Goal: Task Accomplishment & Management: Manage account settings

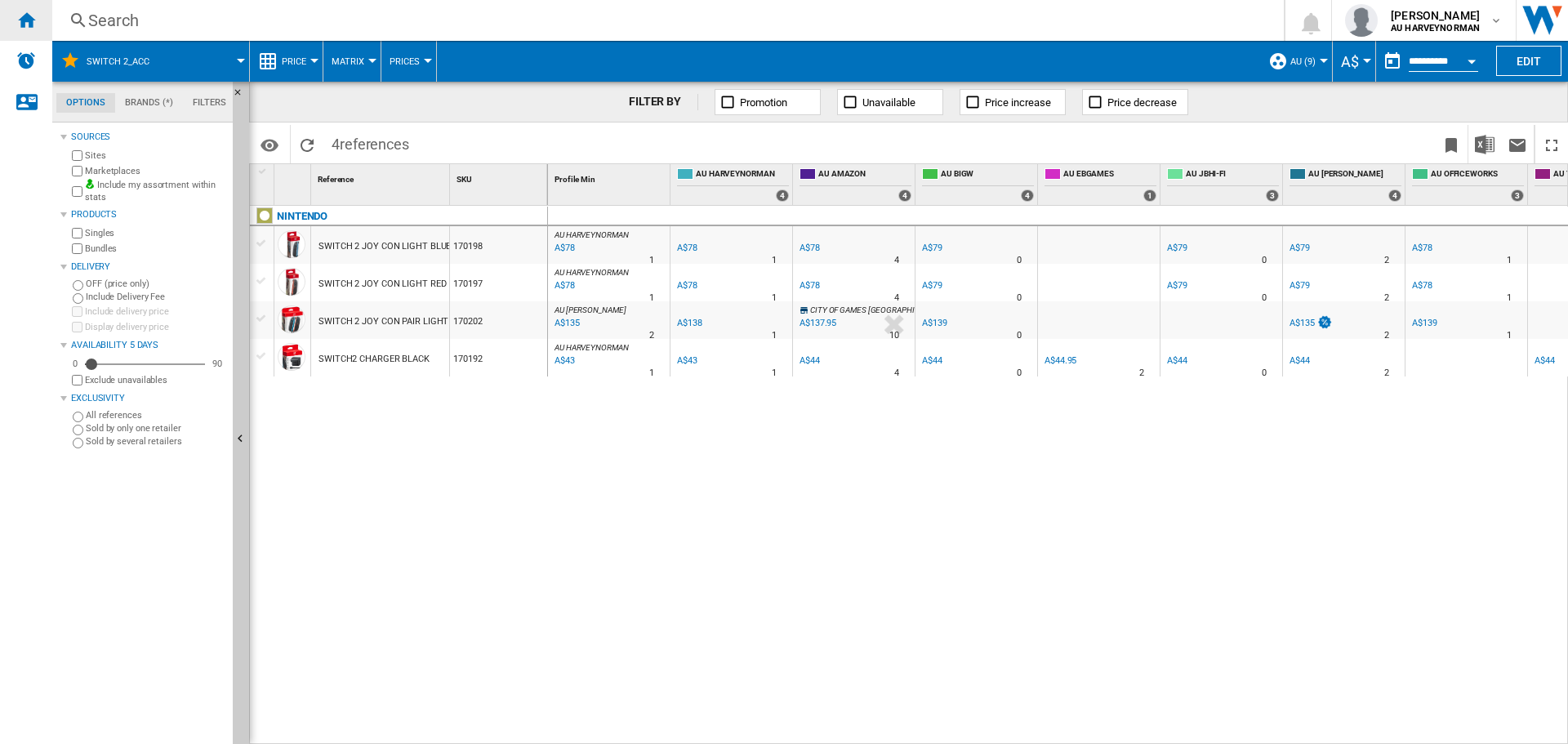
click at [26, 26] on ng-md-icon "Home" at bounding box center [26, 19] width 20 height 20
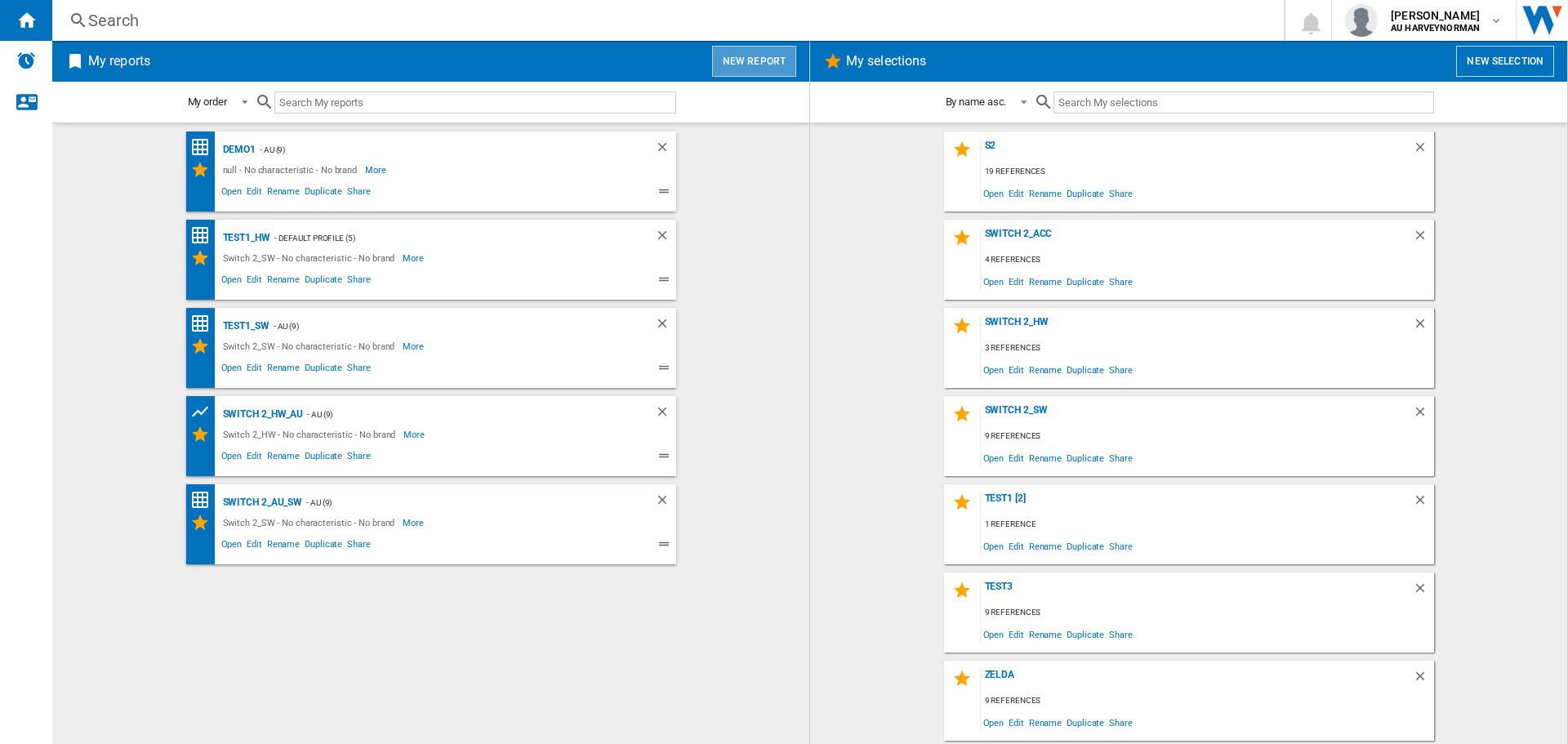
click at [758, 72] on button "New report" at bounding box center [754, 61] width 84 height 31
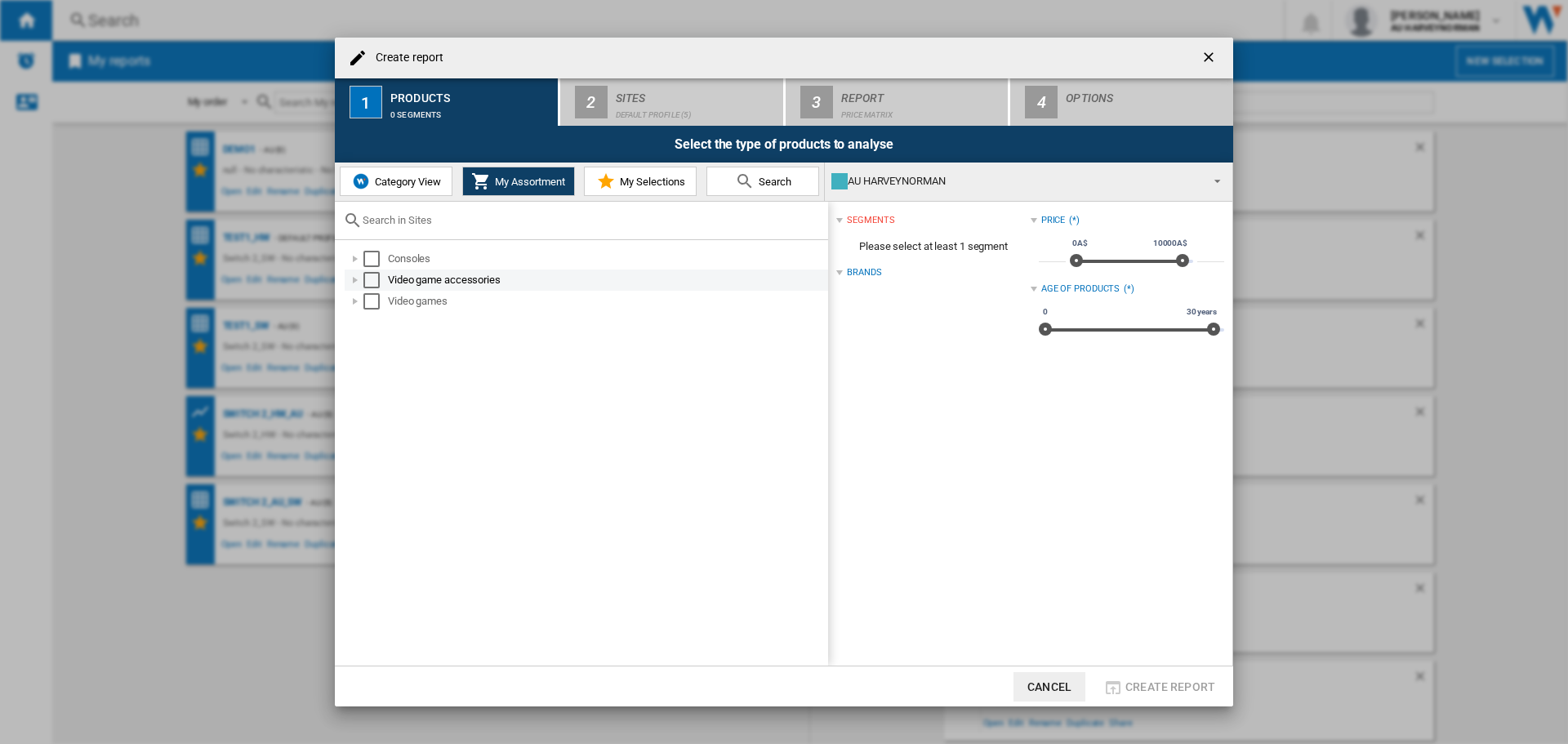
click at [396, 279] on div "Video game accessories" at bounding box center [606, 279] width 438 height 16
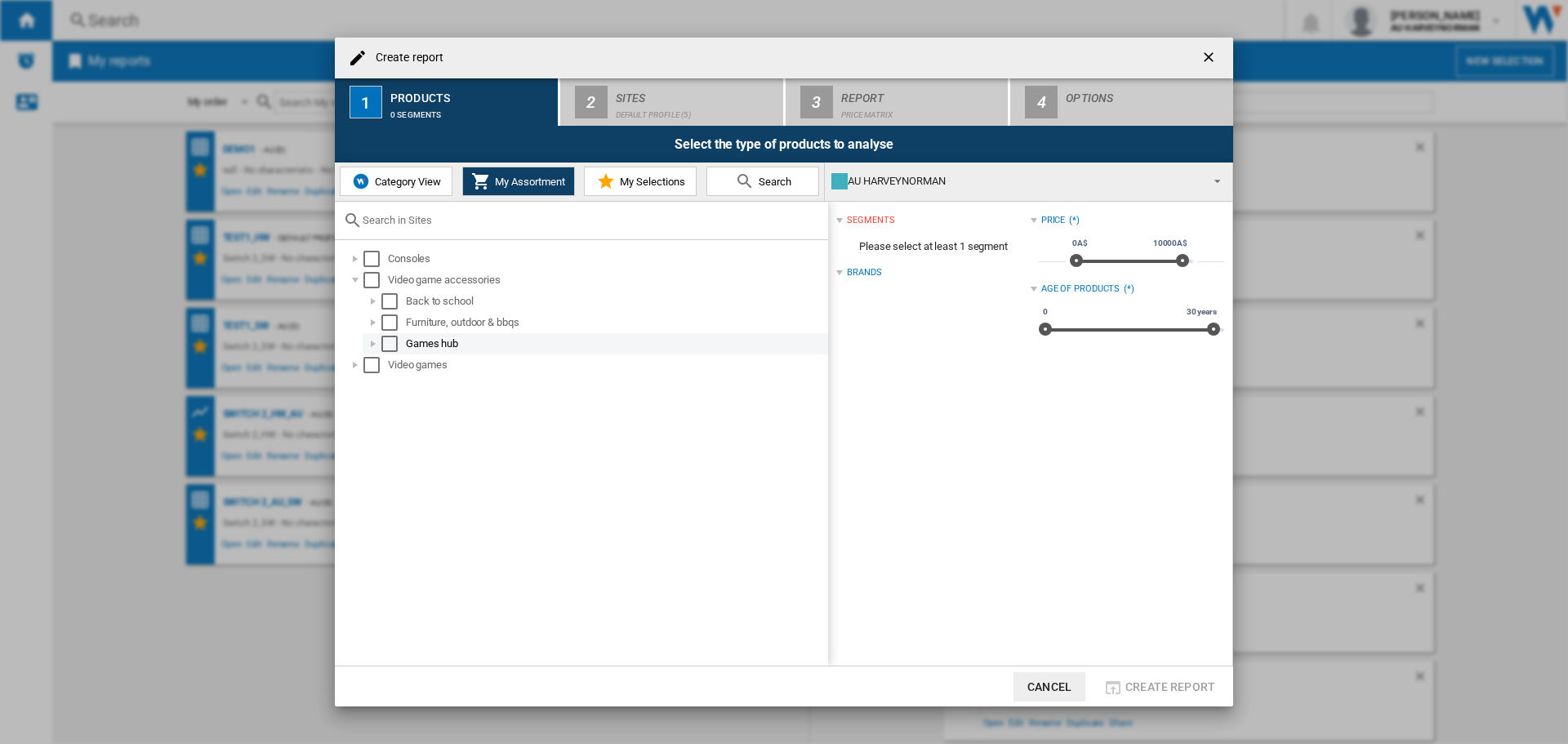
click at [486, 345] on div "Games hub" at bounding box center [616, 343] width 420 height 16
click at [561, 362] on div "Gaming accessories" at bounding box center [624, 364] width 402 height 16
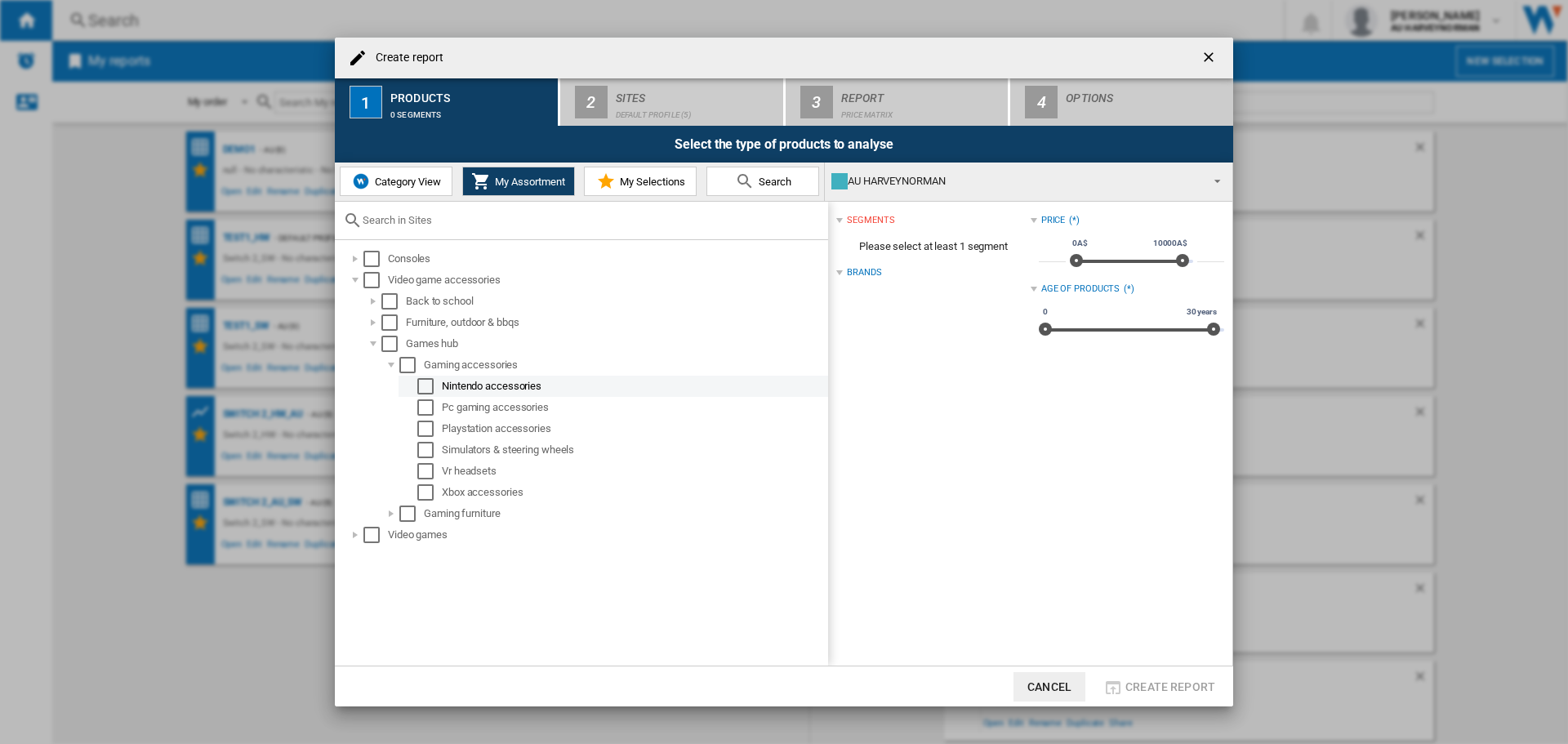
click at [527, 380] on div "Nintendo accessories" at bounding box center [634, 385] width 384 height 16
click at [432, 389] on div "Select" at bounding box center [425, 385] width 16 height 16
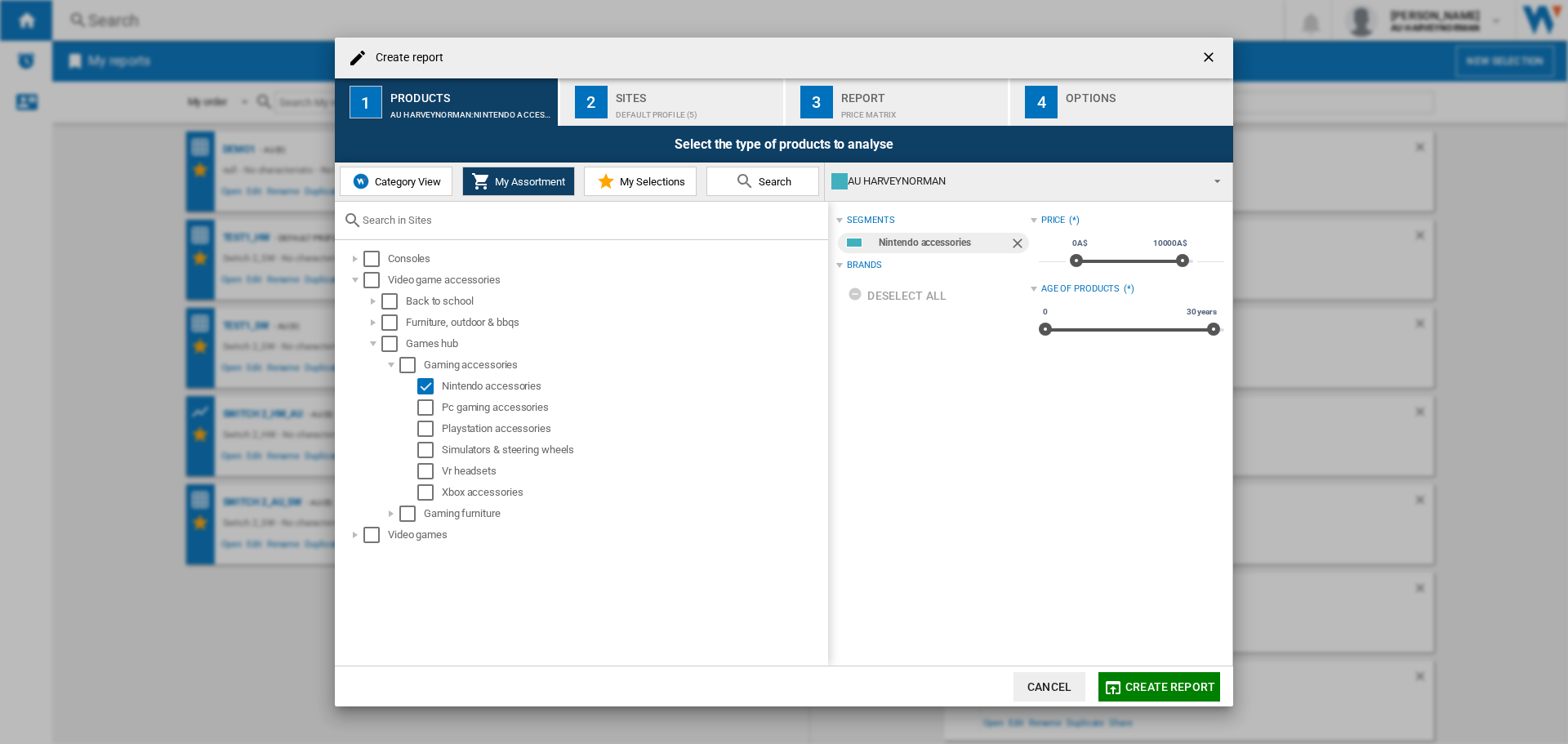
click at [653, 111] on div "Default profile (5)" at bounding box center [696, 111] width 161 height 17
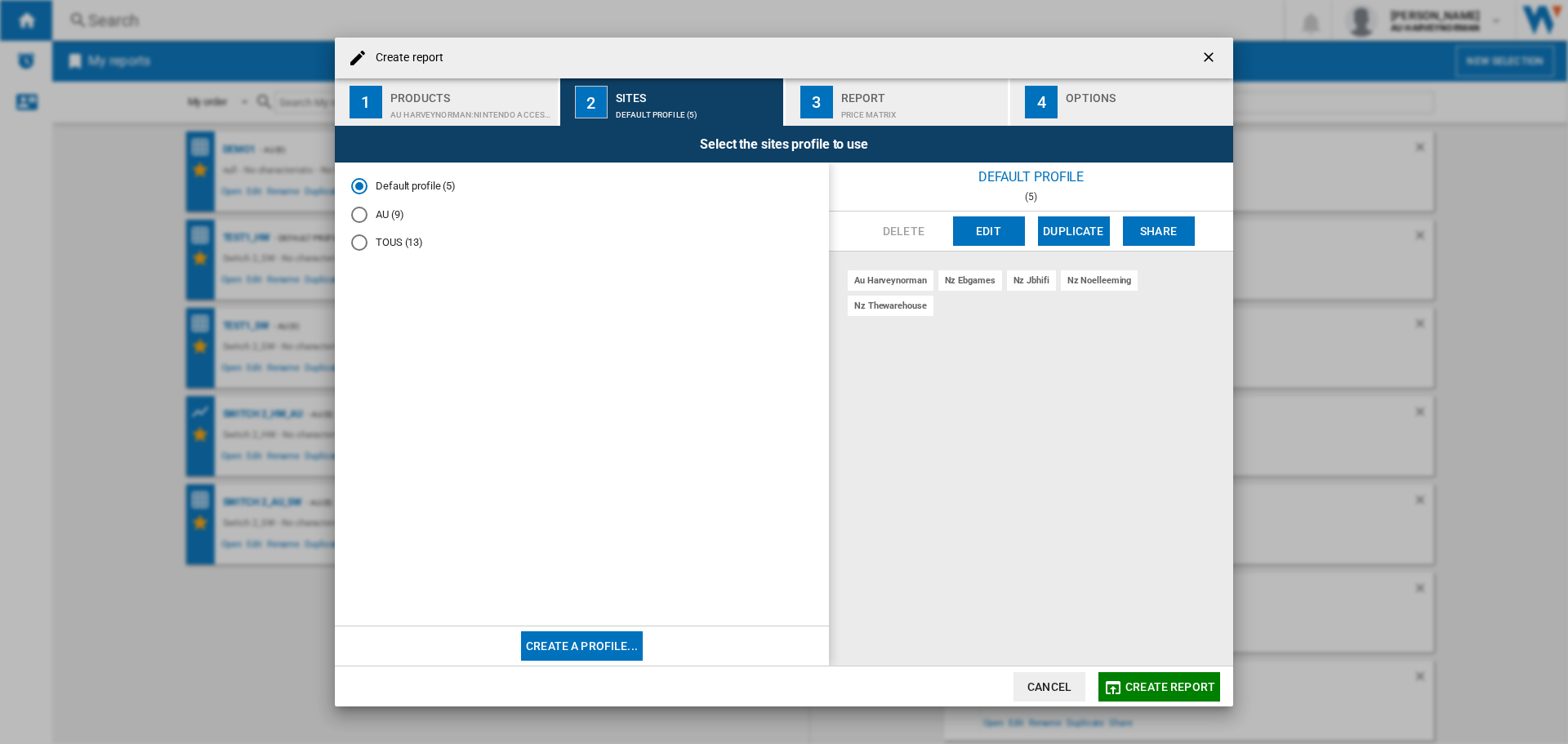
click at [374, 214] on md-radio-button "AU (9)" at bounding box center [582, 215] width 462 height 15
drag, startPoint x: 1159, startPoint y: 688, endPoint x: 1151, endPoint y: 655, distance: 34.0
click at [1153, 670] on md-dialog-actions "Cancel Create report" at bounding box center [784, 685] width 898 height 41
click at [1154, 683] on span "Create report" at bounding box center [1170, 687] width 90 height 13
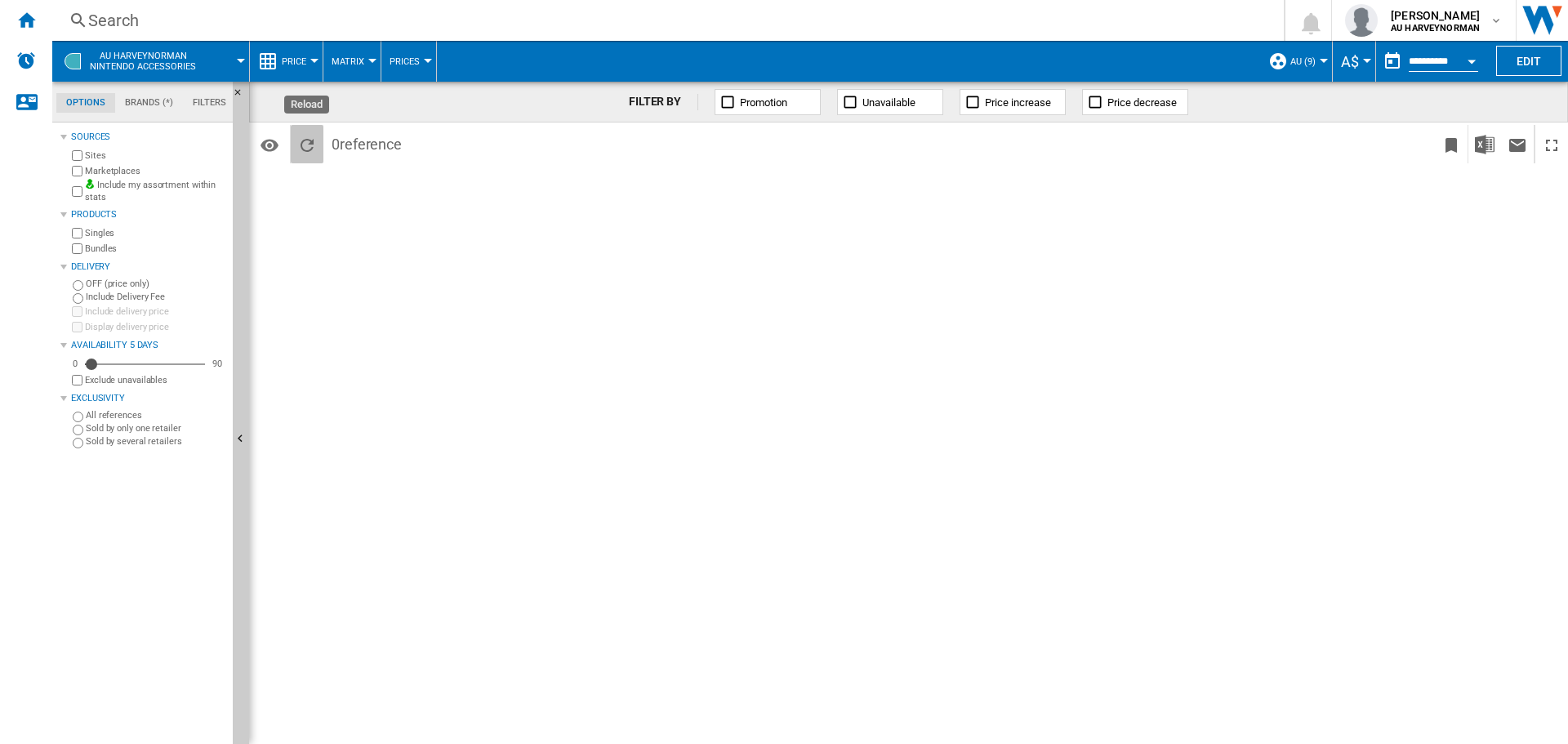
click at [308, 152] on ng-md-icon "Reload" at bounding box center [307, 145] width 20 height 20
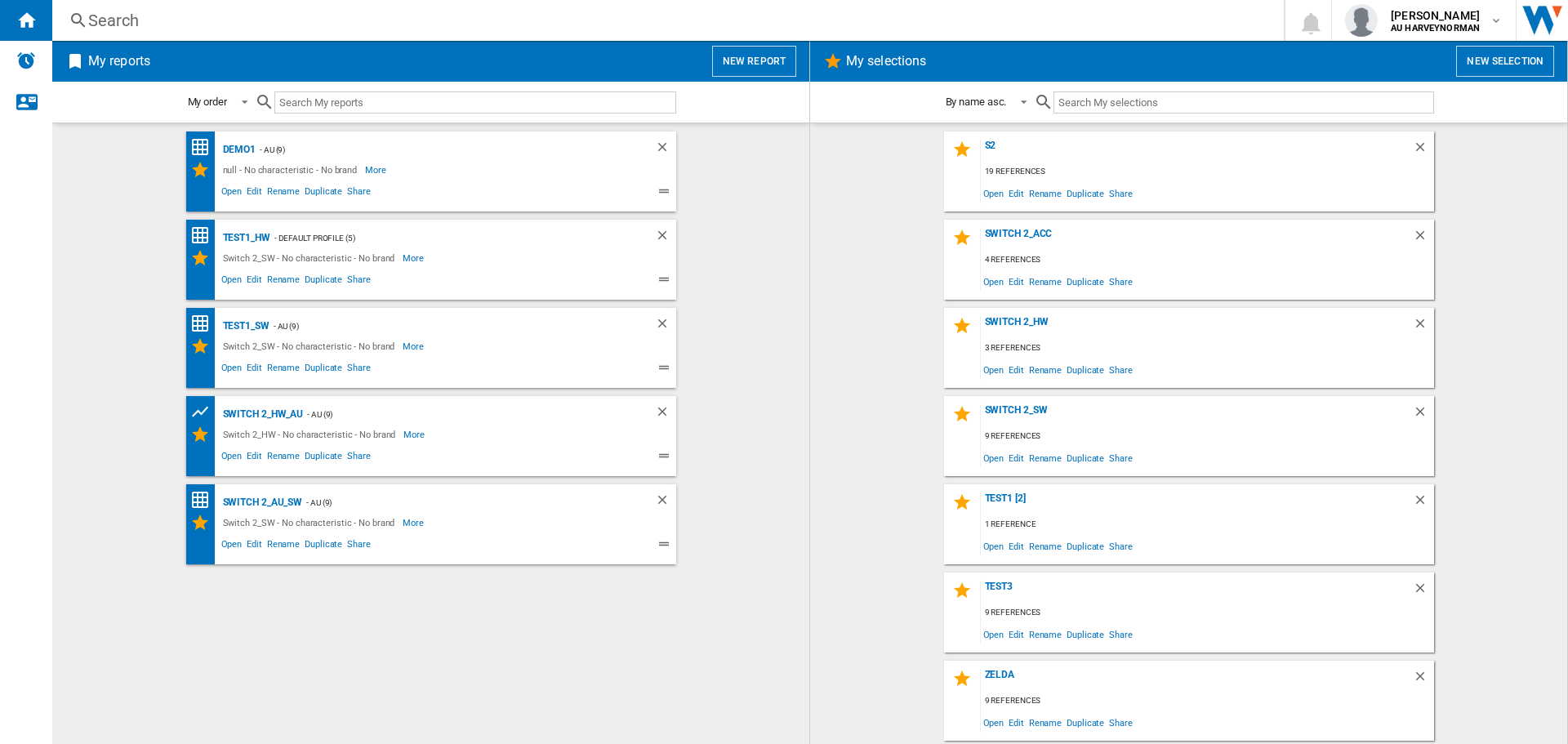
click at [748, 67] on button "New report" at bounding box center [754, 61] width 84 height 31
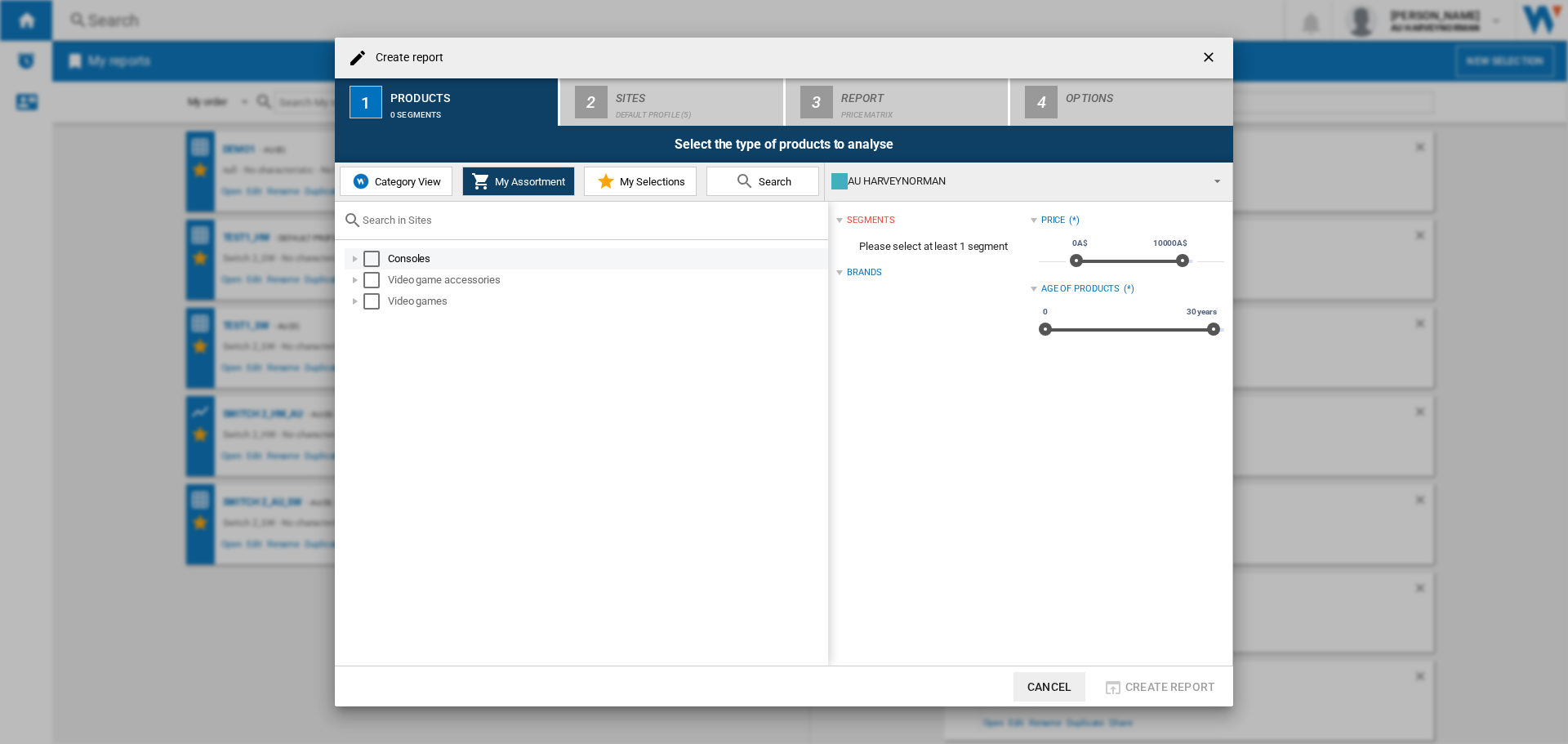
click at [353, 258] on div "Create report ..." at bounding box center [355, 258] width 16 height 16
click at [368, 277] on div "Create report ..." at bounding box center [373, 279] width 16 height 16
click at [380, 302] on li "Game consoles" at bounding box center [603, 301] width 449 height 21
click at [394, 303] on div "Create report ..." at bounding box center [390, 300] width 16 height 16
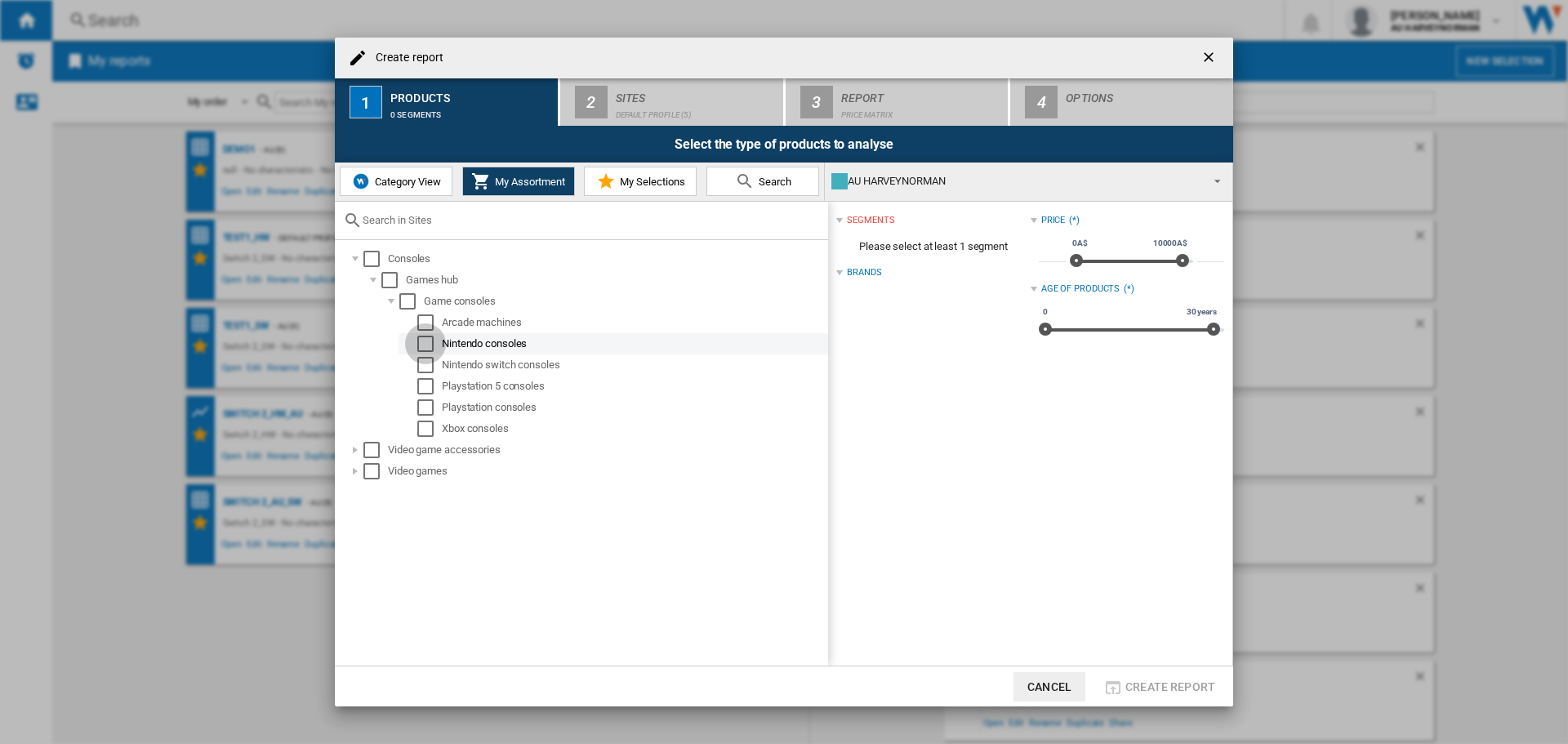
click at [424, 339] on div "Select" at bounding box center [425, 343] width 16 height 16
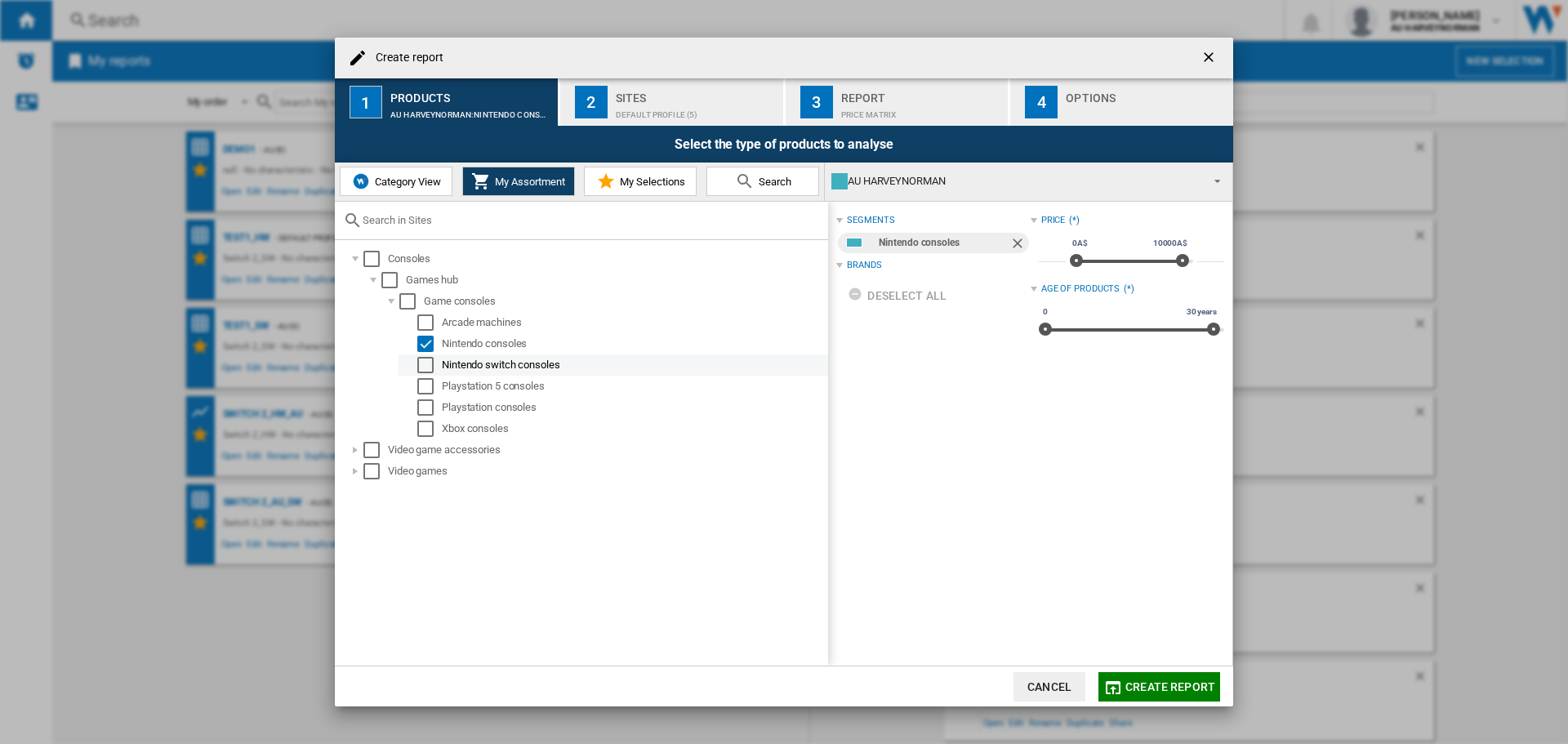
click at [423, 360] on div "Select" at bounding box center [425, 364] width 16 height 16
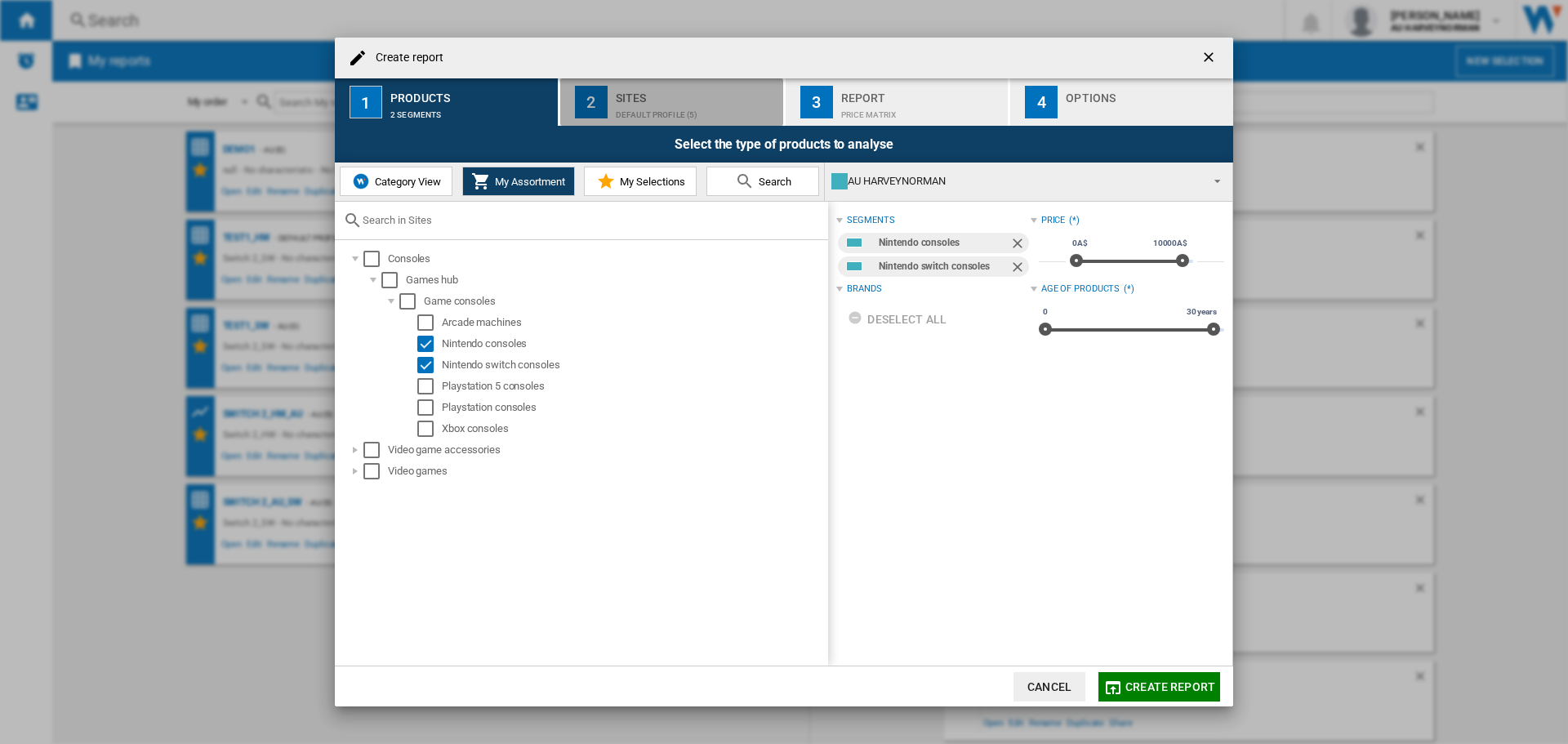
click at [658, 109] on div "Default profile (5)" at bounding box center [696, 111] width 161 height 17
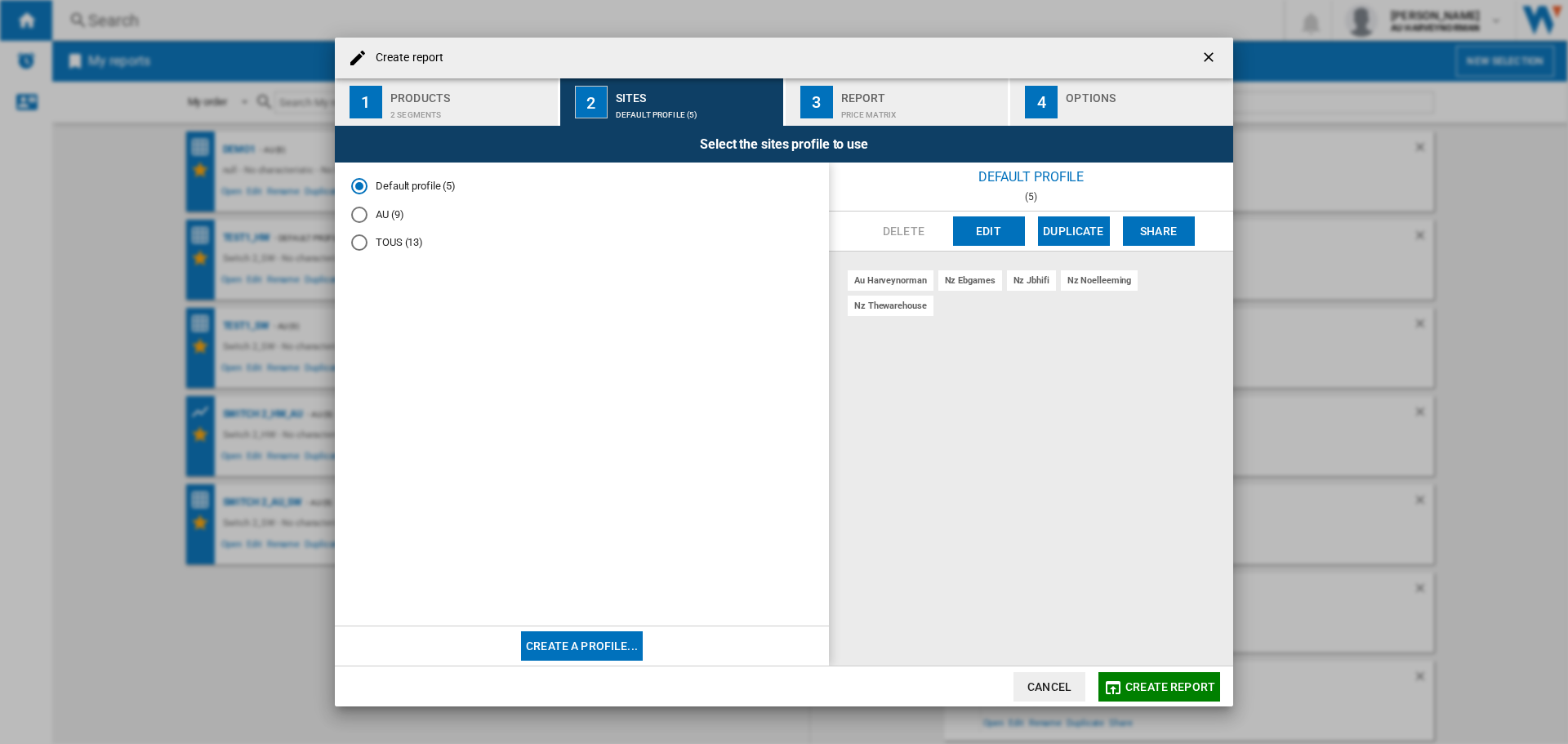
click at [387, 220] on md-radio-button "AU (9)" at bounding box center [582, 215] width 462 height 15
click at [1187, 682] on span "Create report" at bounding box center [1170, 687] width 90 height 13
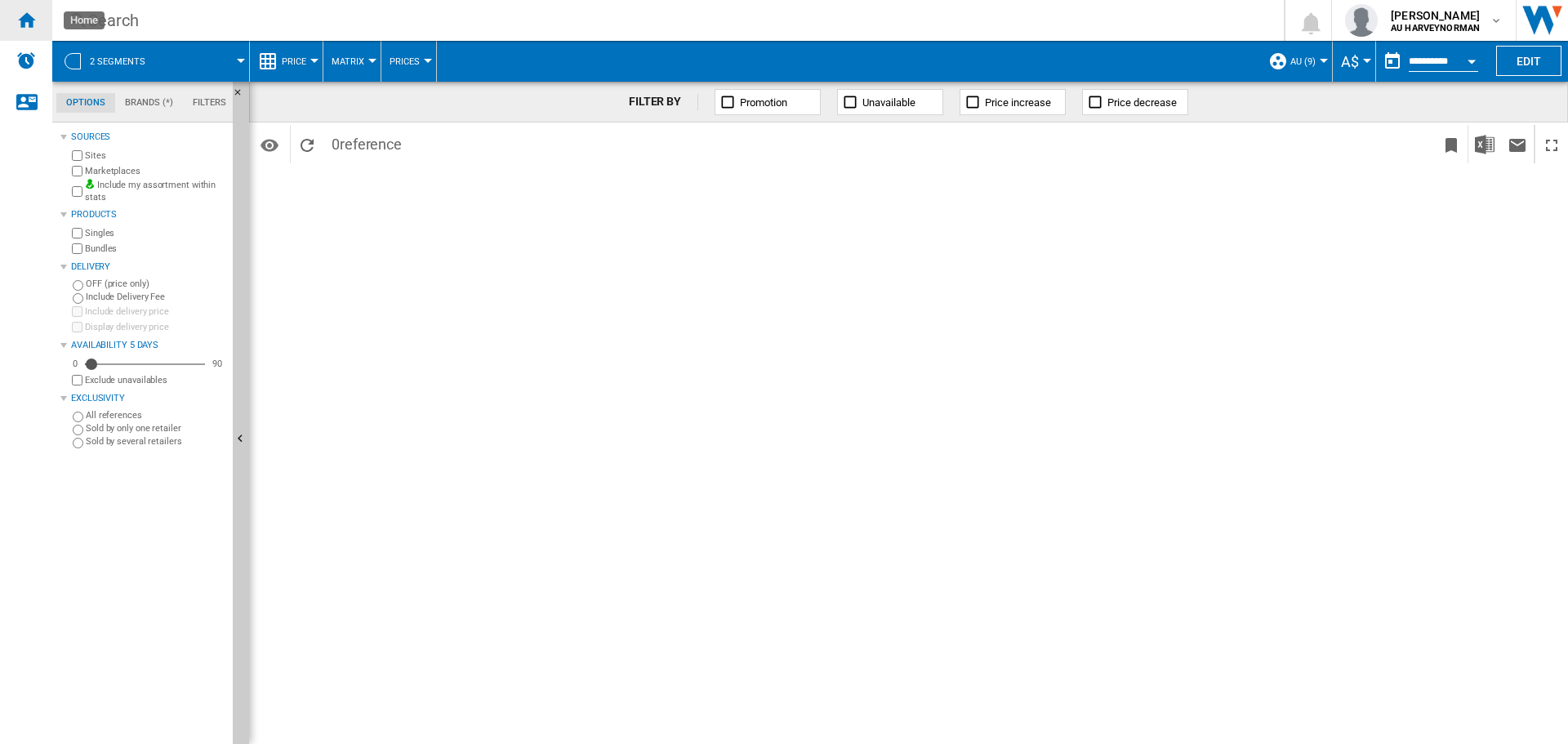
click at [27, 22] on ng-md-icon "Home" at bounding box center [26, 19] width 20 height 20
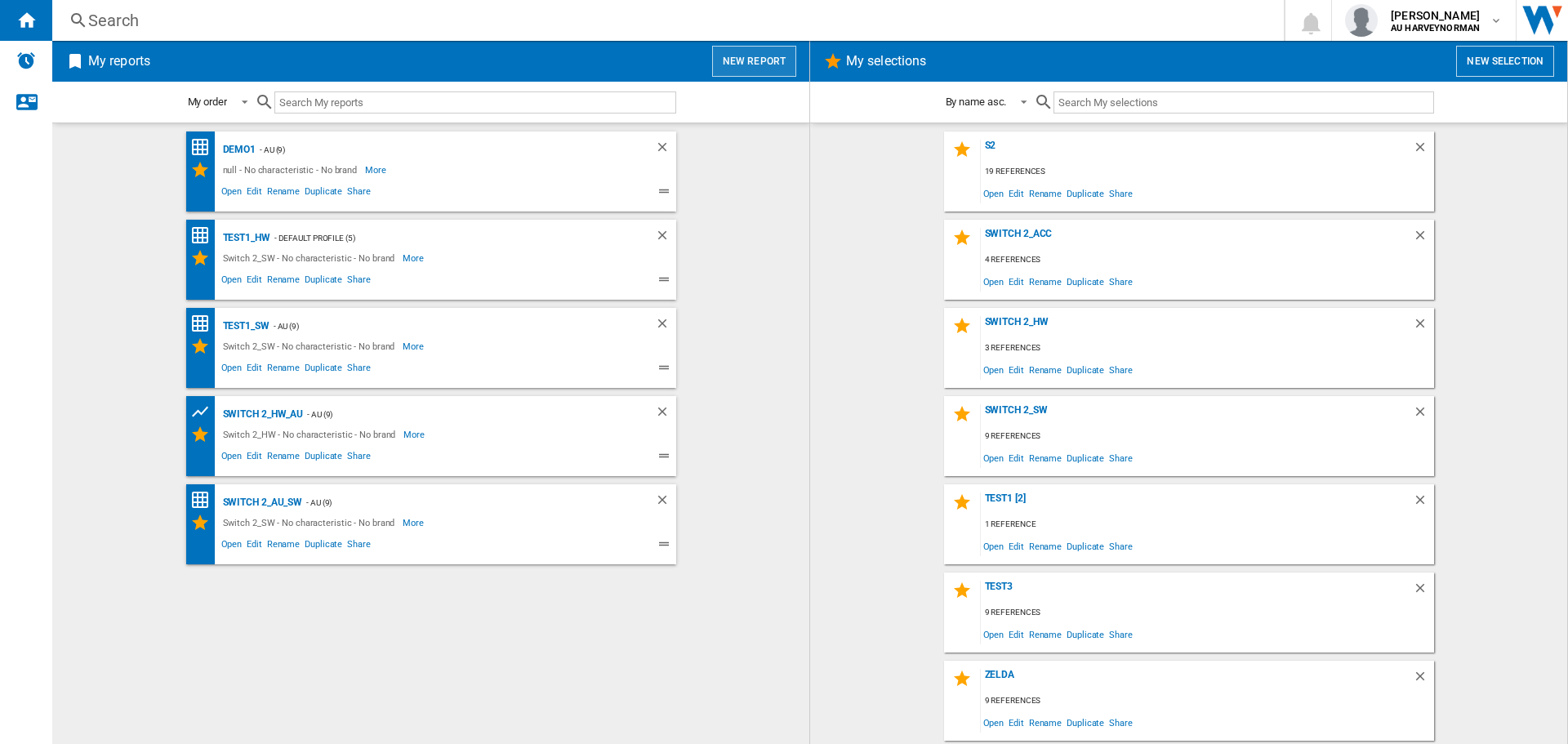
click at [731, 71] on button "New report" at bounding box center [754, 61] width 84 height 31
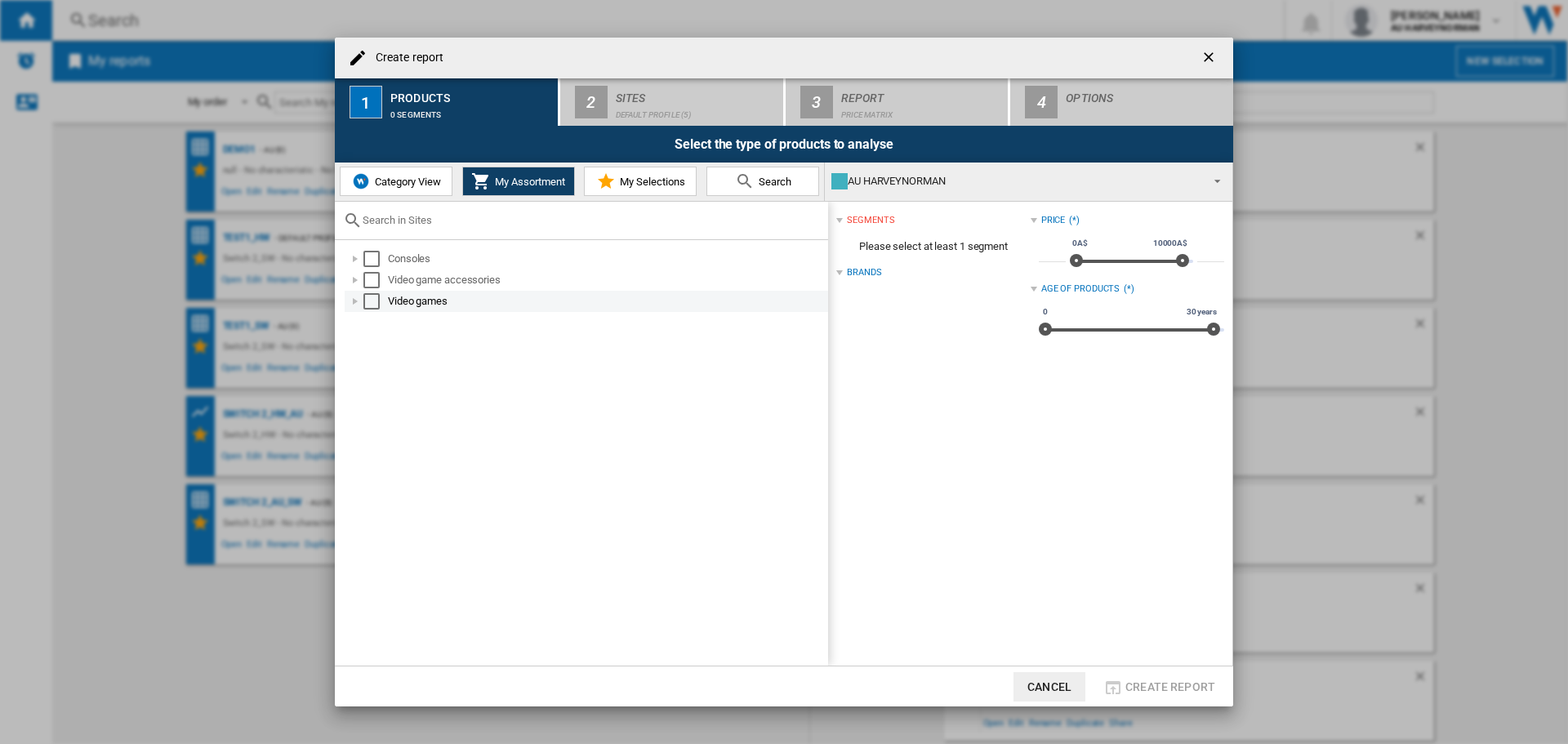
click at [361, 301] on div "Create report ..." at bounding box center [355, 300] width 16 height 16
click at [378, 323] on div "Create report ..." at bounding box center [373, 321] width 16 height 16
click at [393, 342] on div "Create report ..." at bounding box center [390, 343] width 16 height 16
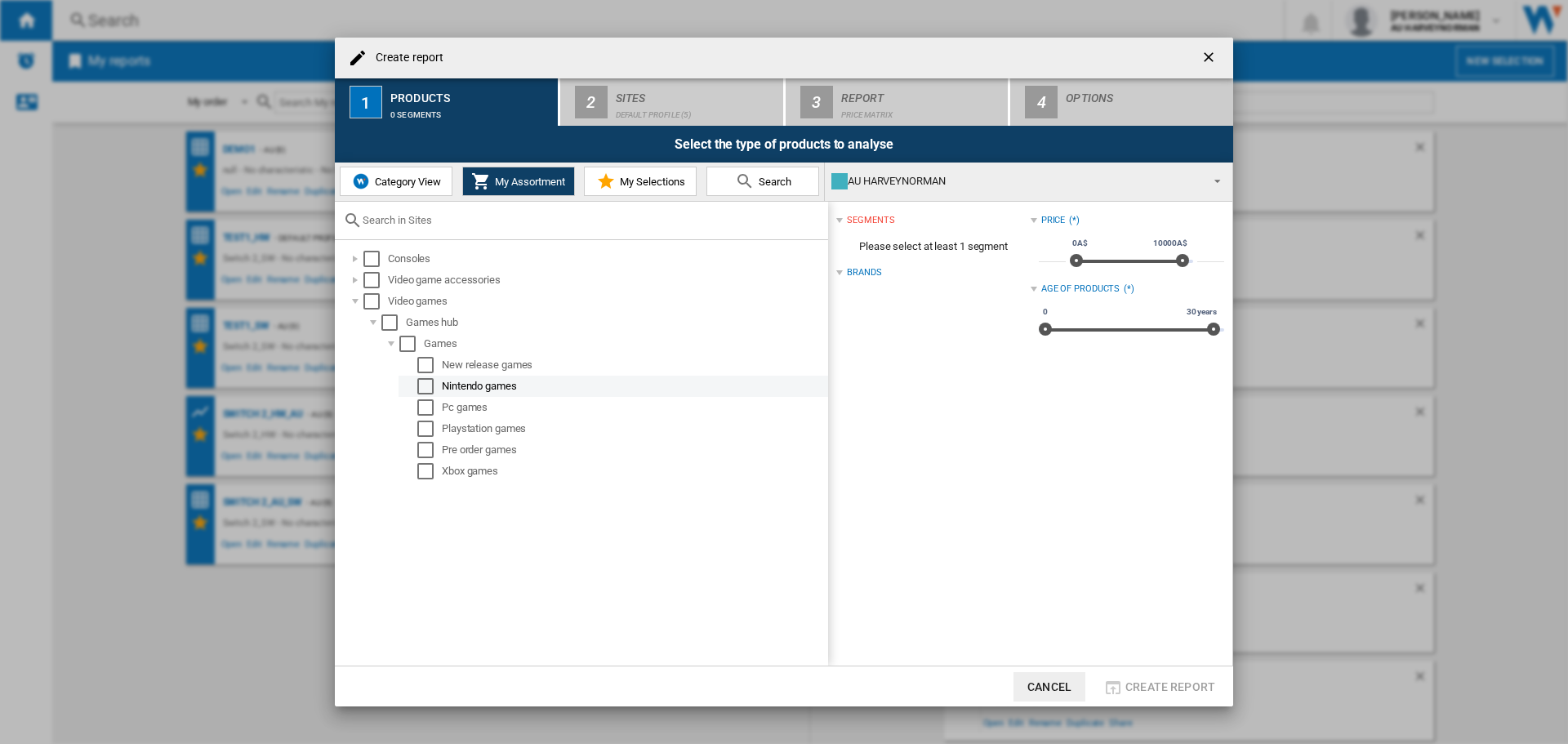
click at [440, 385] on md-checkbox "Select" at bounding box center [429, 385] width 25 height 16
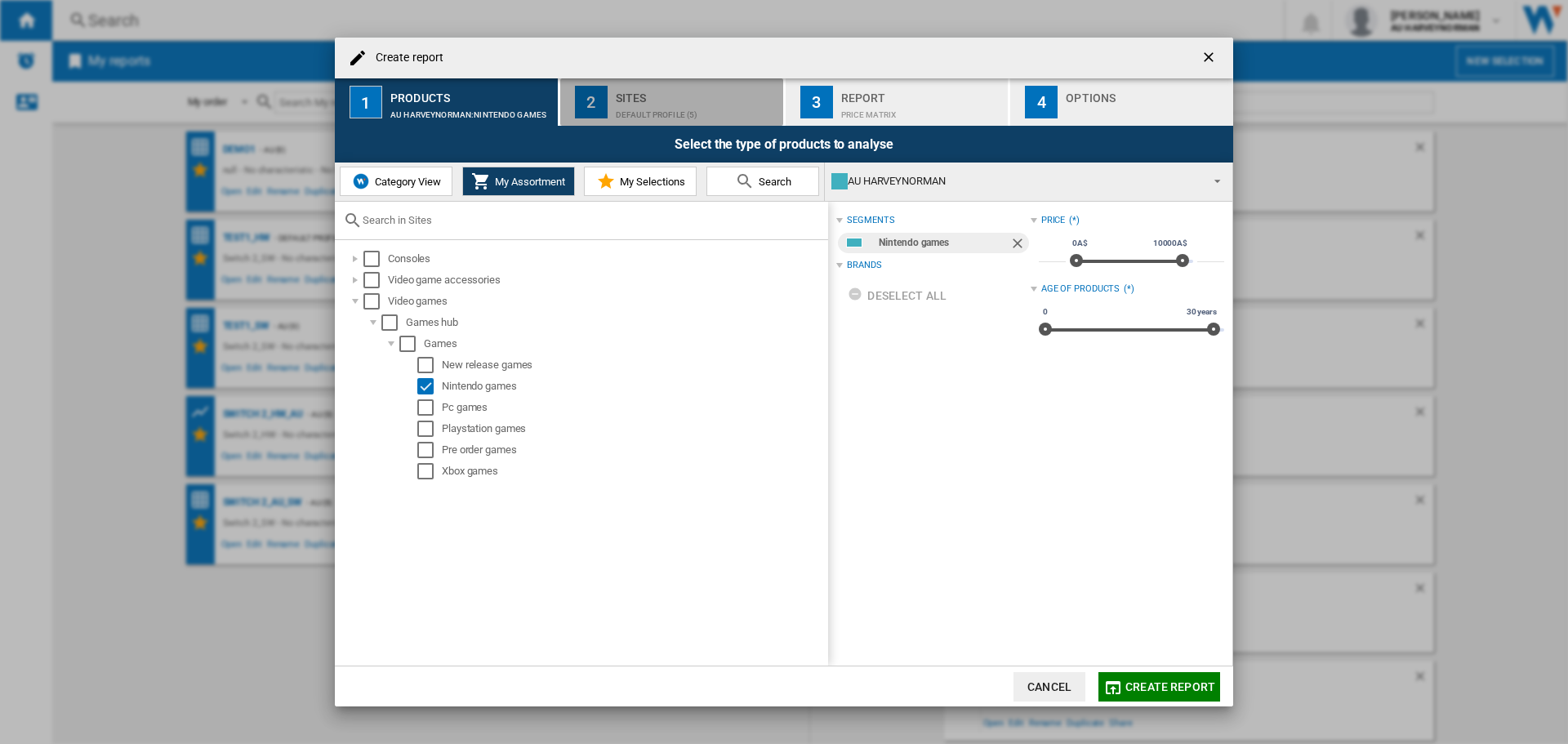
click at [651, 109] on div "Default profile (5)" at bounding box center [696, 111] width 161 height 17
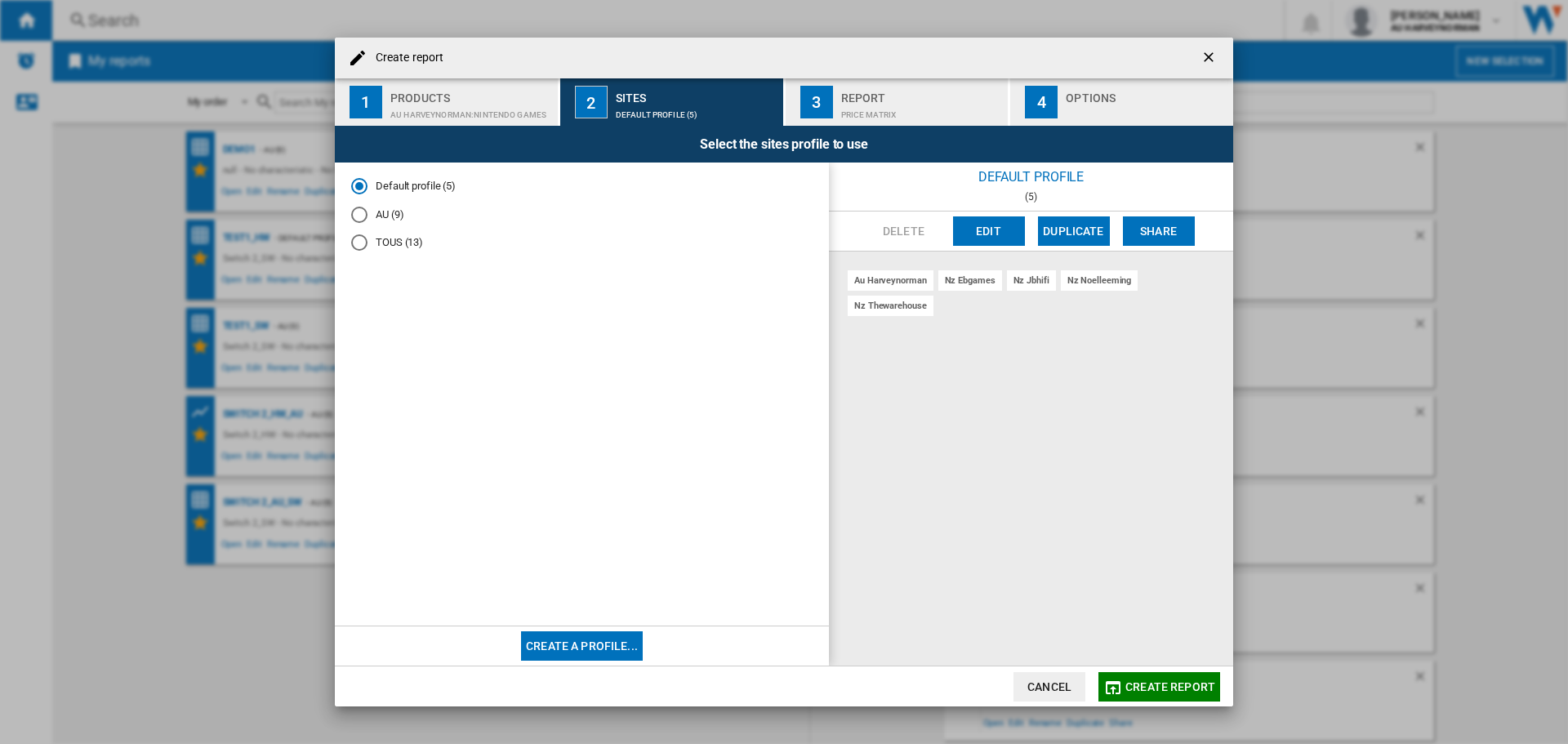
click at [393, 217] on md-radio-button "AU (9)" at bounding box center [582, 215] width 462 height 15
click at [1157, 682] on span "Create report" at bounding box center [1170, 687] width 90 height 13
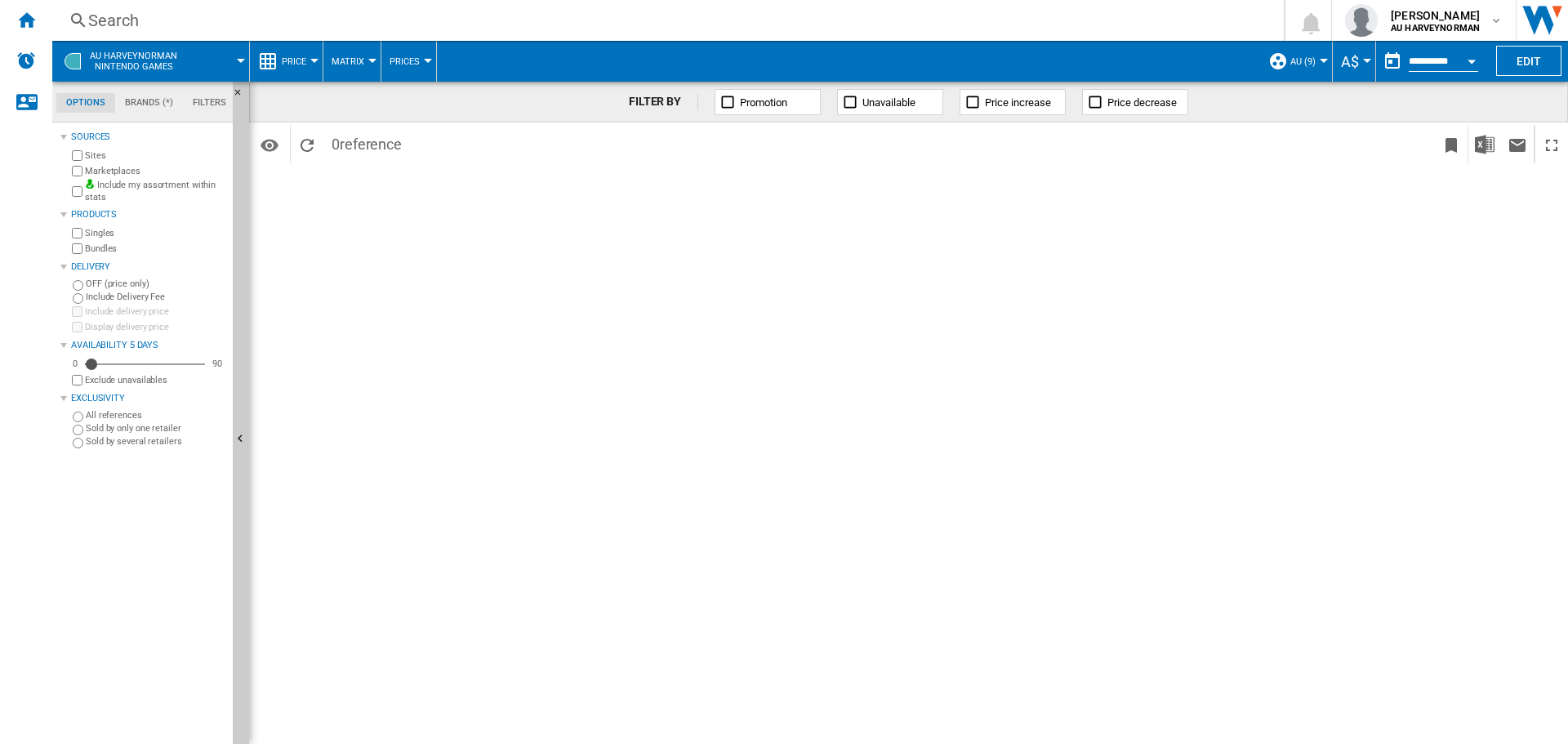
click at [879, 112] on button "Unavailable" at bounding box center [889, 101] width 106 height 26
click at [880, 108] on span "Unavailable" at bounding box center [889, 102] width 53 height 12
click at [18, 21] on ng-md-icon "Home" at bounding box center [26, 19] width 20 height 20
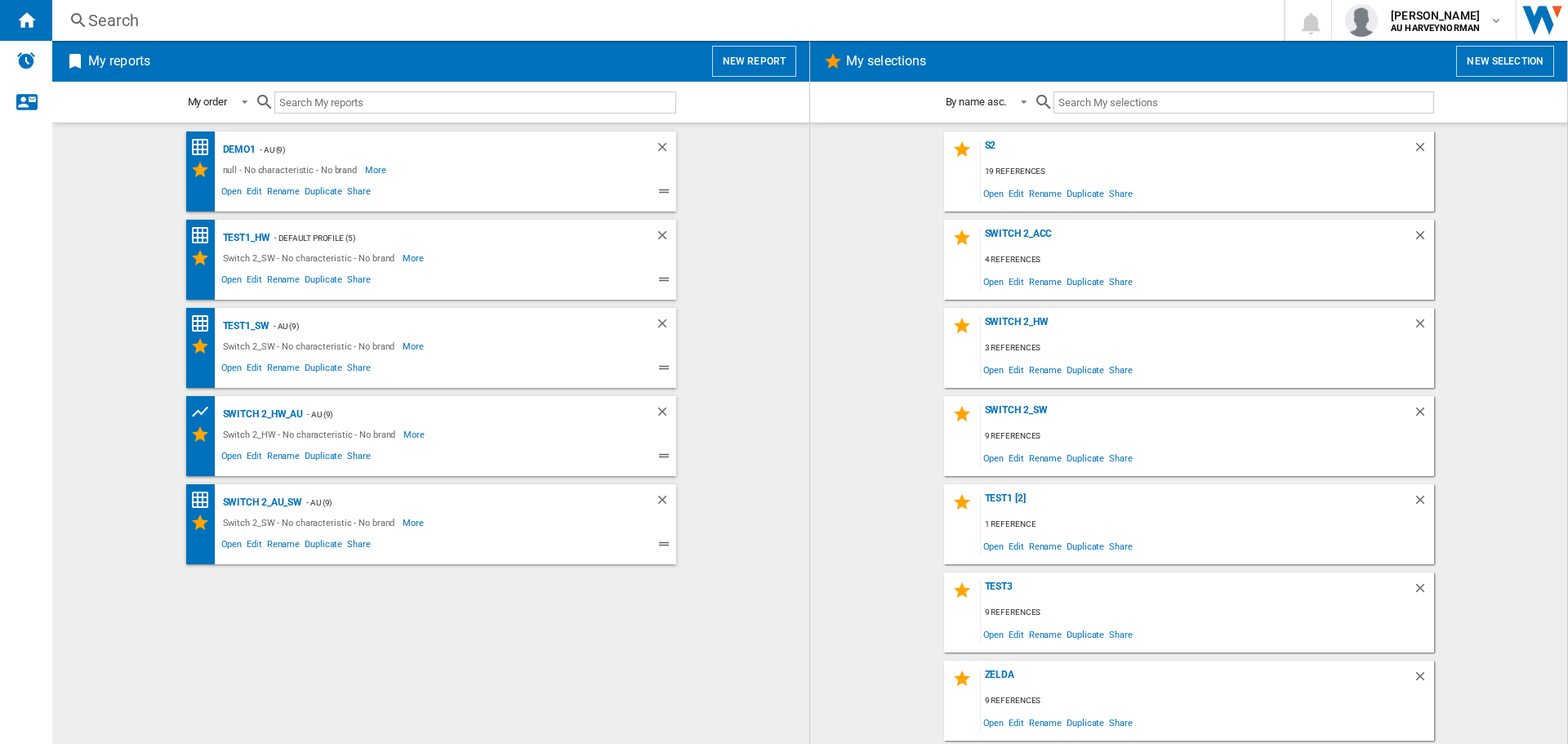
click at [1482, 70] on button "New selection" at bounding box center [1505, 61] width 98 height 31
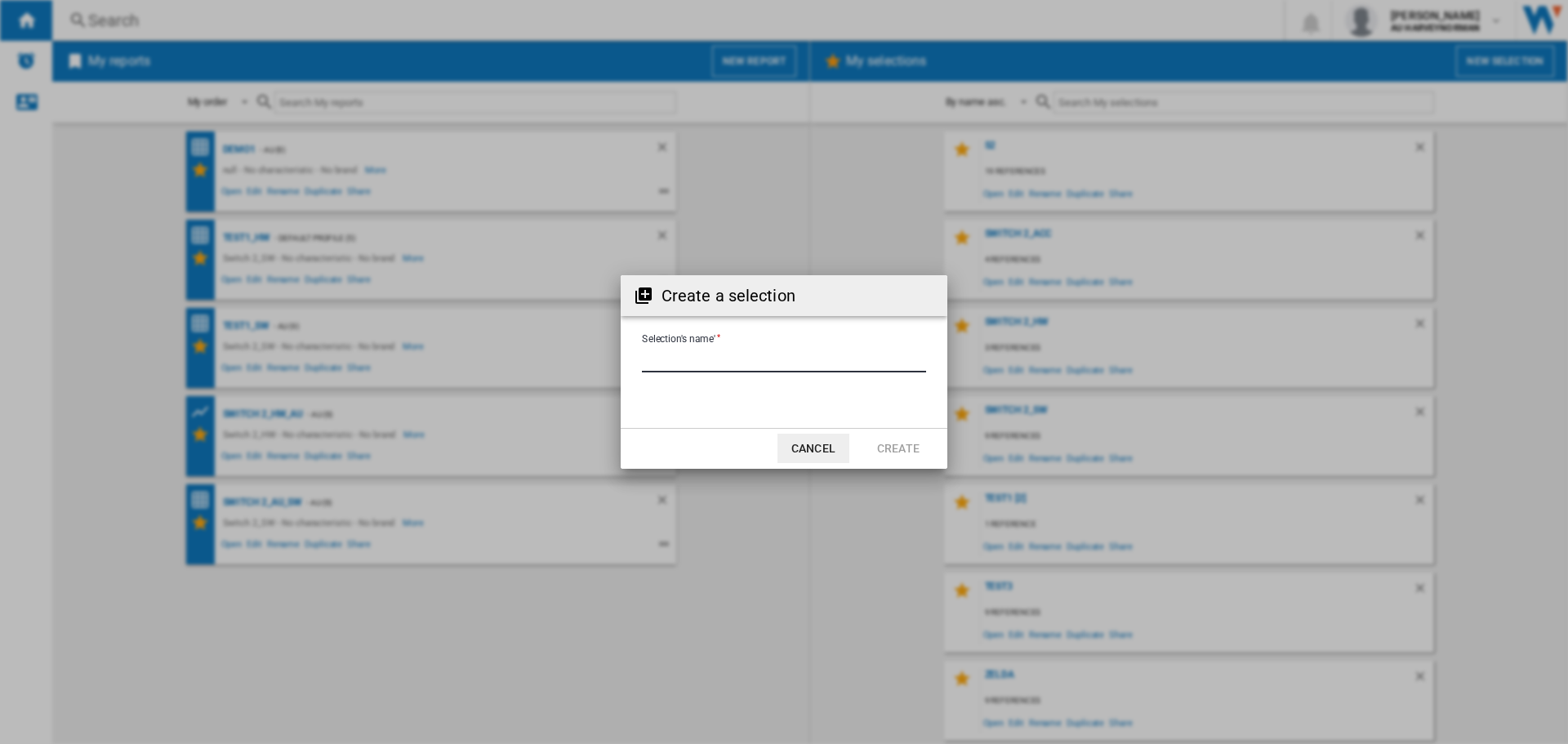
click at [660, 361] on input "Selection's name'" at bounding box center [784, 361] width 284 height 25
type input "*********"
click at [882, 449] on button "Create" at bounding box center [898, 447] width 72 height 30
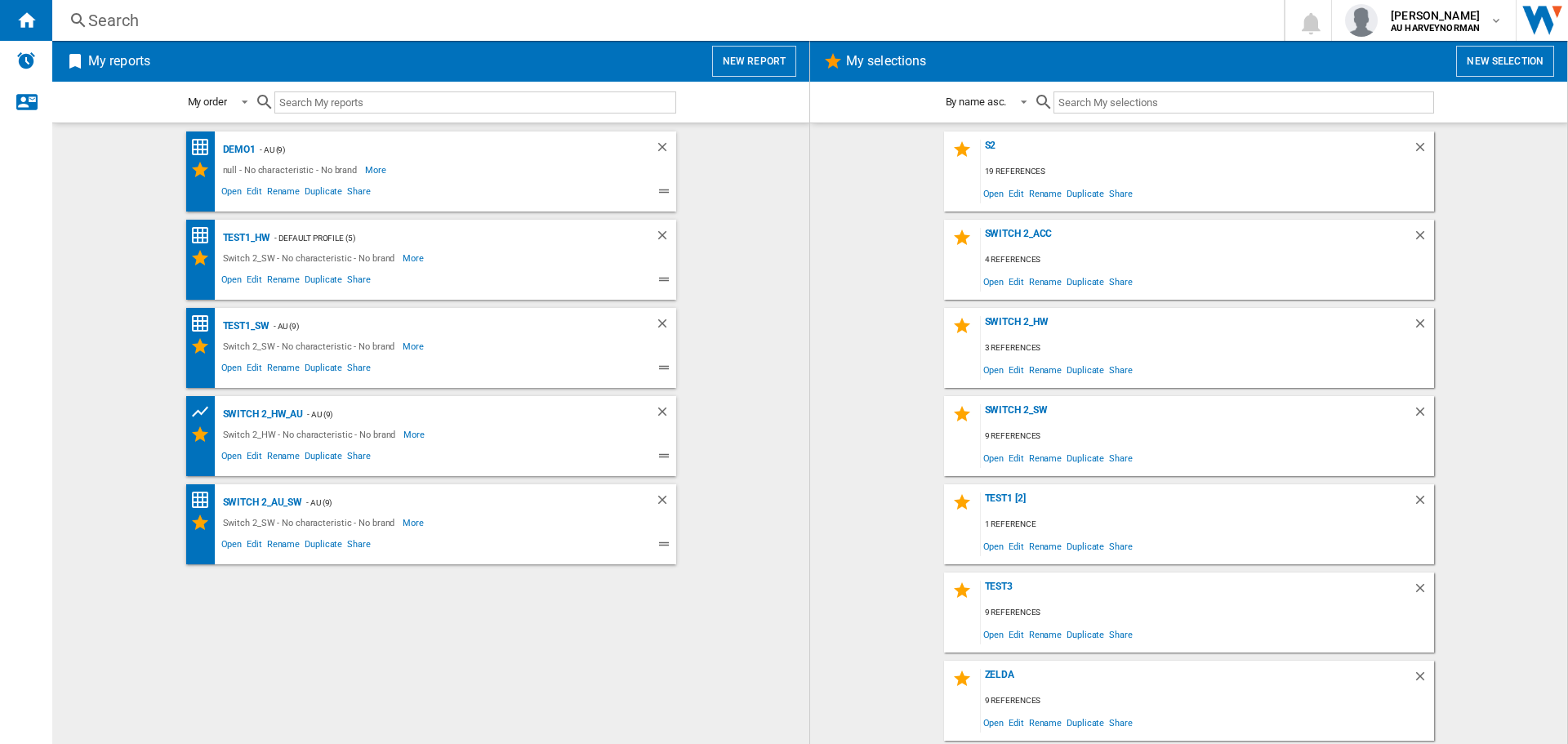
click at [1166, 105] on input "text" at bounding box center [1244, 102] width 380 height 22
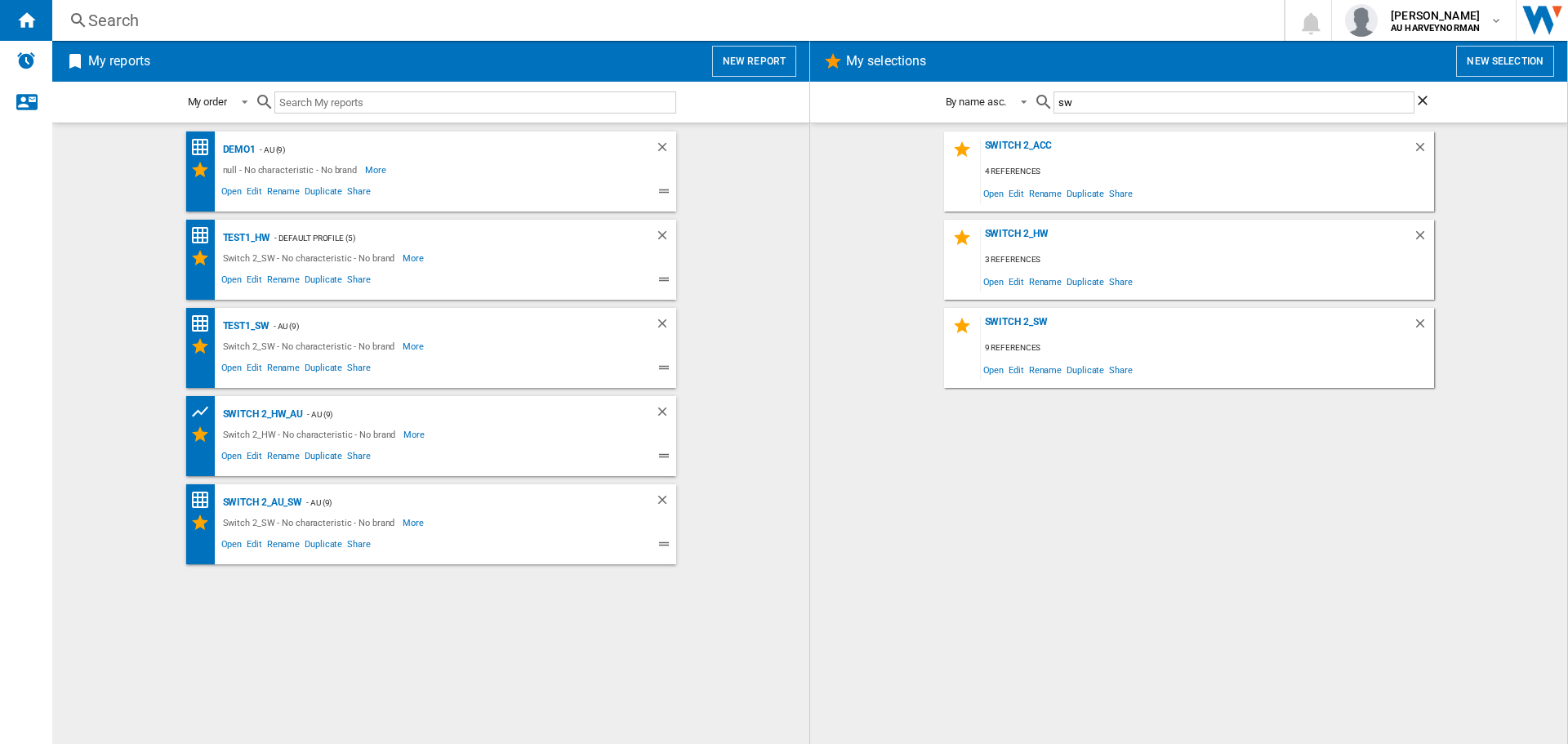
type input "s"
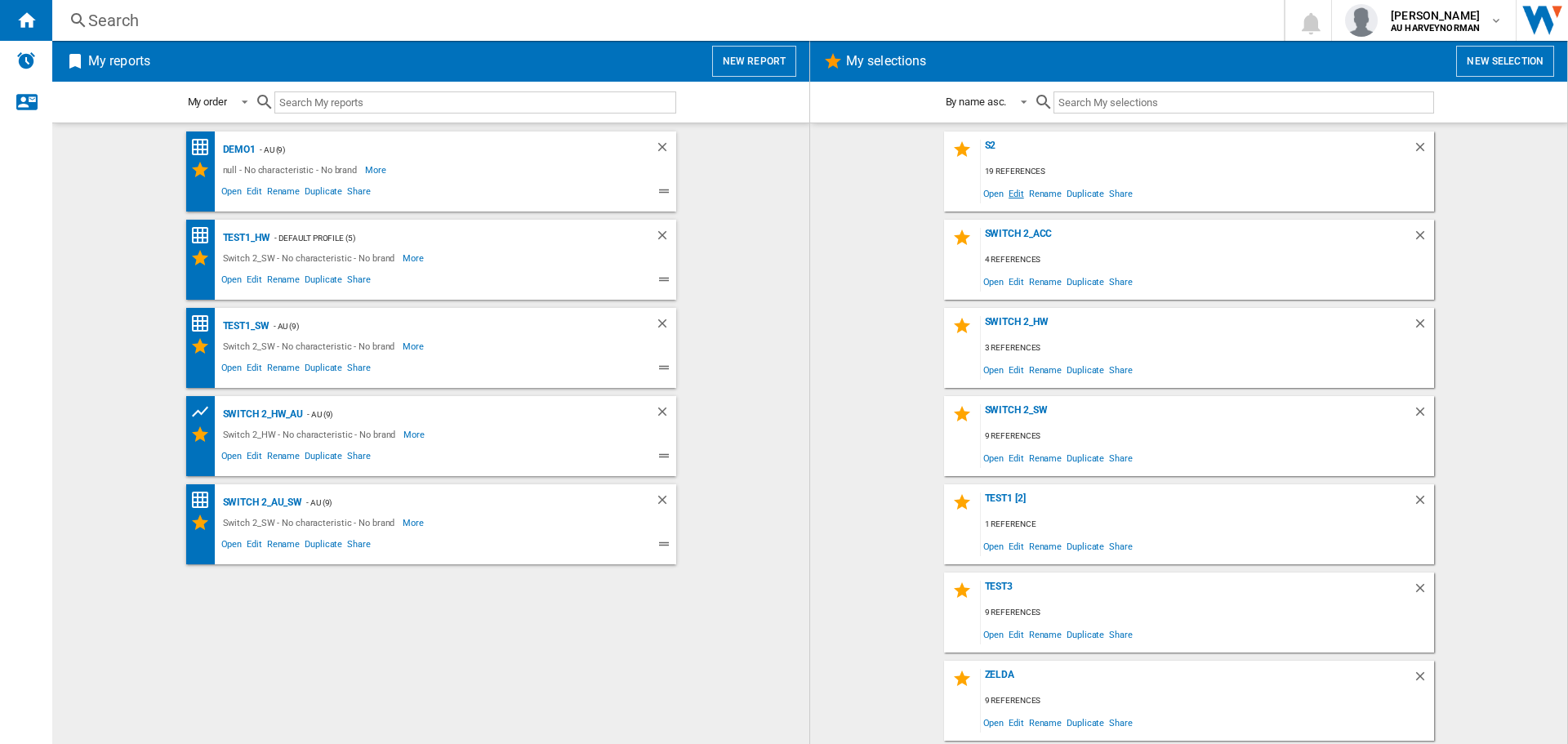
click at [1020, 196] on span "Edit" at bounding box center [1015, 193] width 20 height 22
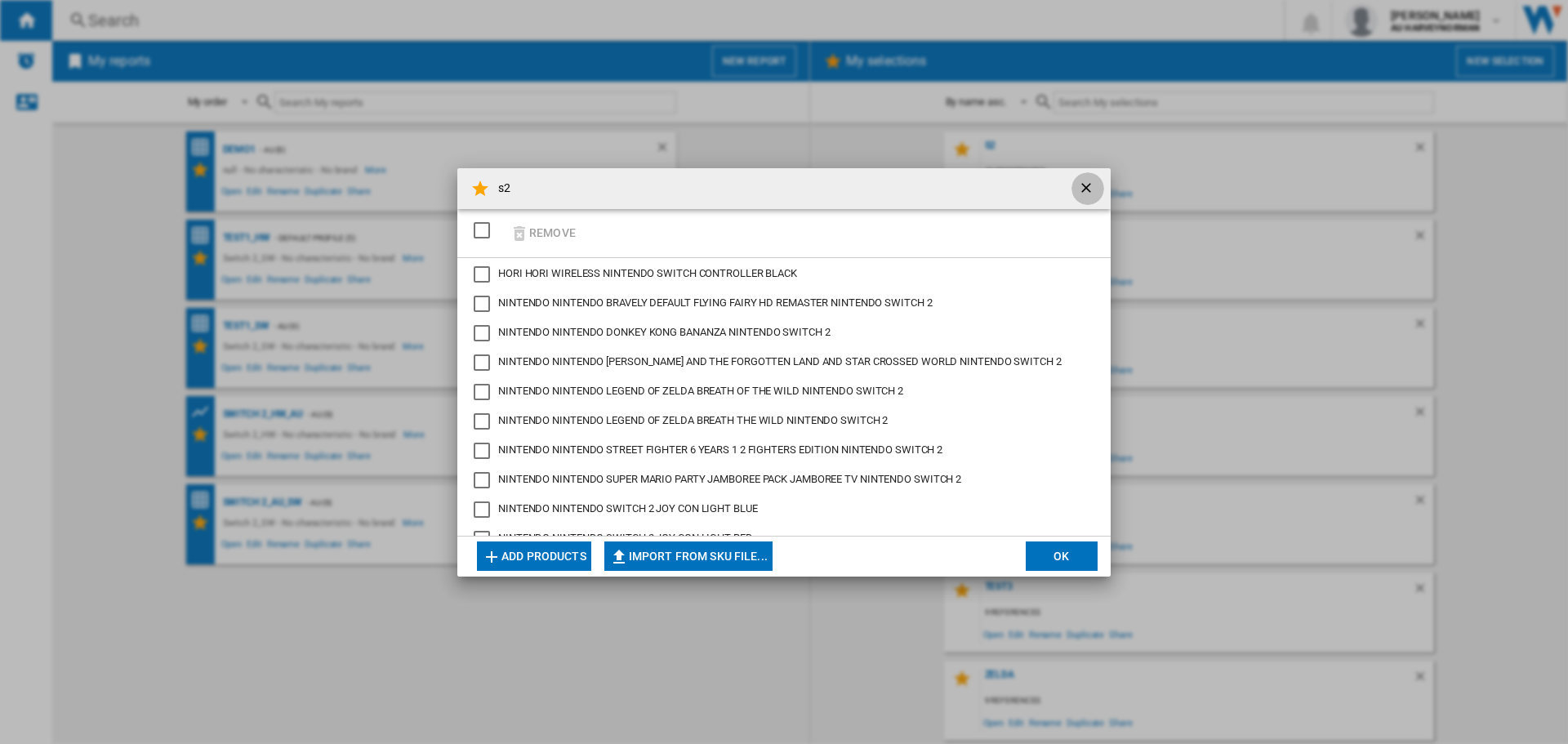
click at [1084, 184] on ng-md-icon "getI18NText('BUTTONS.CLOSE_DIALOG')" at bounding box center [1088, 189] width 20 height 20
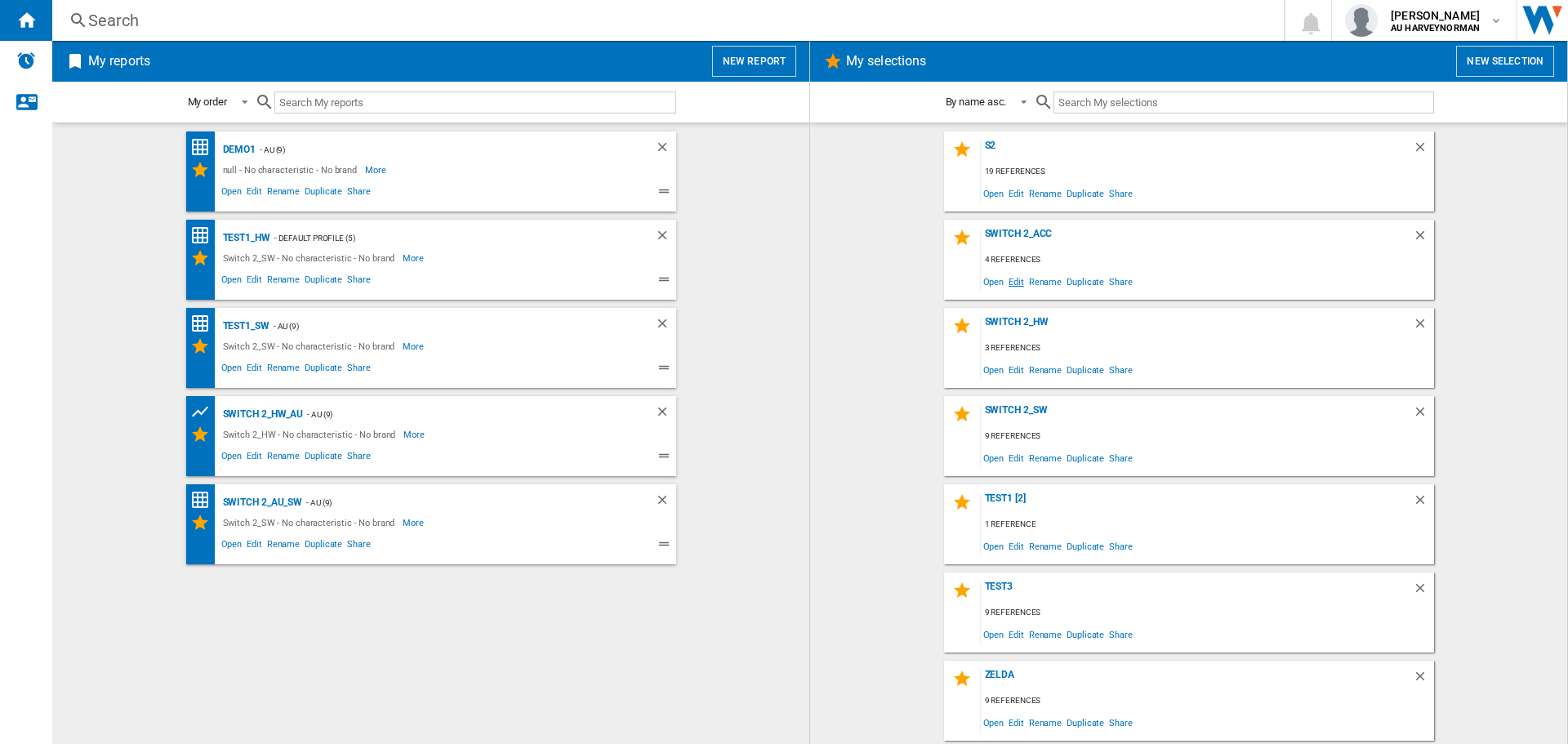
click at [1021, 280] on span "Edit" at bounding box center [1015, 280] width 20 height 22
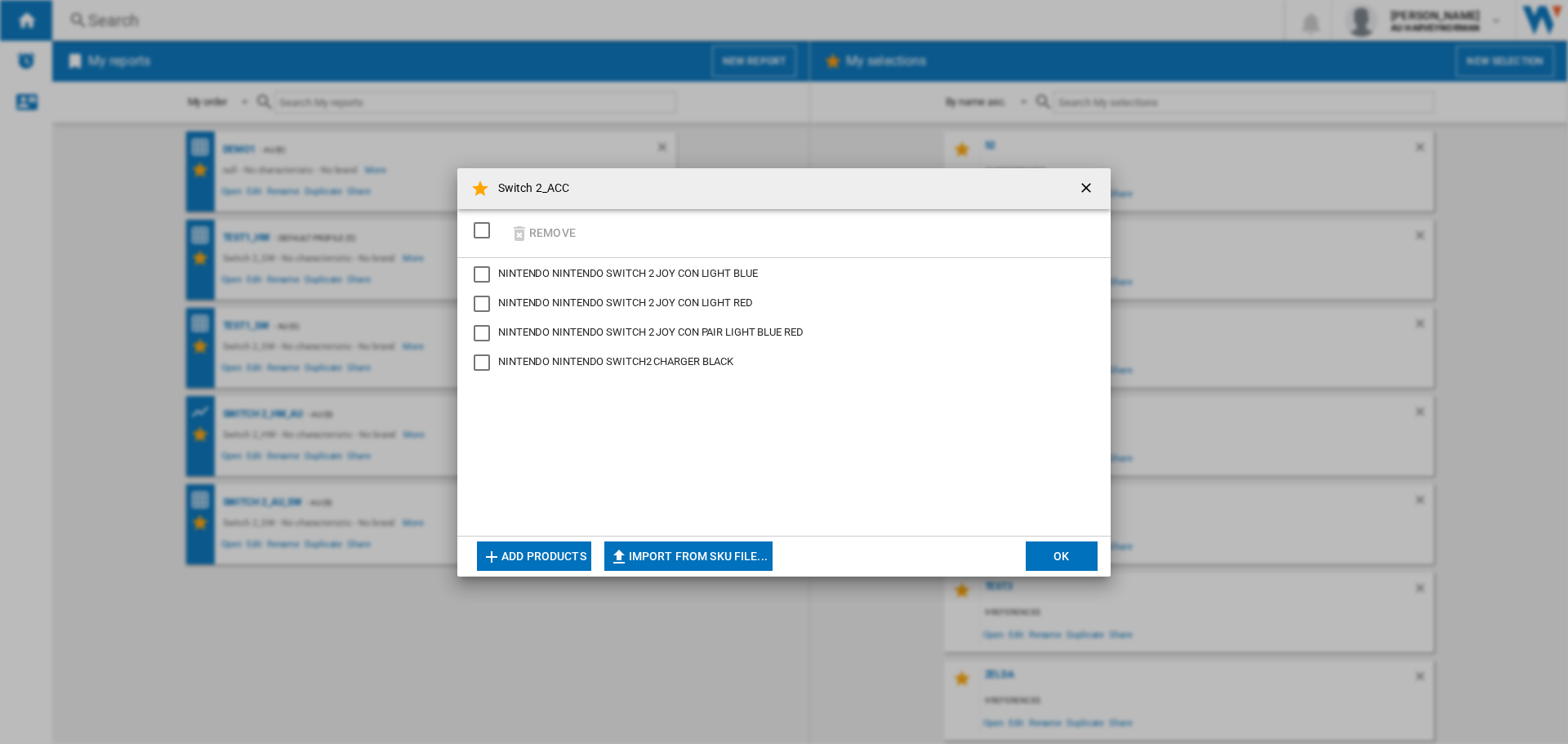
click at [518, 544] on button "Add products" at bounding box center [534, 555] width 115 height 30
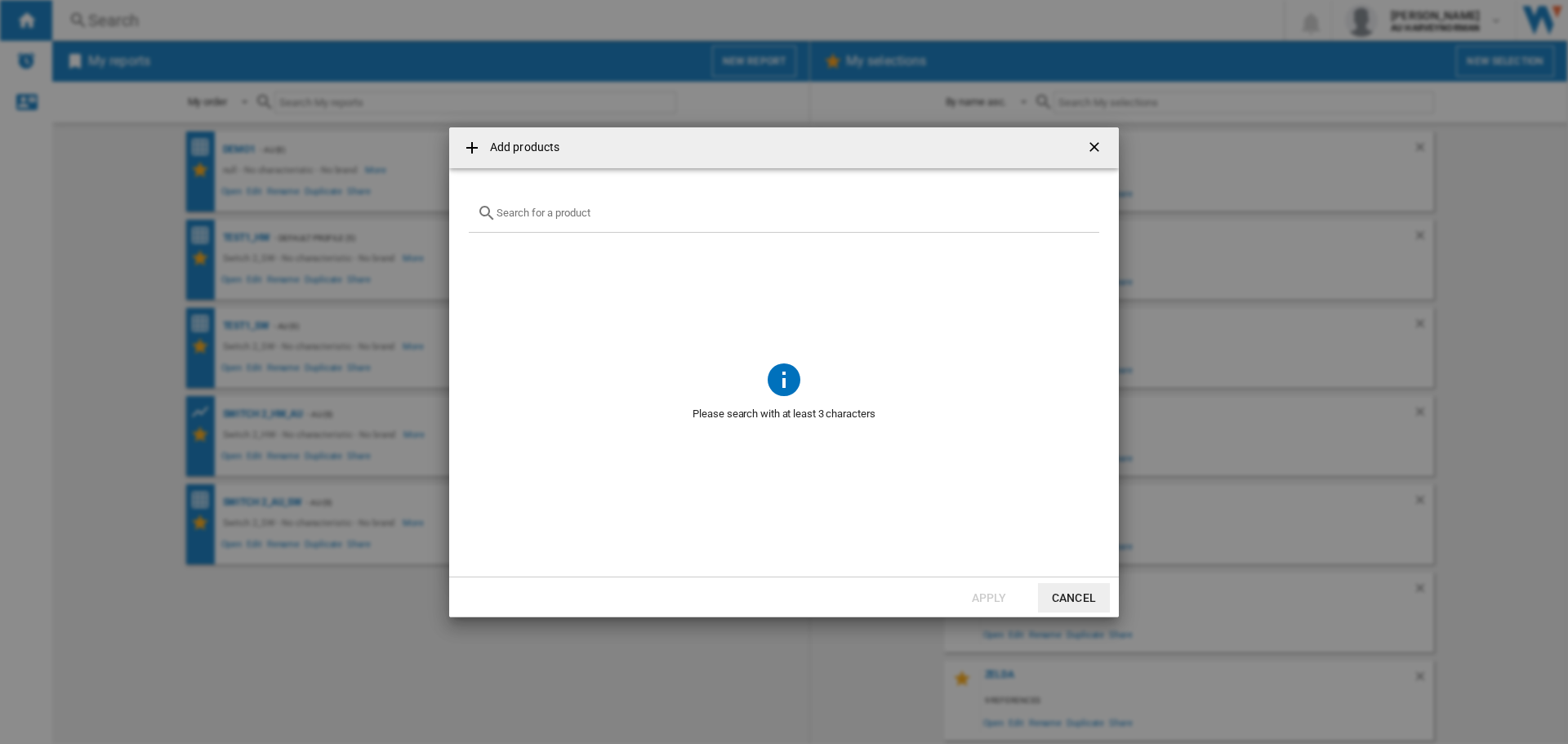
click at [566, 167] on div "Add products" at bounding box center [784, 148] width 670 height 41
click at [576, 222] on div "Add products ..." at bounding box center [784, 214] width 631 height 38
click at [563, 213] on input "Add products ..." at bounding box center [793, 213] width 595 height 12
type input "h"
click at [1077, 590] on button "Cancel" at bounding box center [1074, 597] width 72 height 30
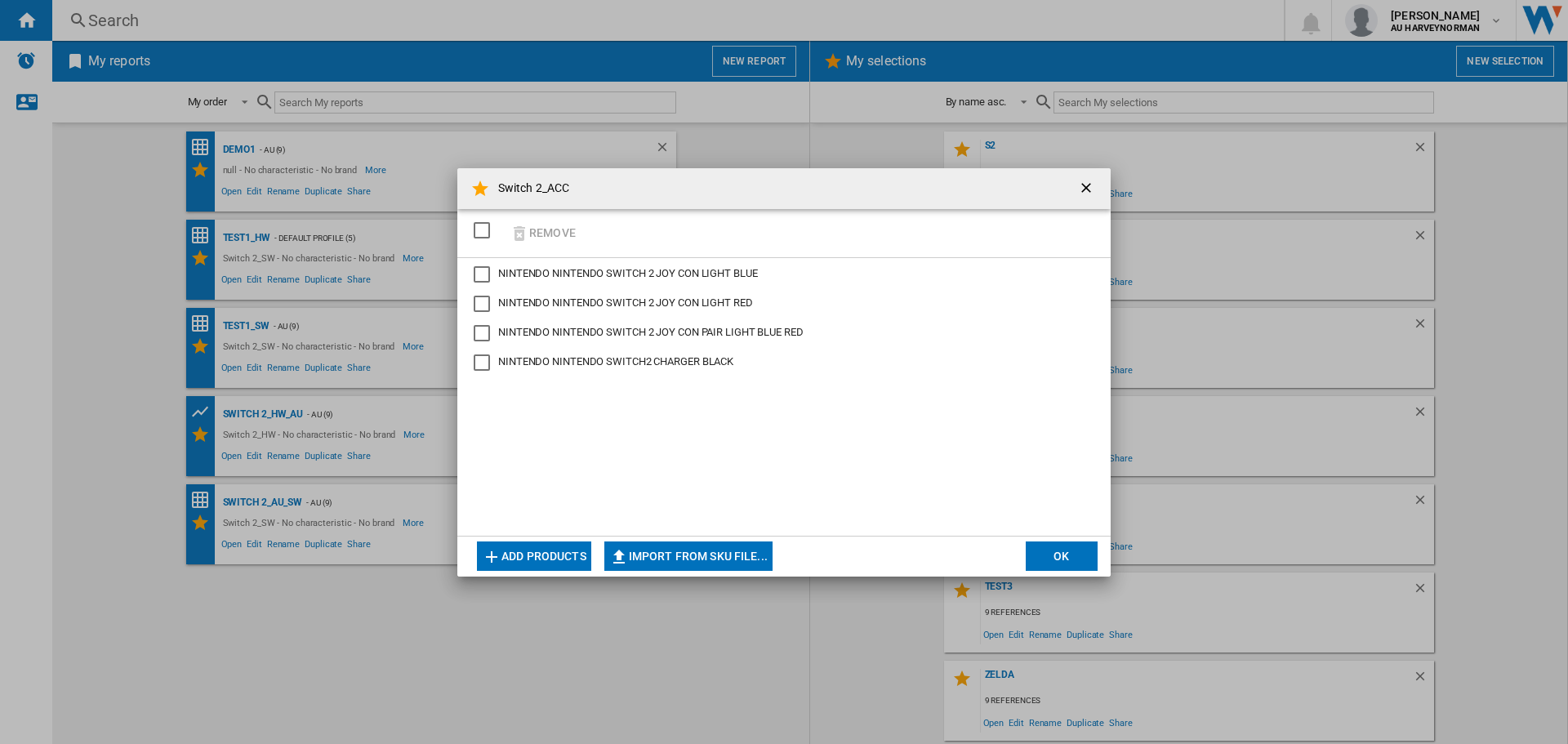
click at [1051, 563] on button "OK" at bounding box center [1061, 555] width 72 height 30
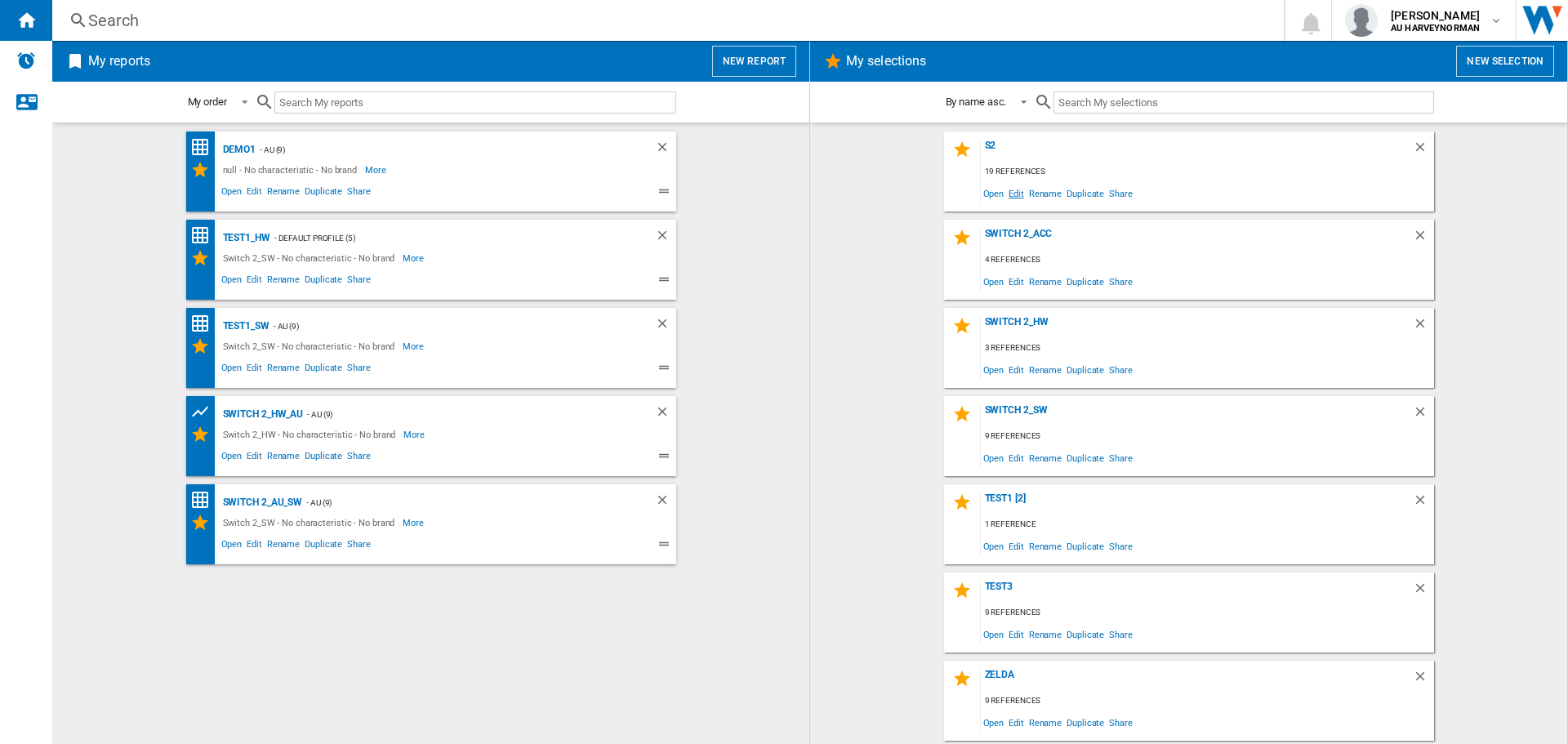
click at [1022, 194] on span "Edit" at bounding box center [1015, 193] width 20 height 22
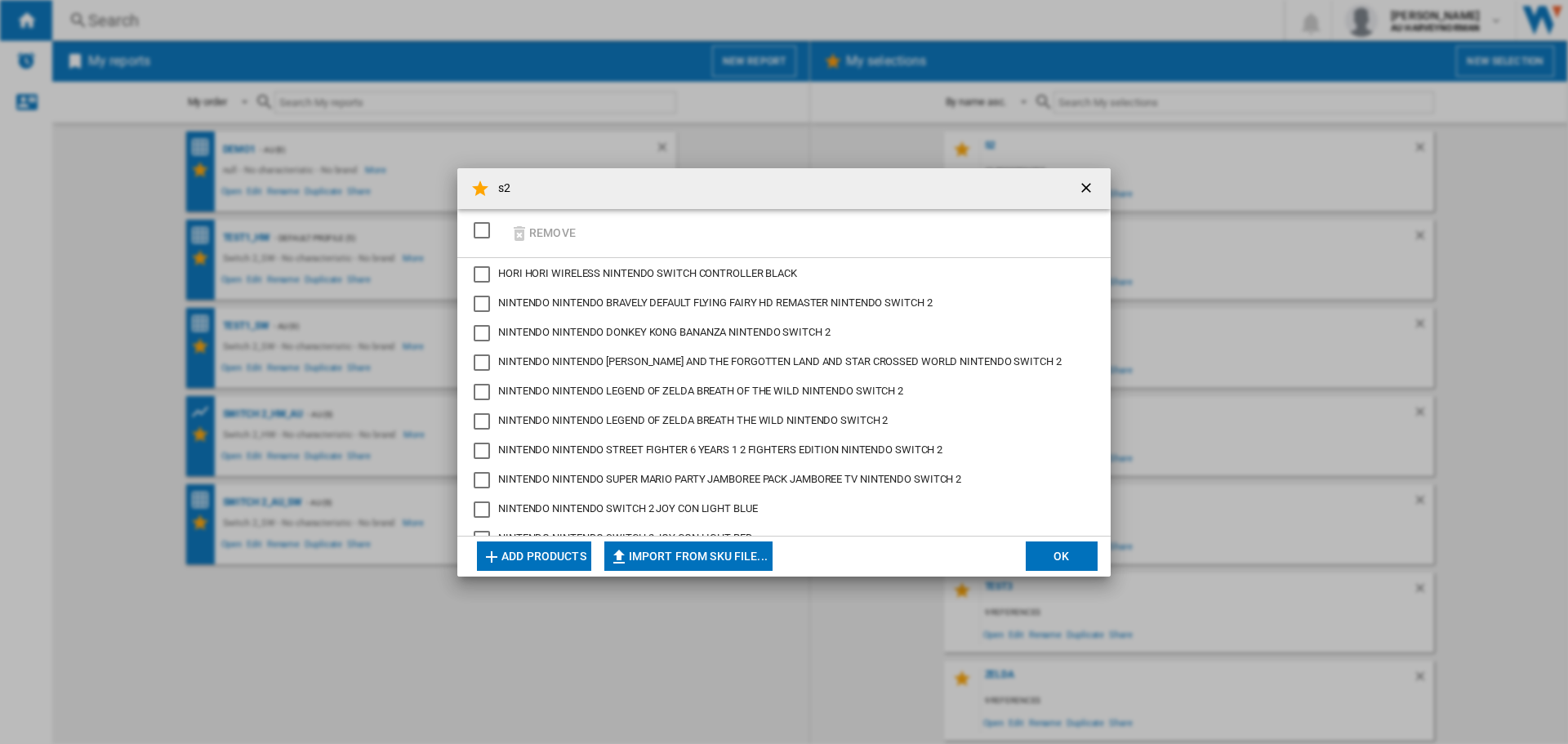
click at [1055, 558] on button "OK" at bounding box center [1061, 555] width 72 height 30
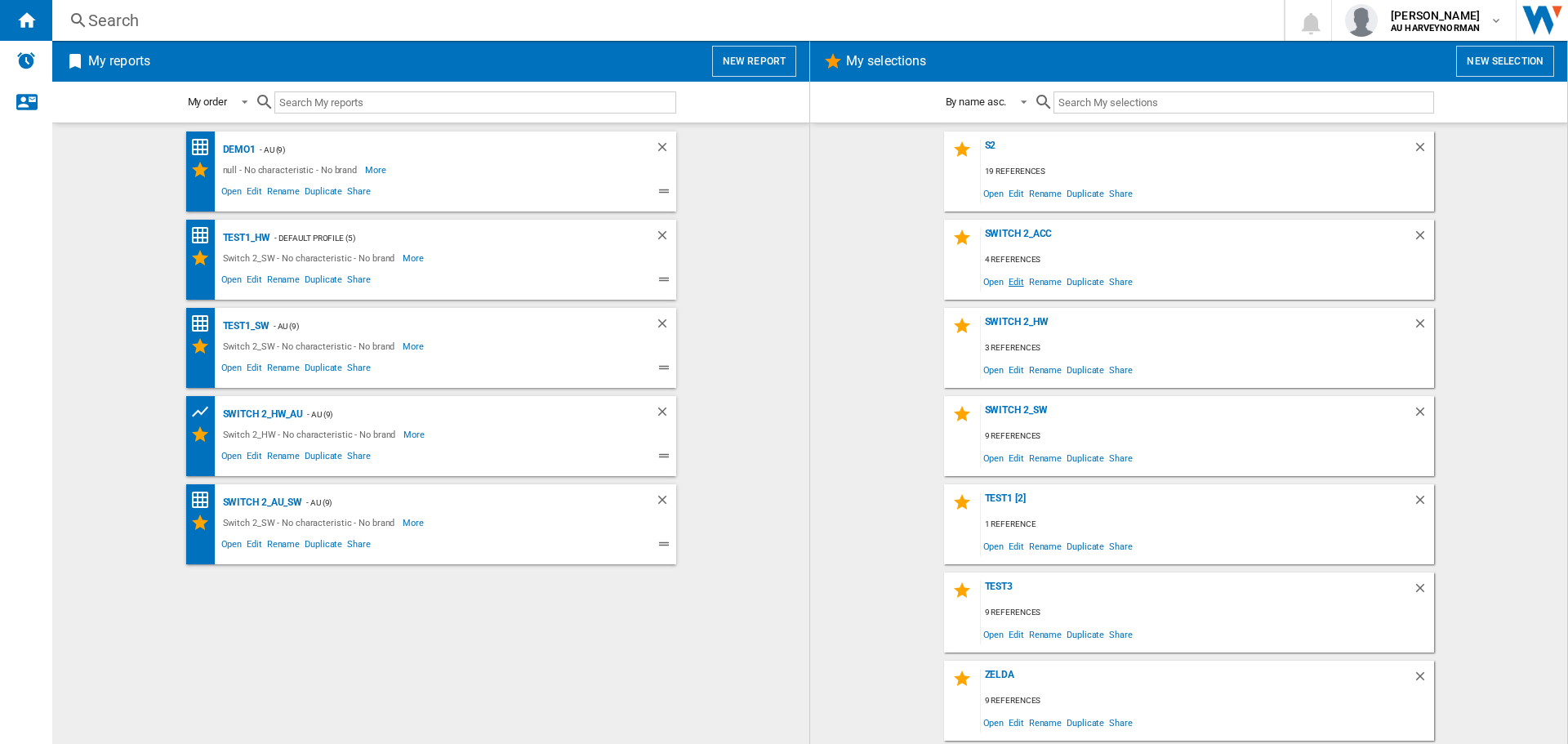
click at [1021, 283] on span "Edit" at bounding box center [1015, 280] width 20 height 22
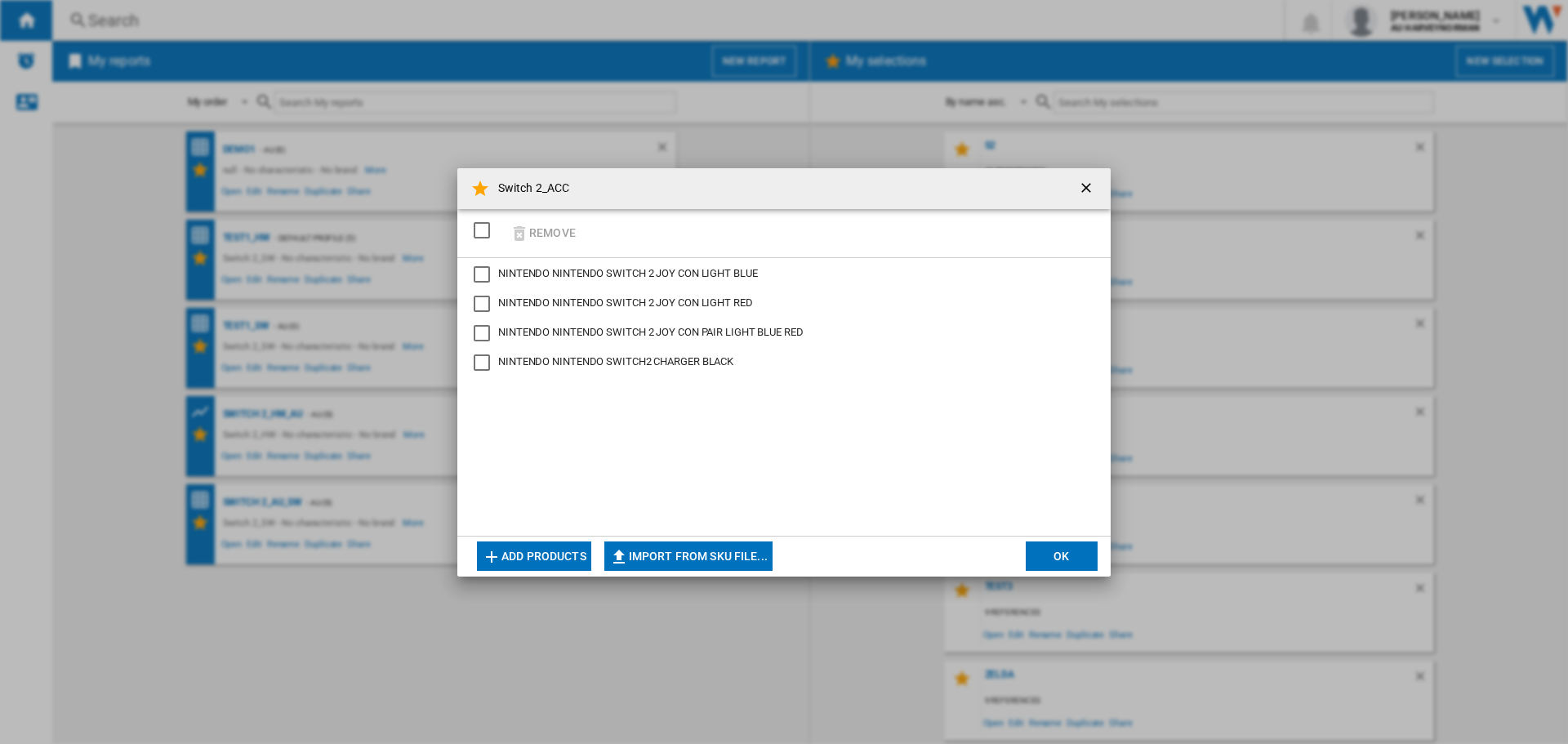
click at [489, 548] on ng-md-icon "Switch 2_ACC ..." at bounding box center [491, 556] width 20 height 20
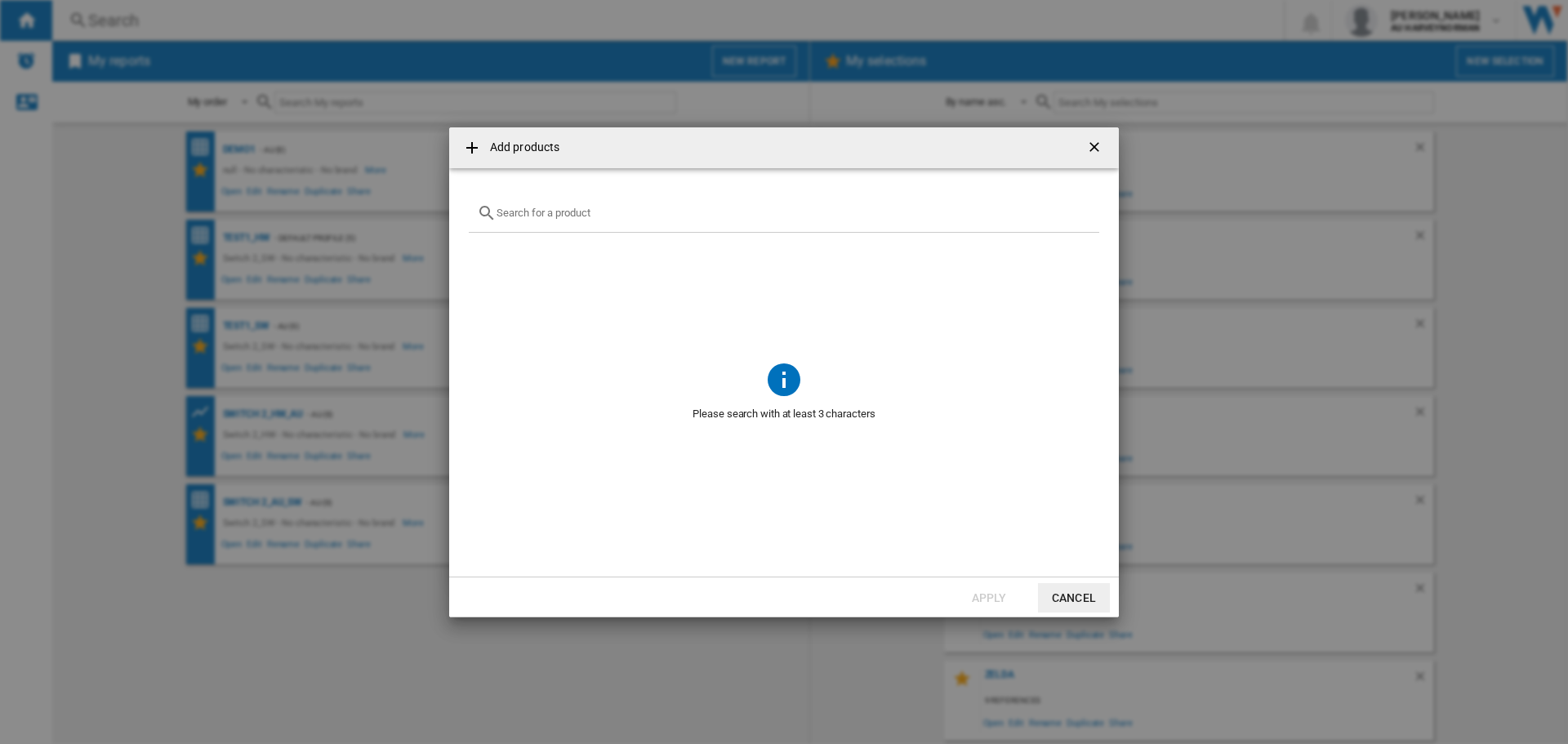
click at [649, 221] on div "Add products ..." at bounding box center [784, 214] width 631 height 38
click at [653, 217] on input "Add products ..." at bounding box center [793, 213] width 595 height 12
type input "w"
type input "hori wireless"
click at [1083, 592] on button "Cancel" at bounding box center [1074, 597] width 72 height 30
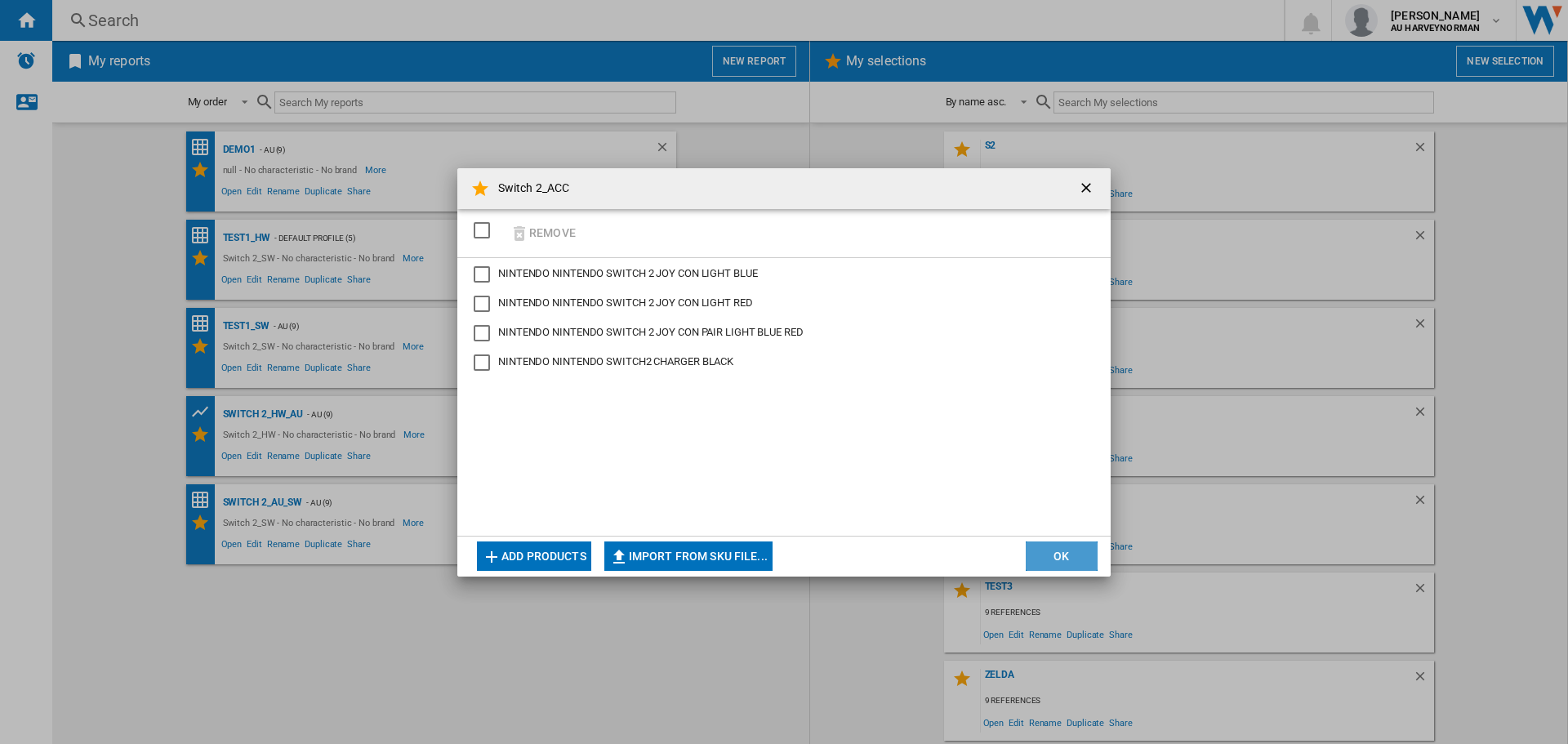
click at [1071, 558] on button "OK" at bounding box center [1061, 555] width 72 height 30
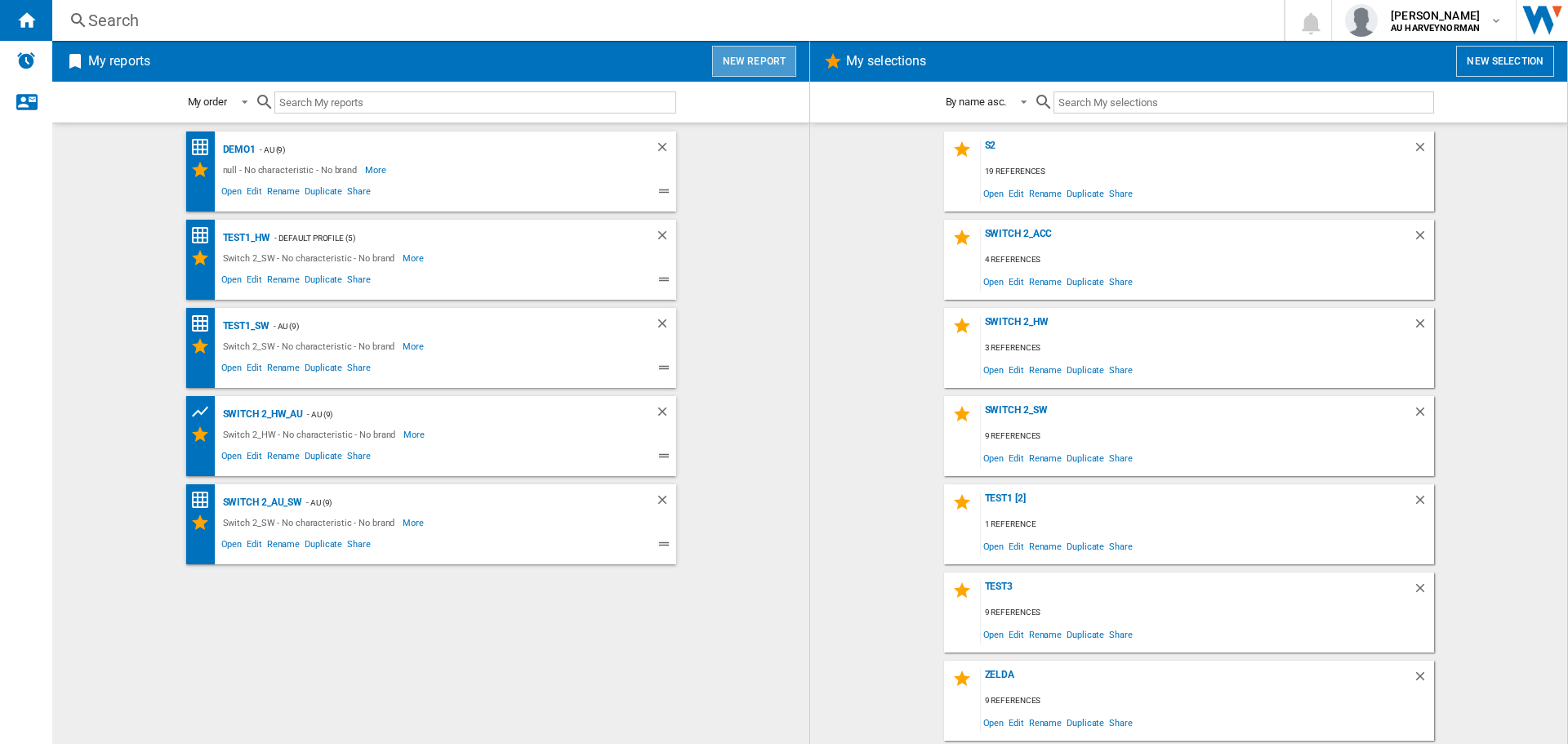
click at [761, 67] on button "New report" at bounding box center [754, 61] width 84 height 31
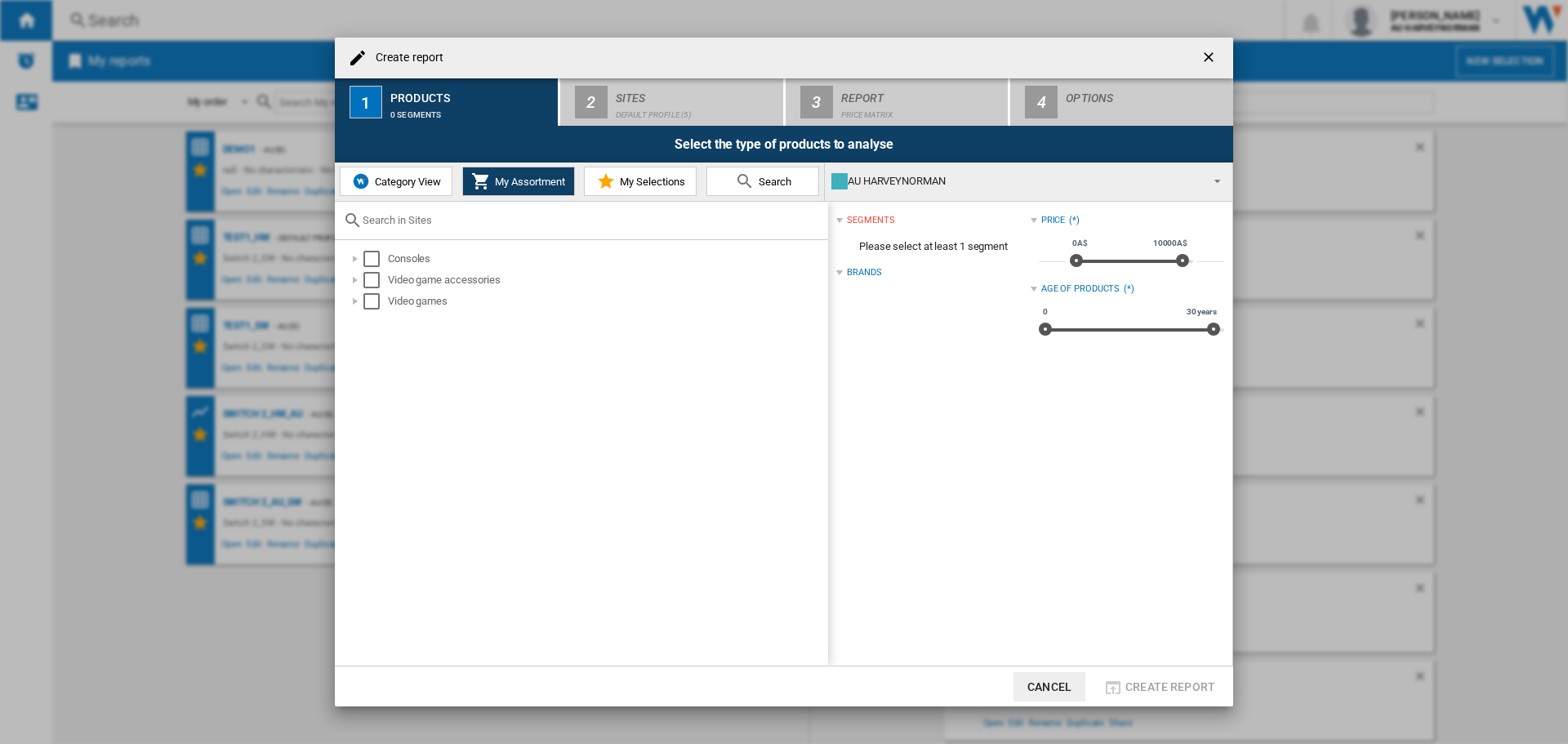
click at [635, 180] on span "My Selections" at bounding box center [650, 181] width 70 height 12
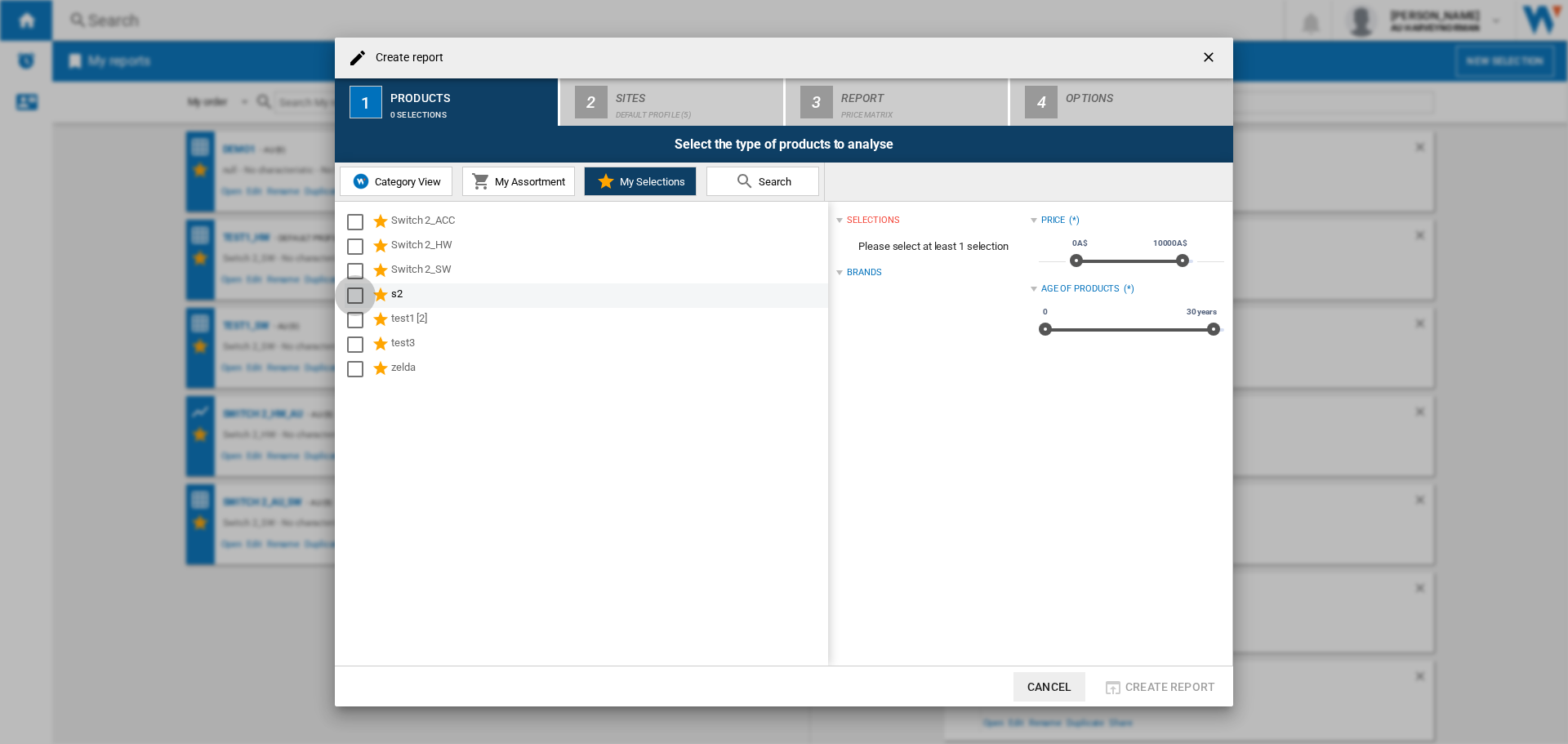
click at [357, 295] on div "Select" at bounding box center [355, 295] width 16 height 16
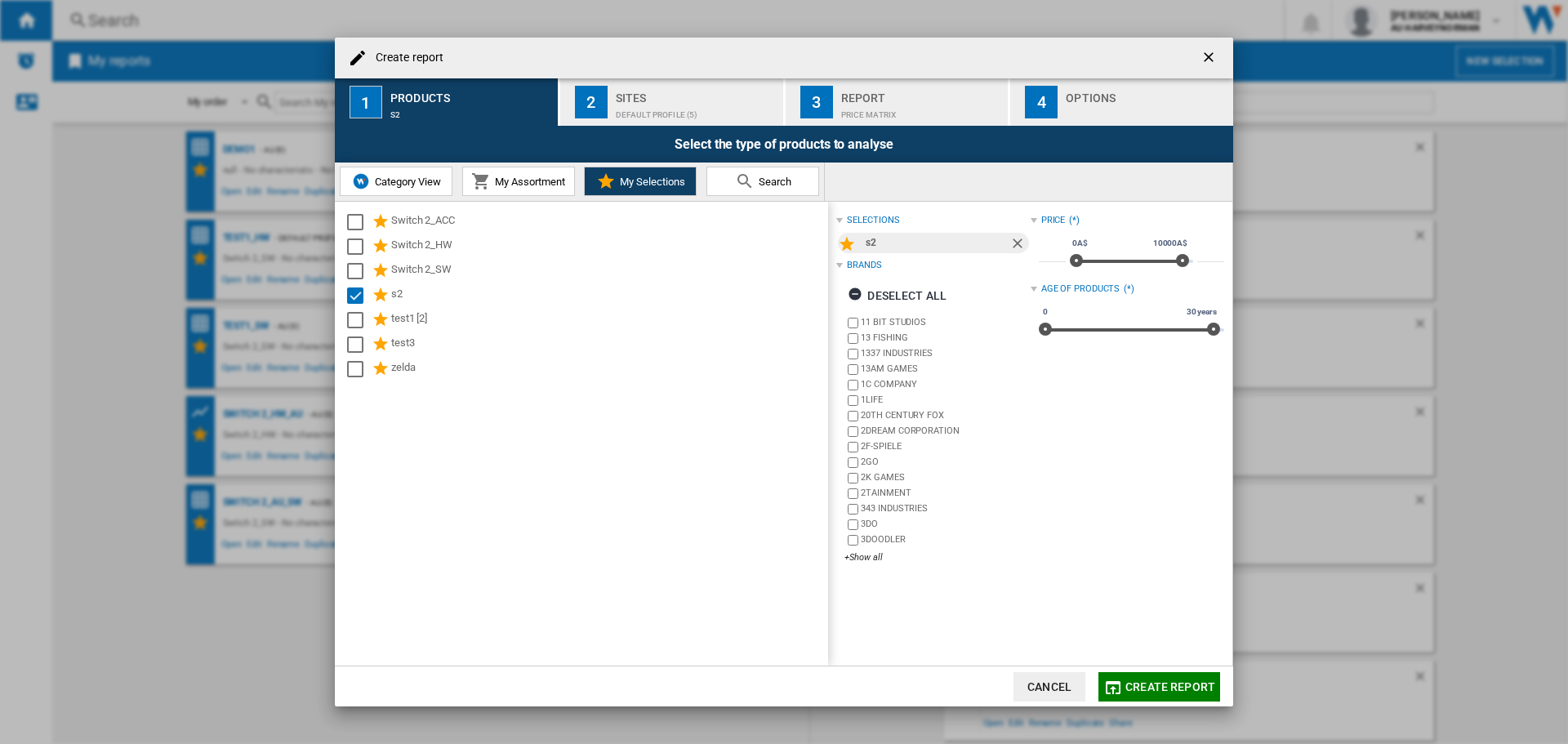
click at [714, 97] on div "Sites" at bounding box center [696, 93] width 161 height 17
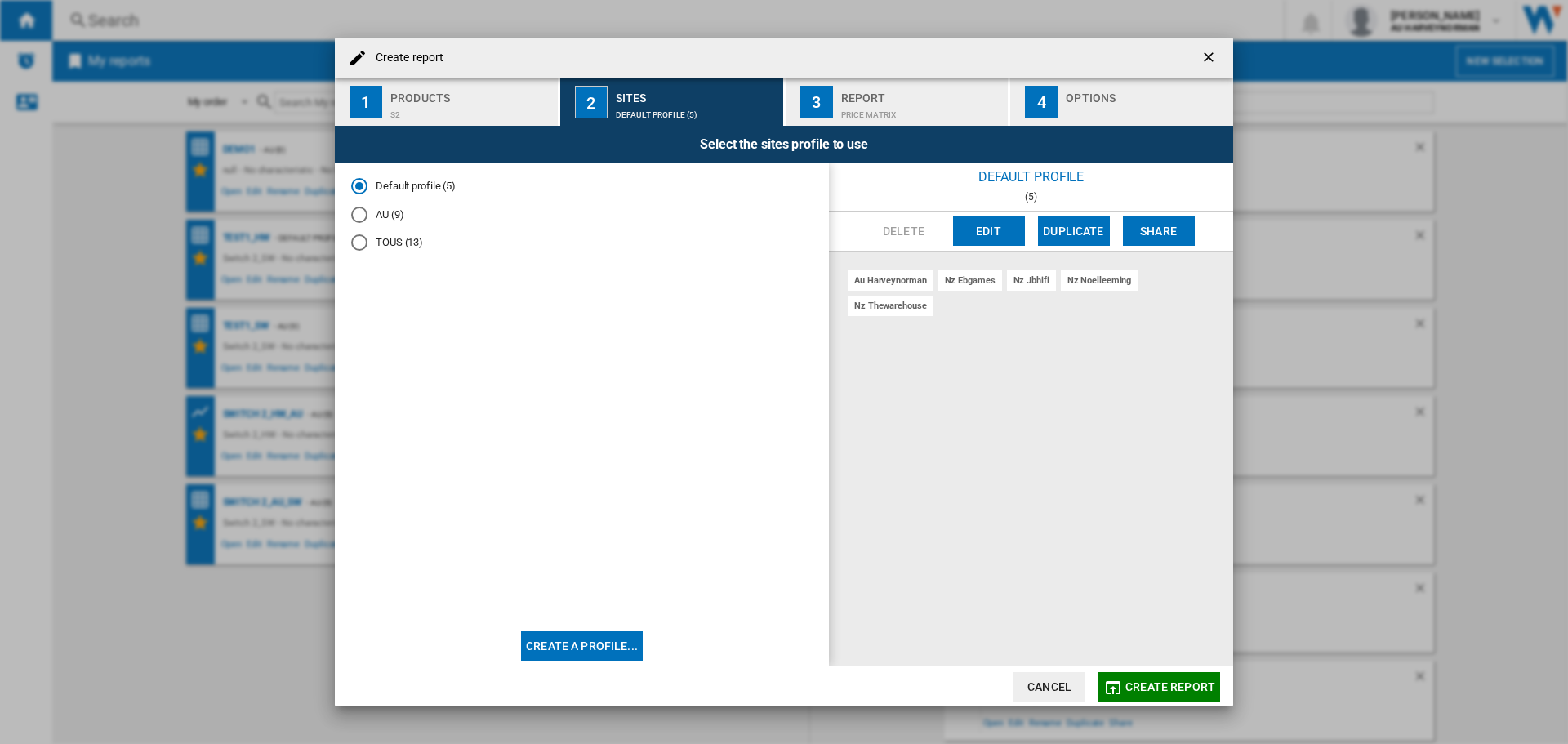
click at [396, 213] on md-radio-button "AU (9)" at bounding box center [582, 215] width 462 height 15
click at [1171, 690] on span "Create report" at bounding box center [1170, 687] width 90 height 13
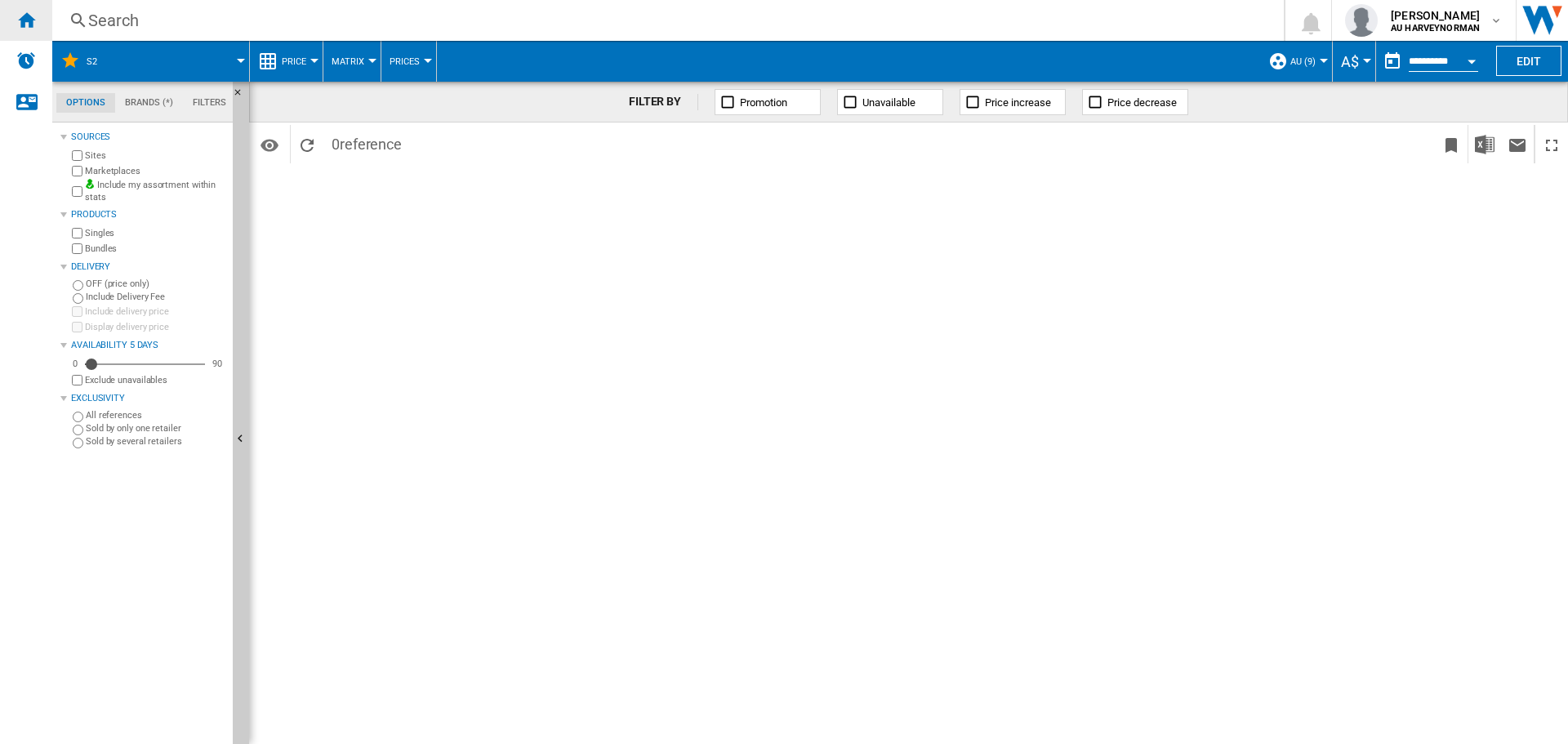
click at [28, 31] on div "Home" at bounding box center [26, 20] width 52 height 41
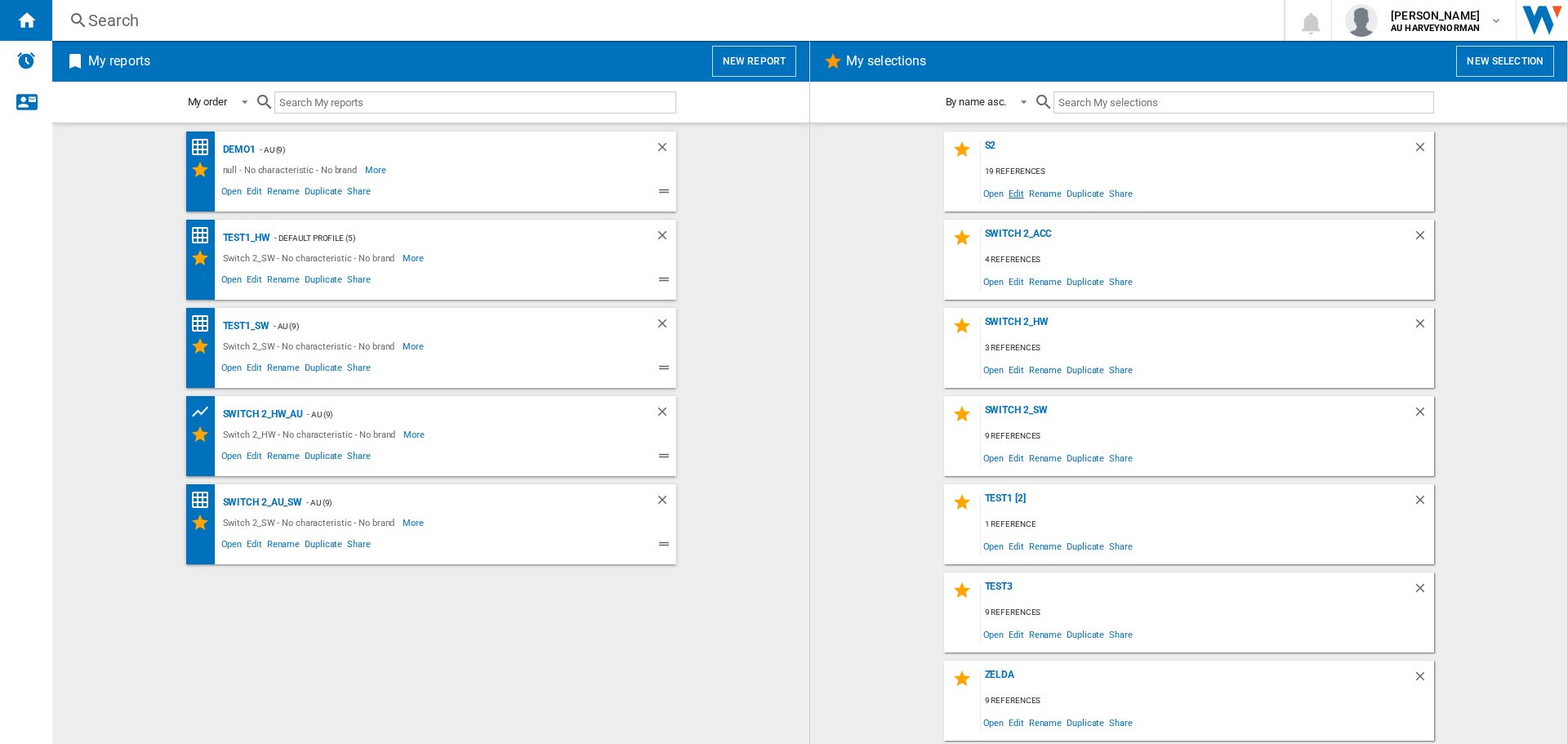
click at [1021, 187] on span "Edit" at bounding box center [1015, 193] width 20 height 22
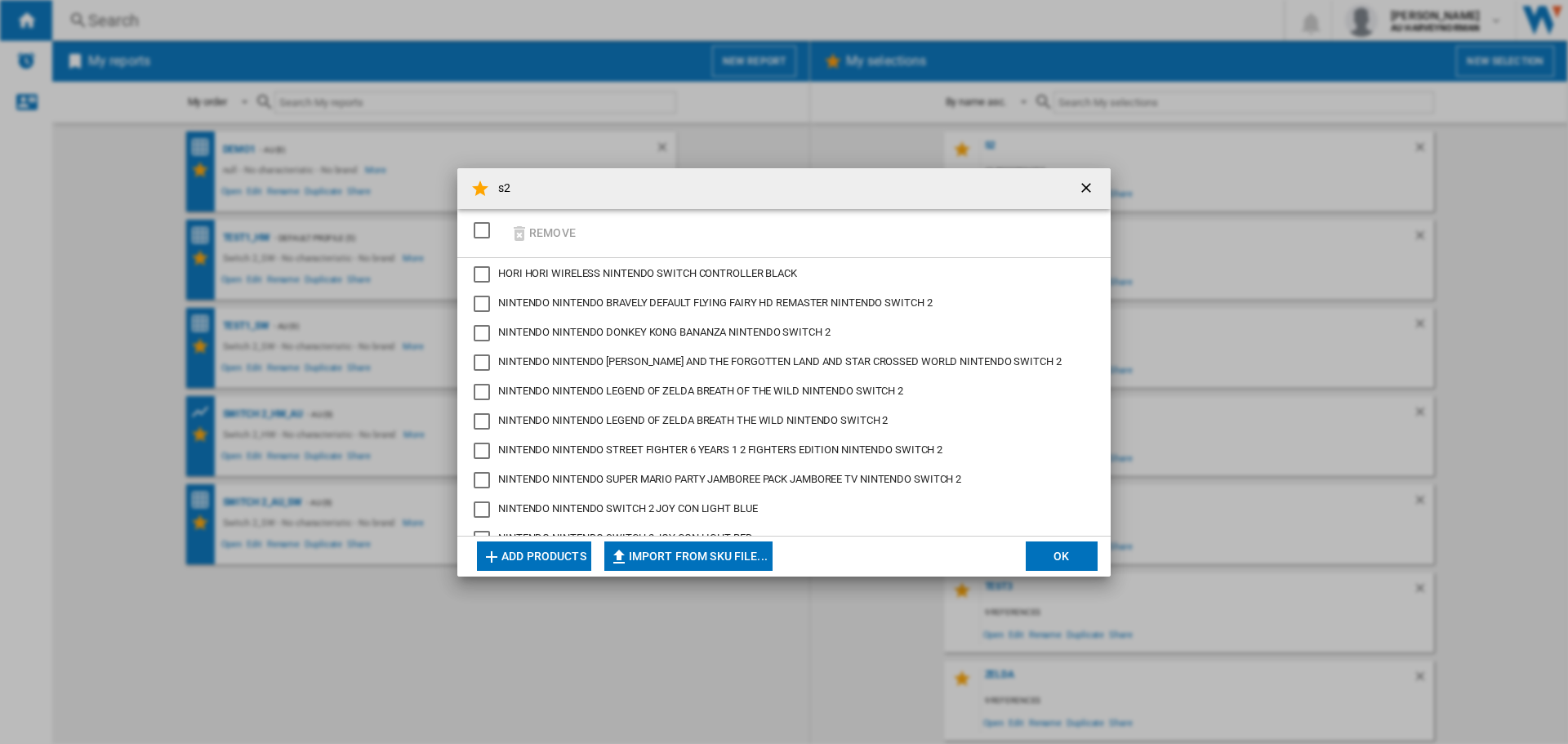
click at [662, 271] on span "HORI HORI WIRELESS NINTENDO SWITCH CONTROLLER BLACK" at bounding box center [647, 273] width 299 height 12
click at [482, 272] on div "HORI WIRELESS NINTENDO SWITCH CONTROLLER BLACK" at bounding box center [481, 274] width 16 height 16
click at [1068, 551] on button "OK" at bounding box center [1061, 555] width 72 height 30
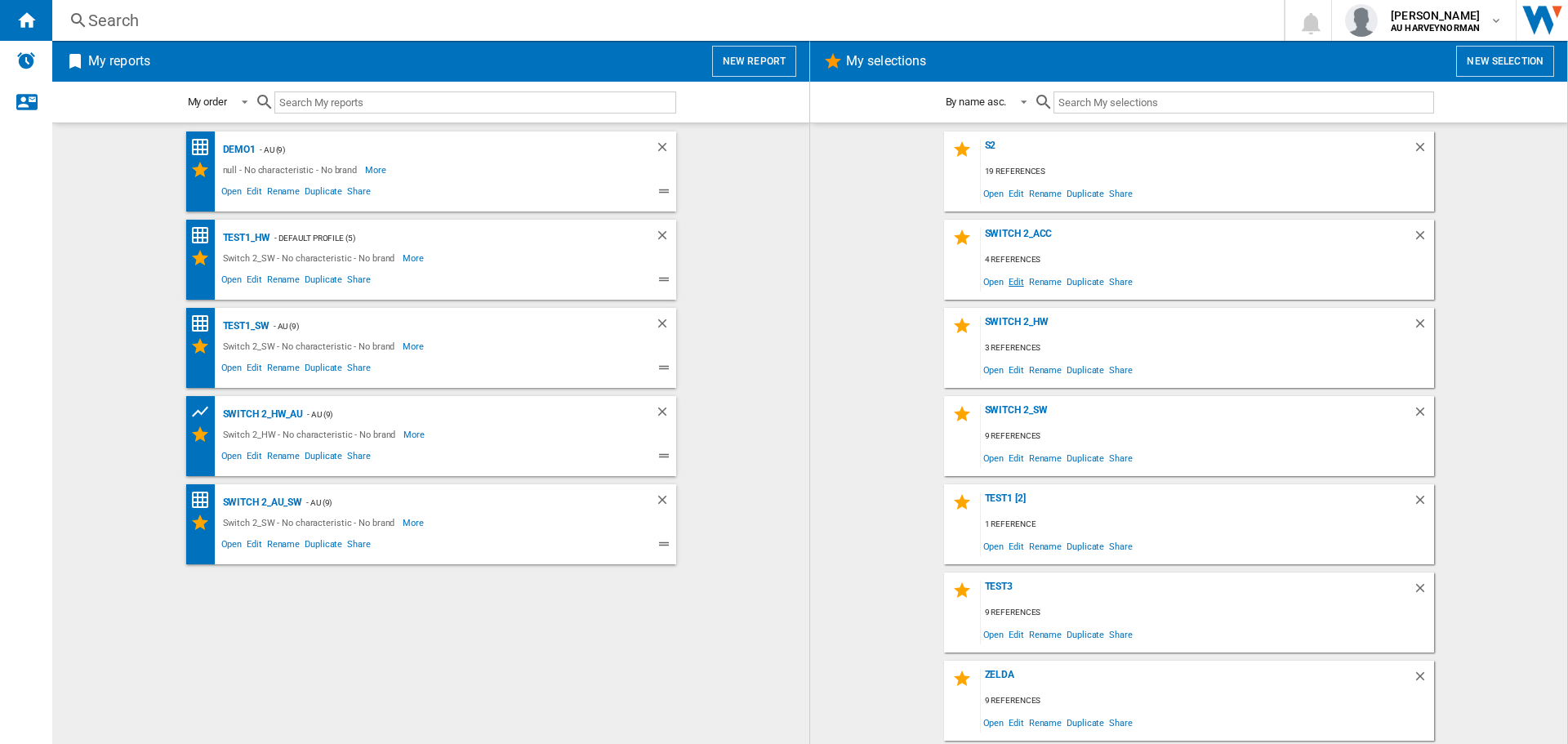
click at [1012, 281] on span "Edit" at bounding box center [1015, 280] width 20 height 22
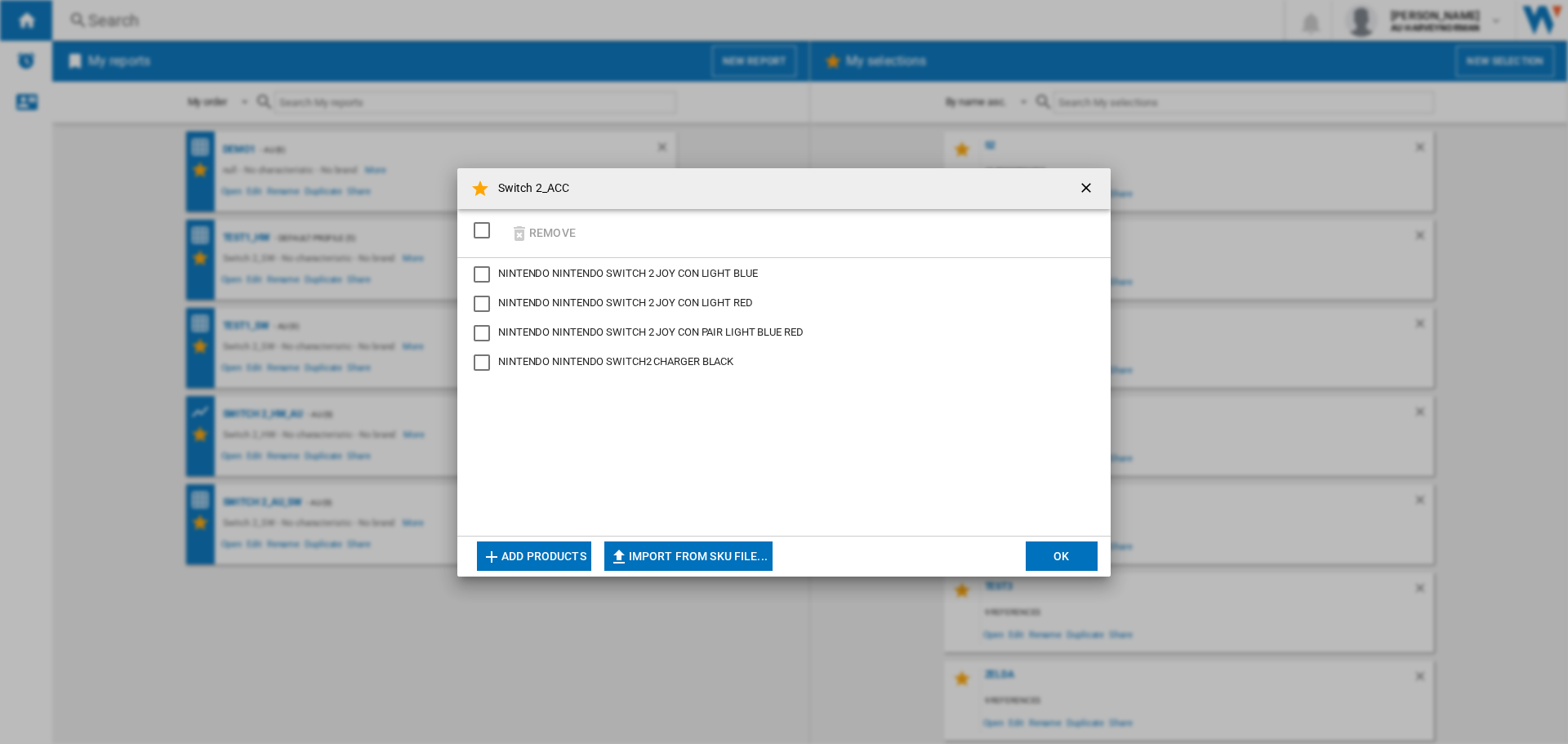
click at [502, 552] on button "Add products" at bounding box center [534, 555] width 115 height 30
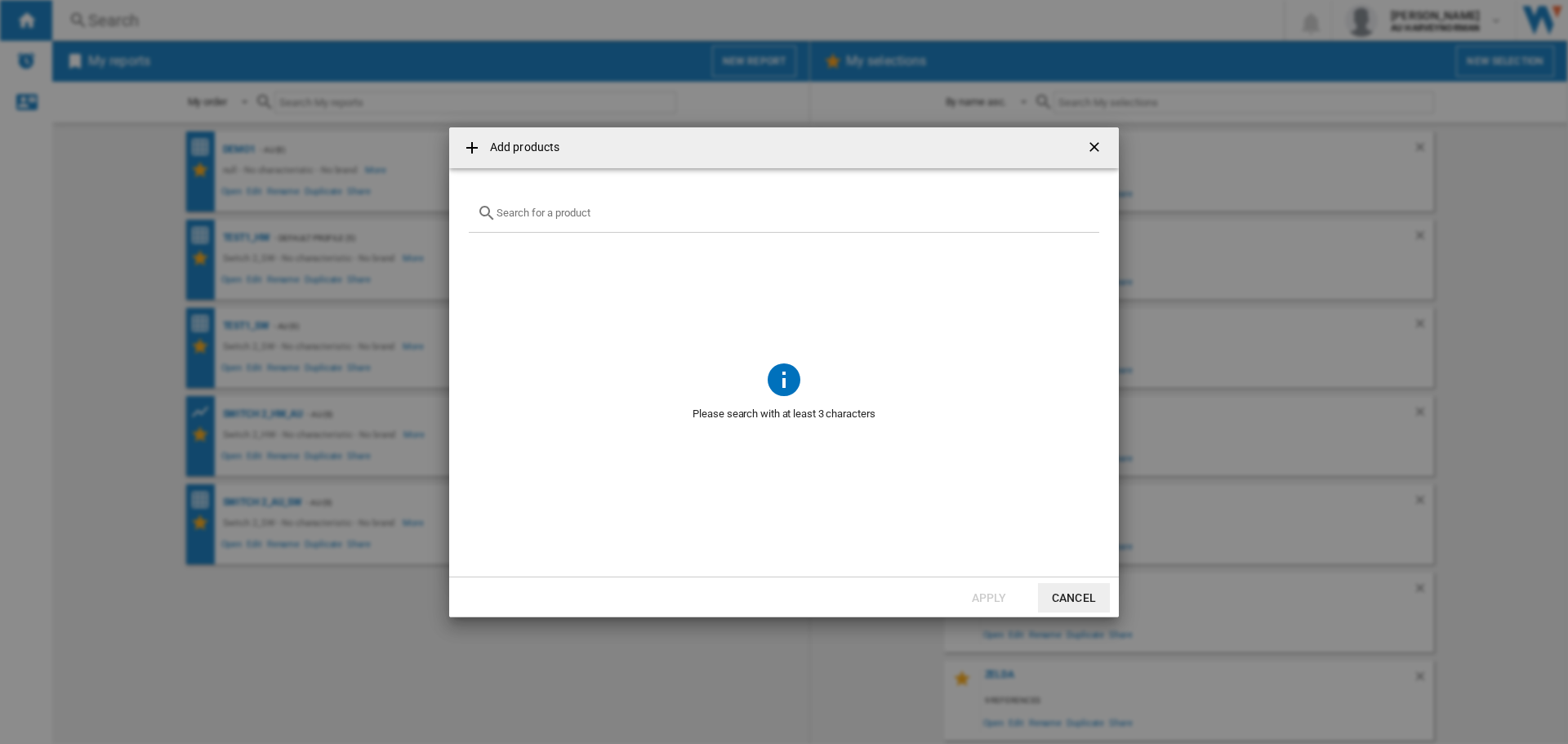
click at [624, 223] on div at bounding box center [784, 214] width 631 height 38
click at [536, 214] on input "text" at bounding box center [793, 213] width 595 height 12
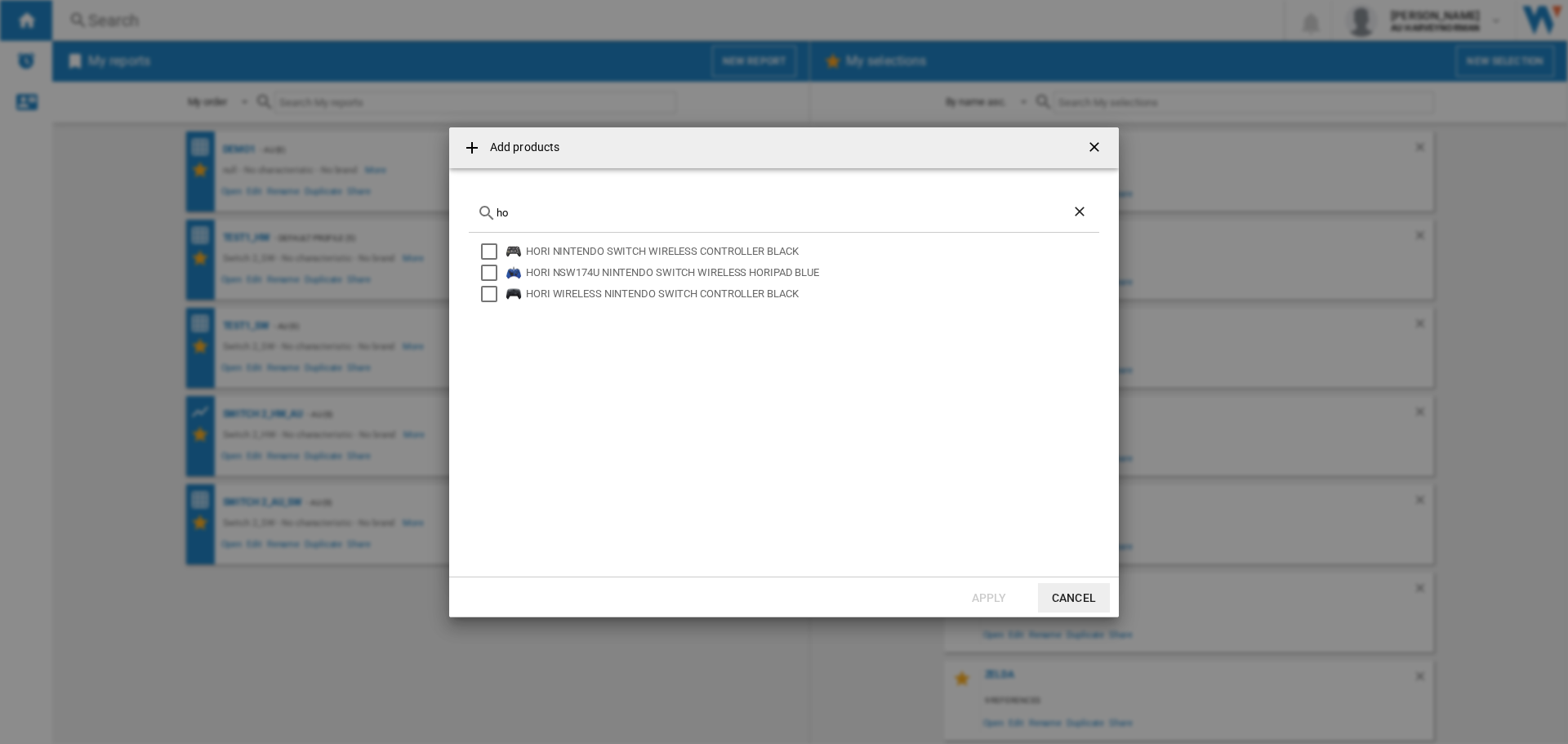
type input "h"
type input "p"
type input "j"
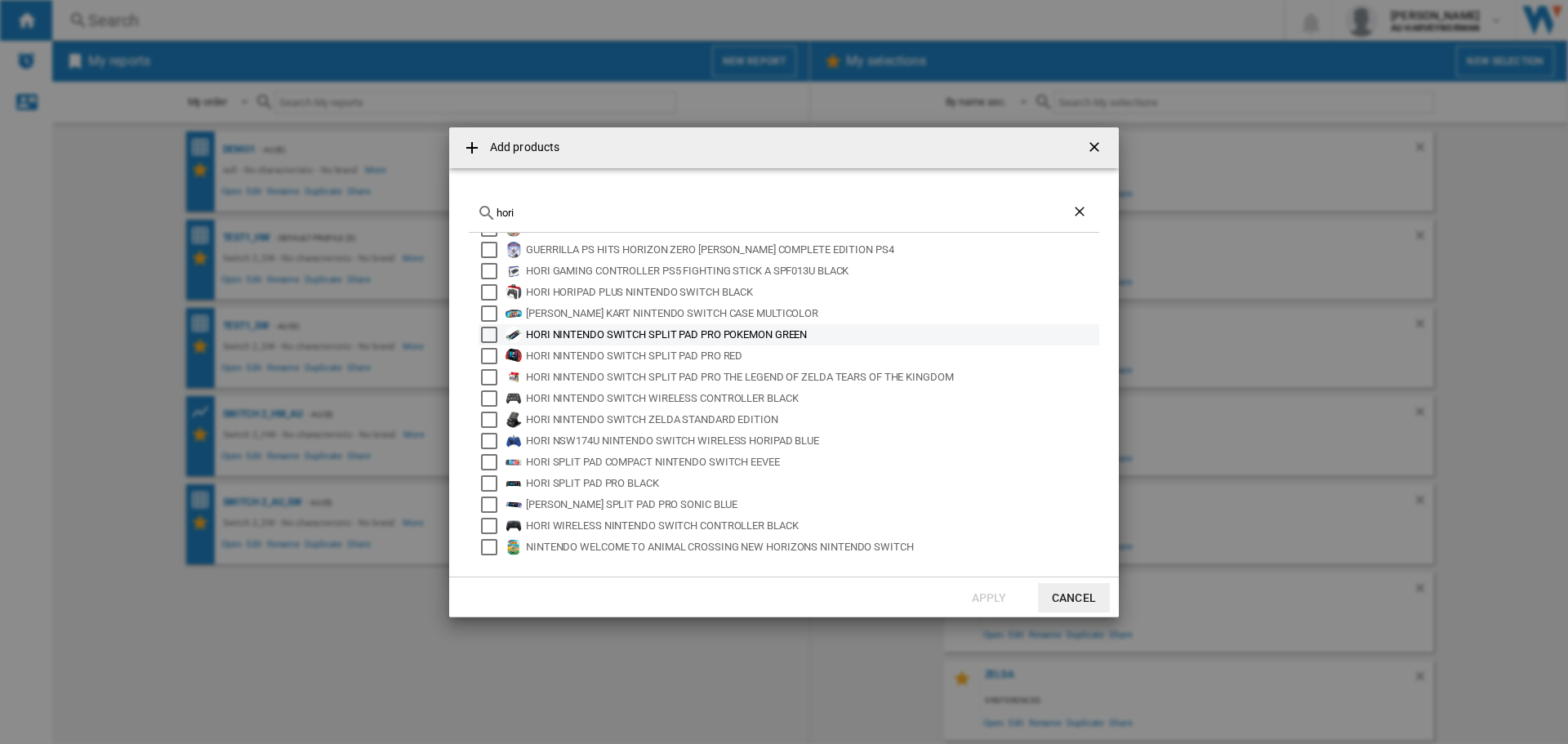
scroll to position [109, 0]
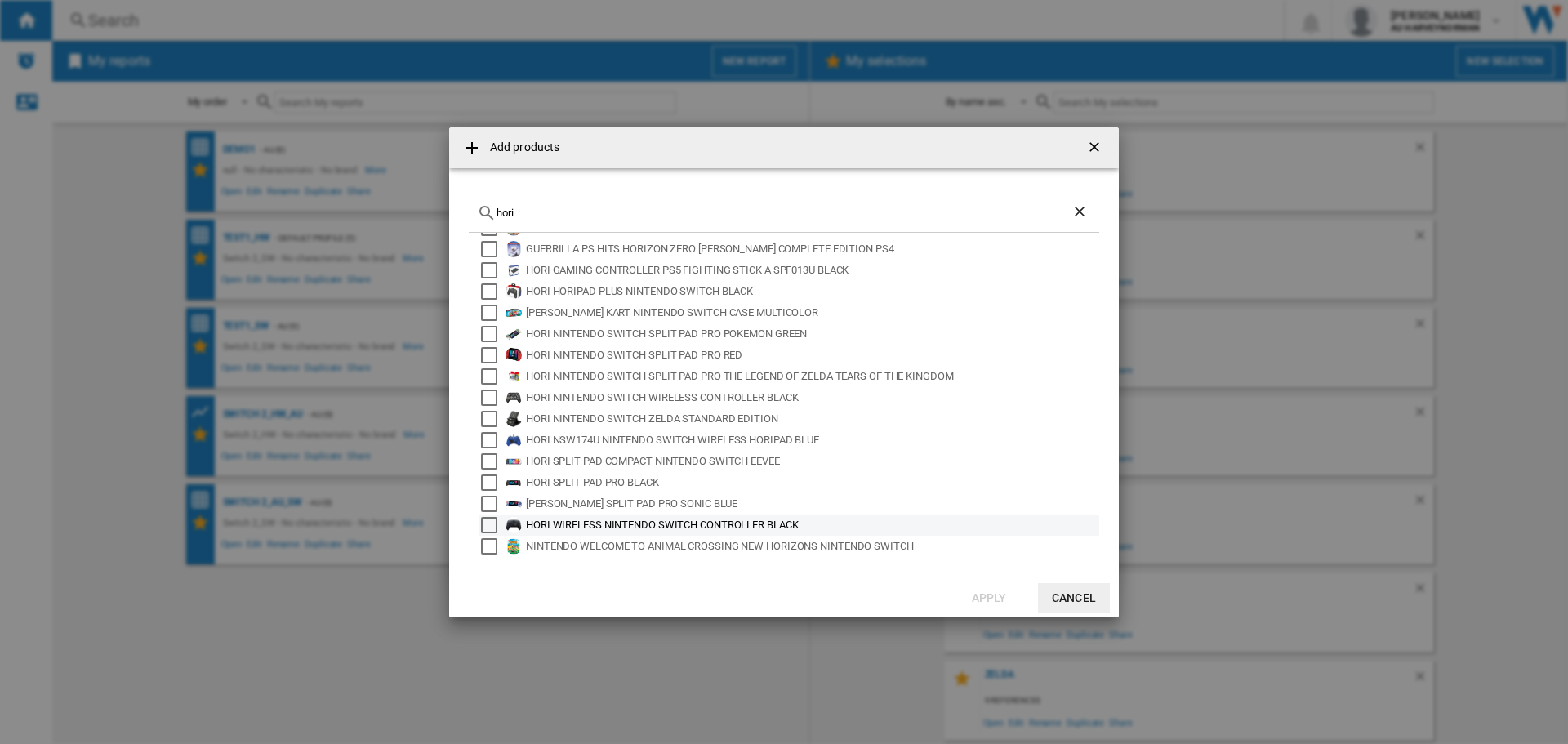
type input "hori"
click at [721, 524] on div "HORI WIRELESS NINTENDO SWITCH CONTROLLER BLACK" at bounding box center [811, 525] width 571 height 16
click at [973, 593] on button "Apply" at bounding box center [989, 597] width 72 height 30
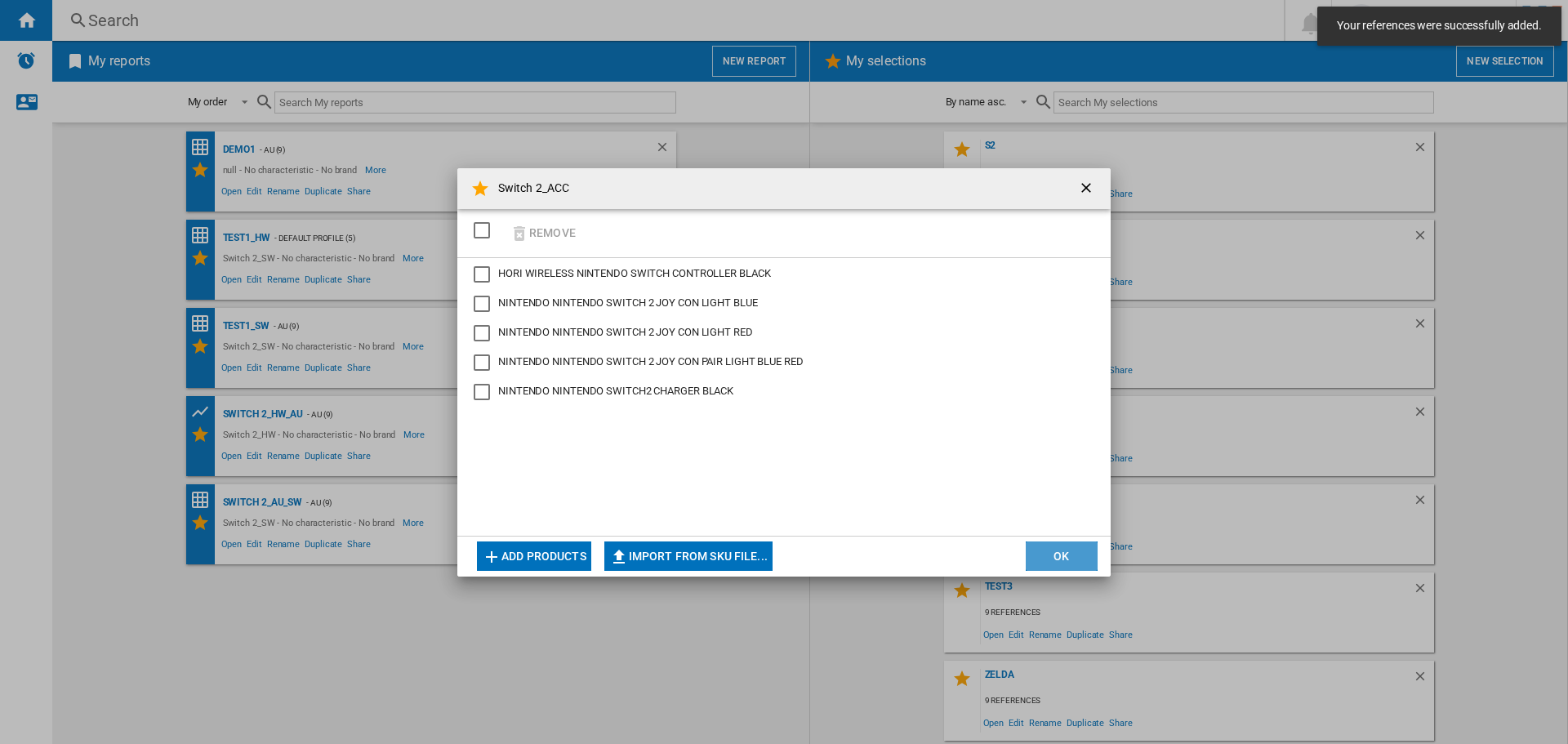
click at [1035, 552] on button "OK" at bounding box center [1061, 555] width 72 height 30
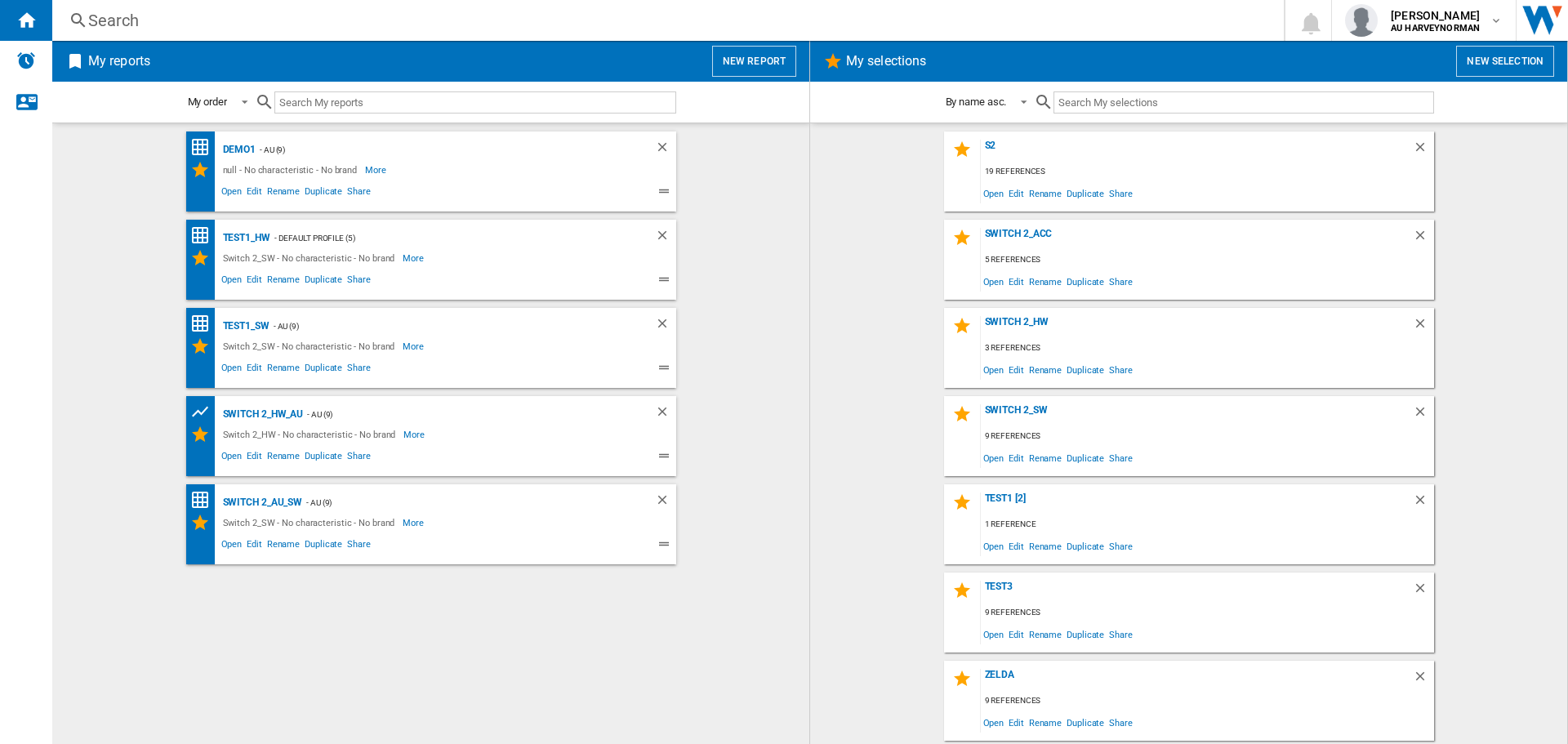
click at [771, 56] on button "New report" at bounding box center [754, 61] width 84 height 31
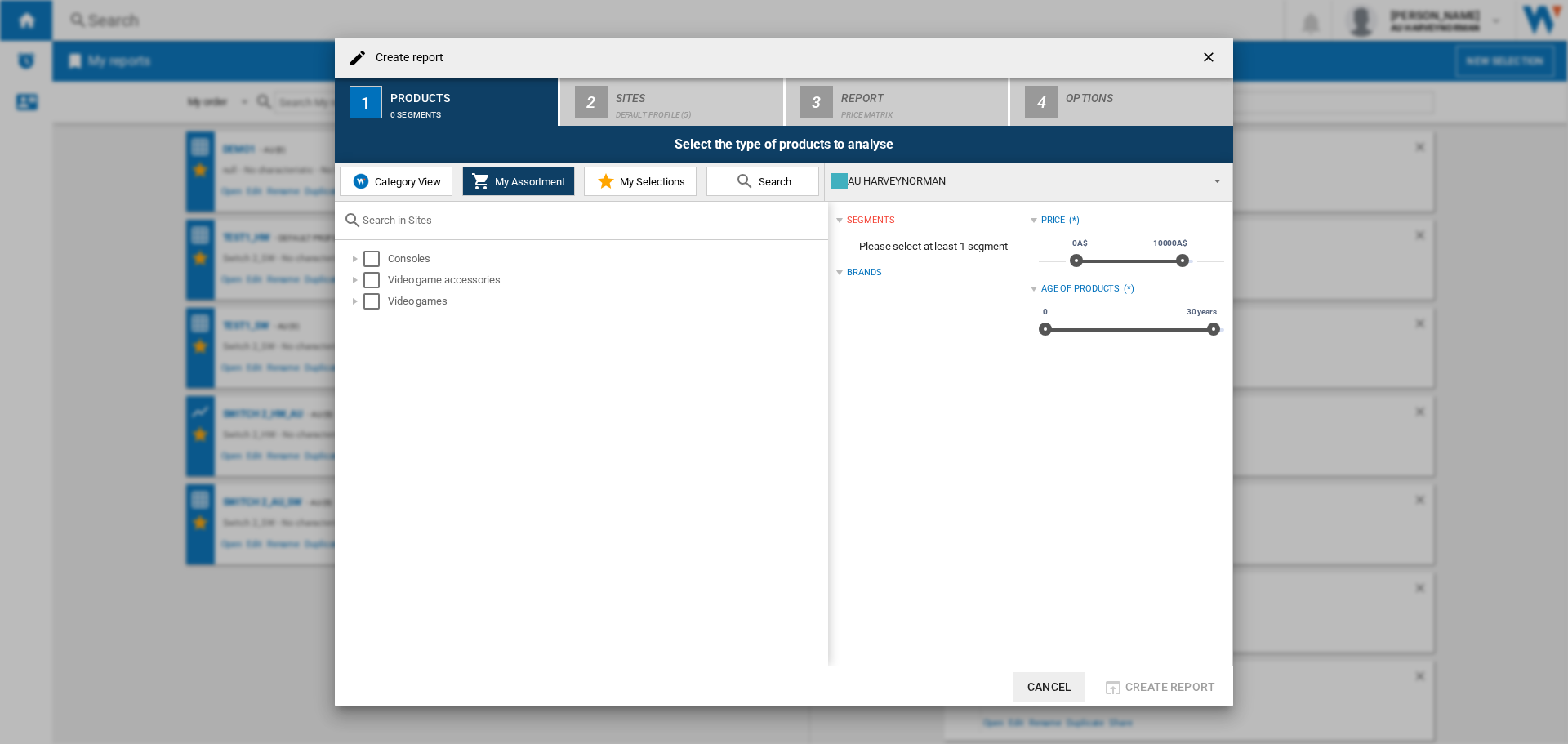
click at [617, 182] on span "My Selections" at bounding box center [650, 181] width 70 height 12
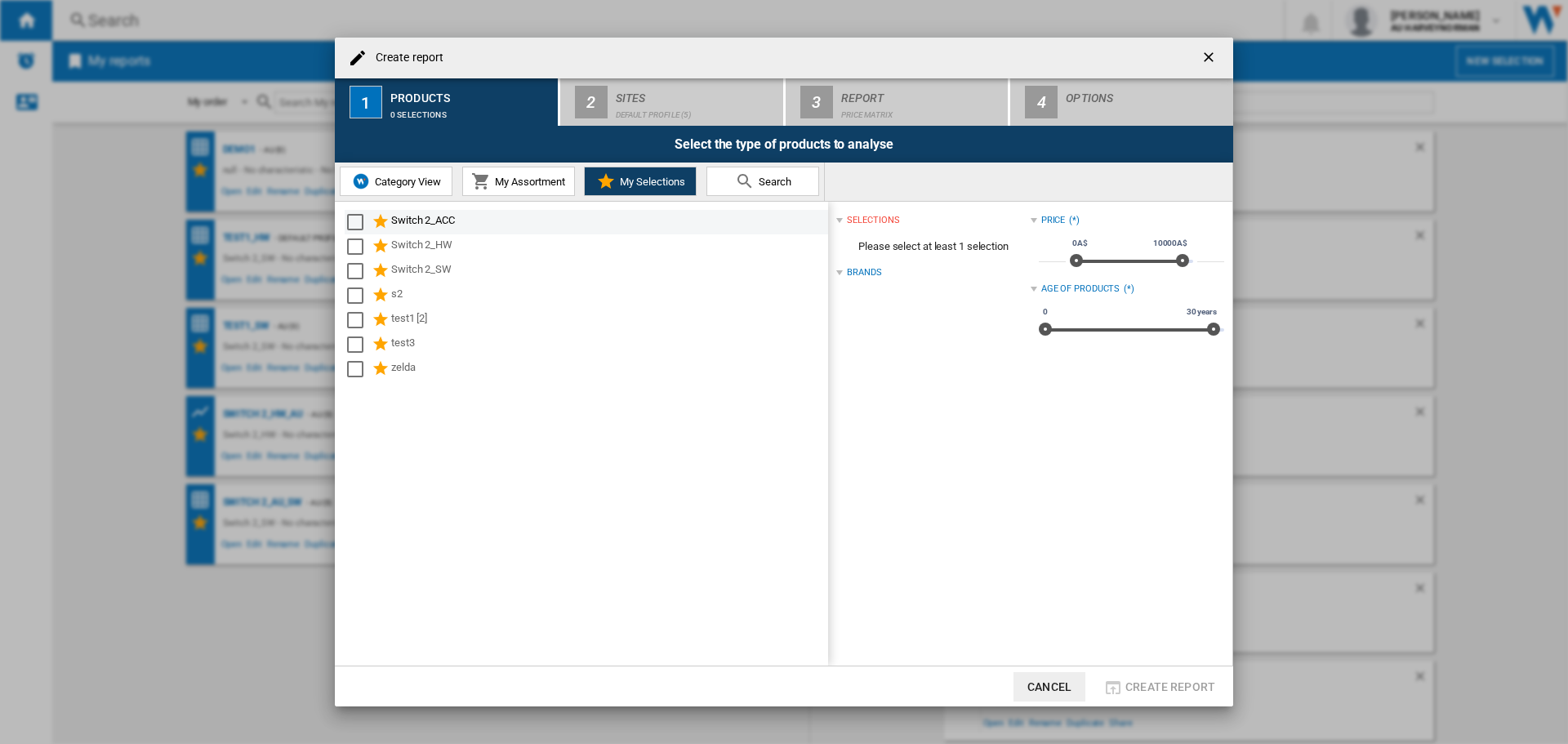
drag, startPoint x: 425, startPoint y: 223, endPoint x: 439, endPoint y: 216, distance: 15.7
click at [426, 223] on div "Switch 2_ACC" at bounding box center [608, 222] width 434 height 20
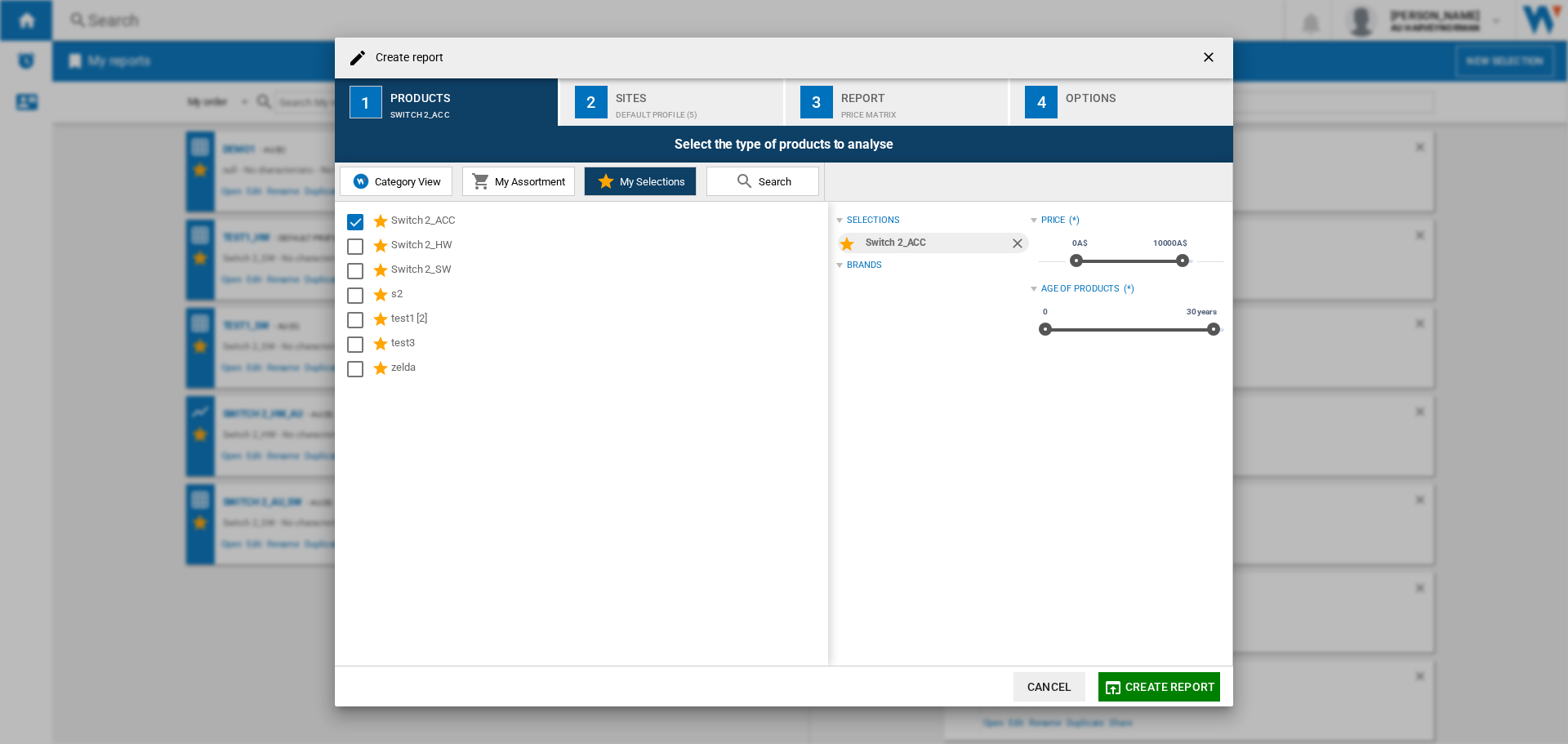
click at [616, 93] on div "Sites" at bounding box center [696, 93] width 161 height 17
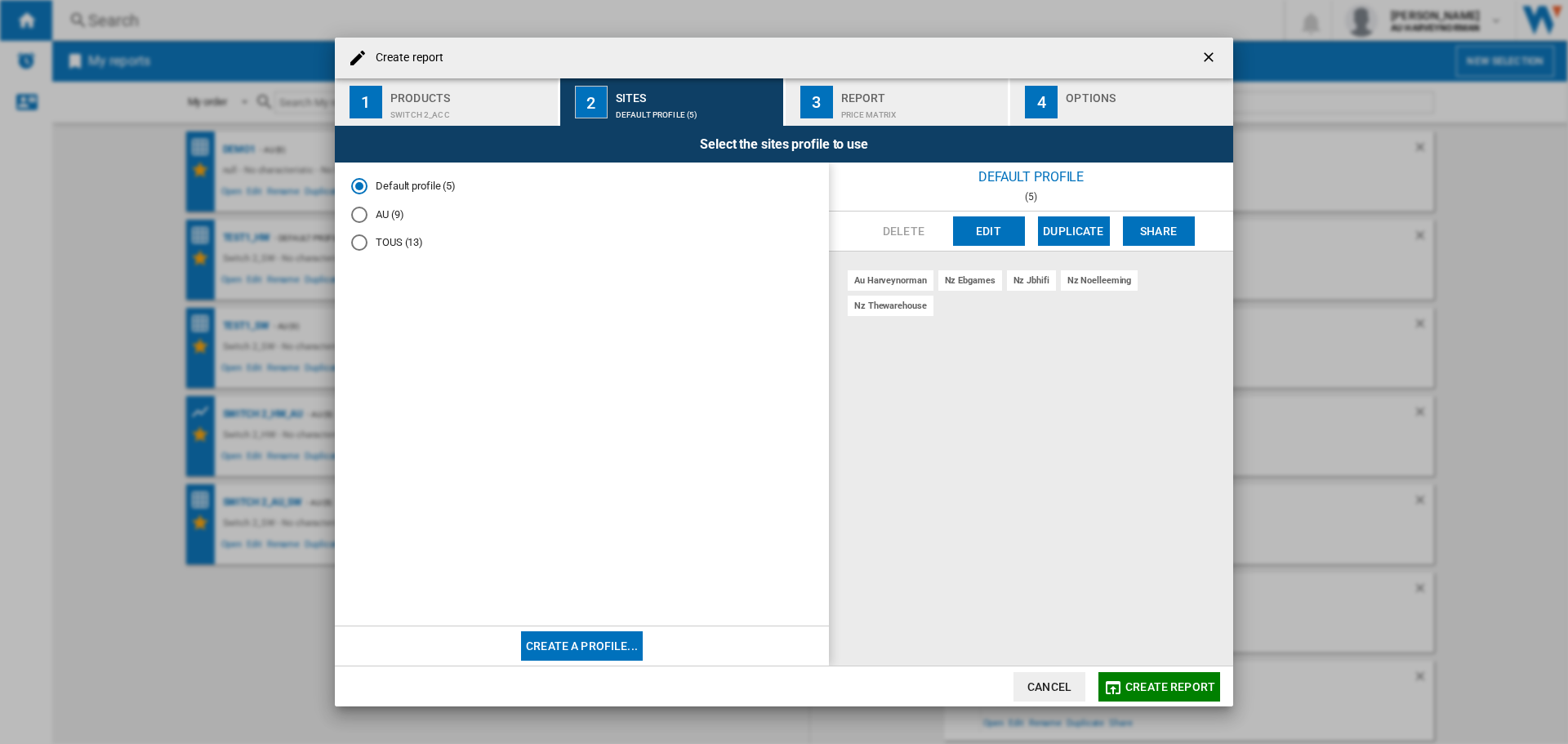
click at [394, 220] on md-radio-button "AU (9)" at bounding box center [582, 215] width 462 height 15
click at [1187, 693] on button "Create report" at bounding box center [1160, 686] width 122 height 30
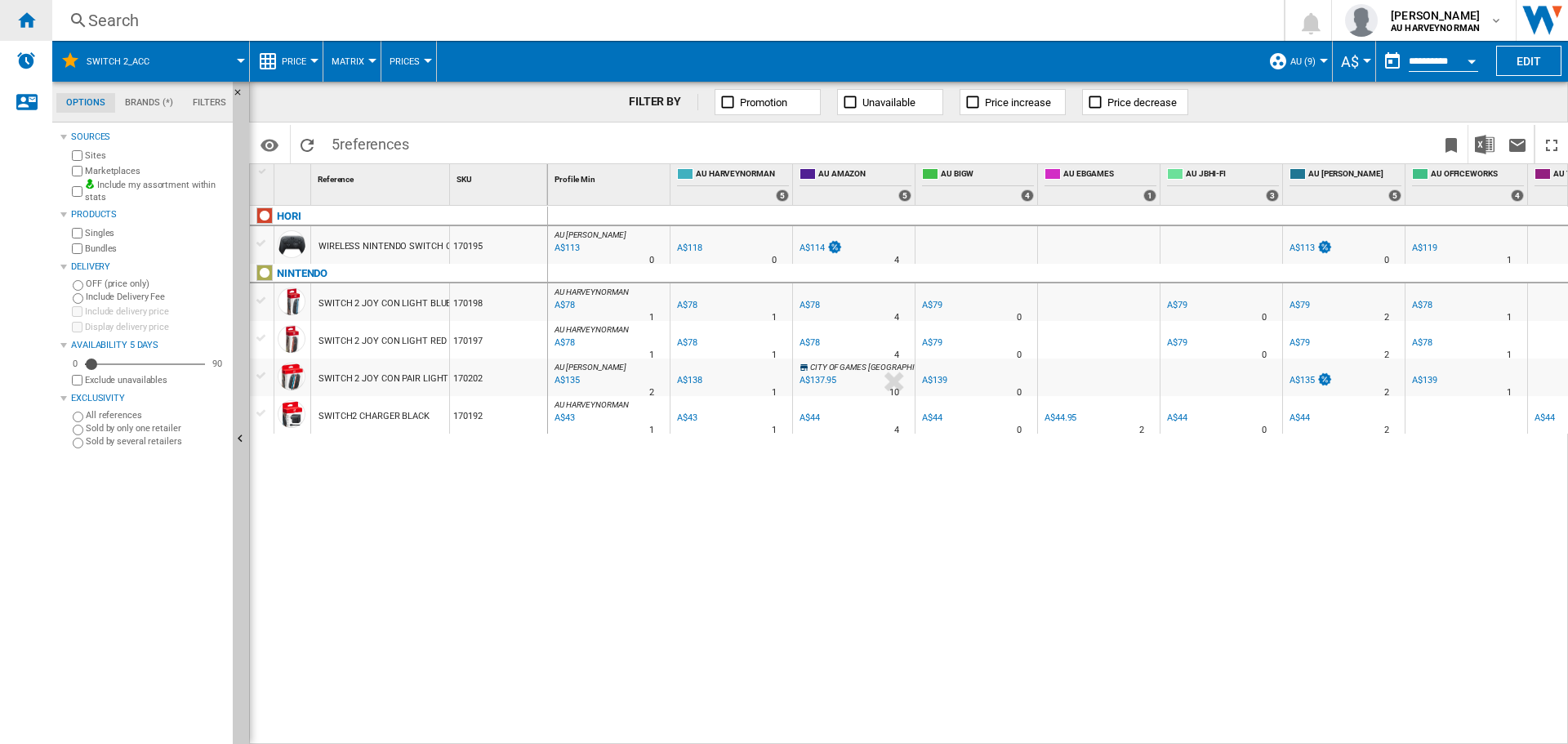
click at [10, 12] on div "Home" at bounding box center [26, 20] width 52 height 41
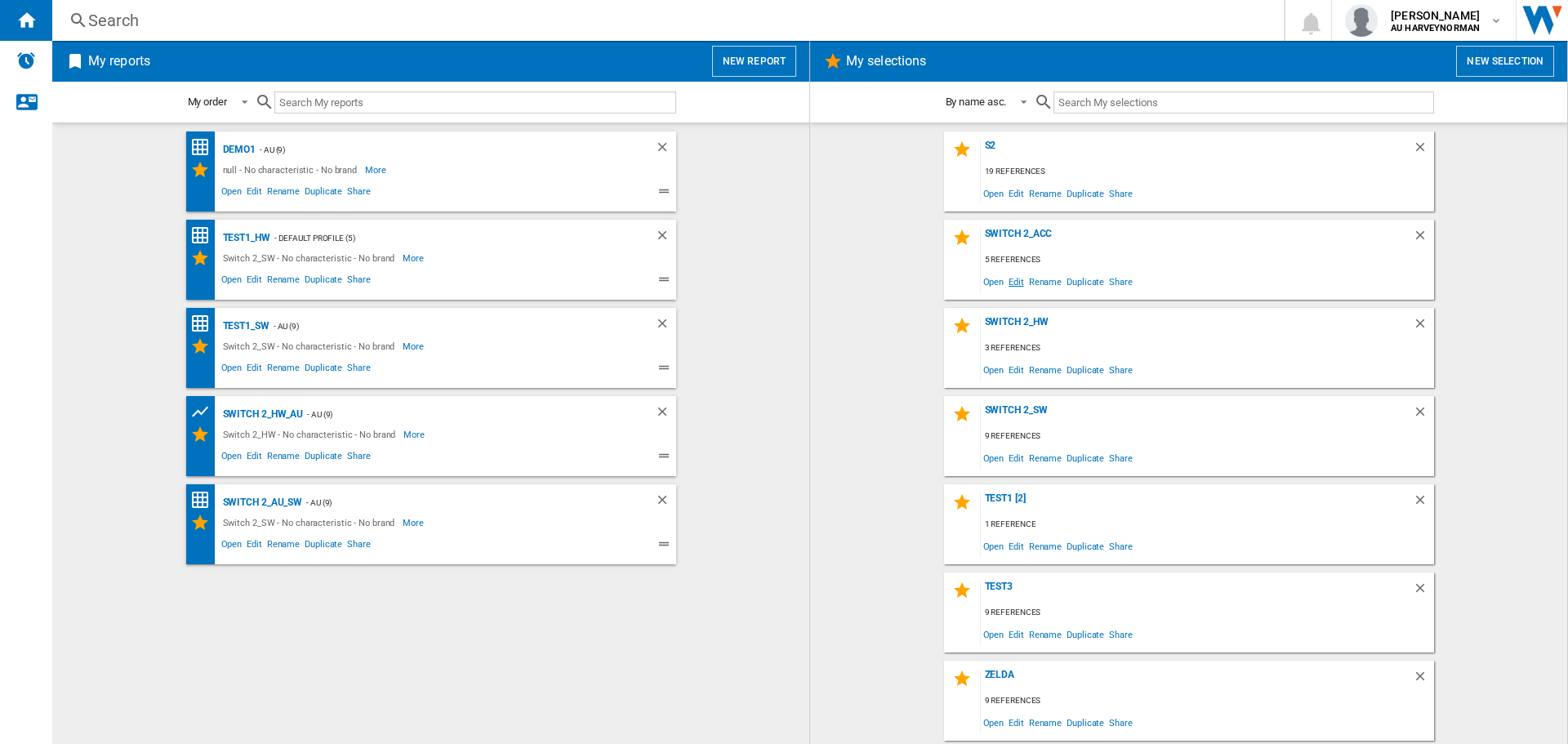
click at [1022, 280] on span "Edit" at bounding box center [1015, 280] width 20 height 22
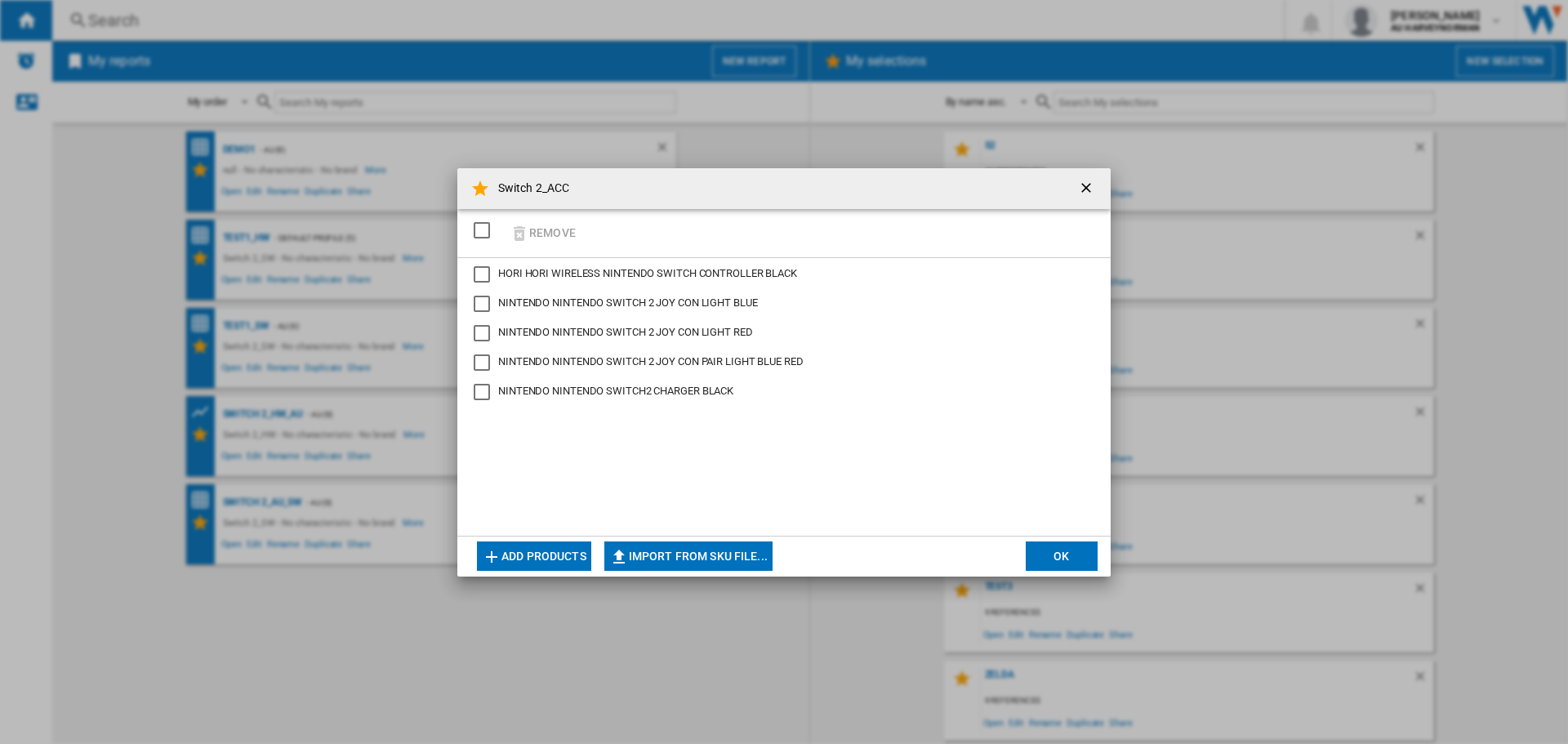
click at [516, 564] on button "Add products" at bounding box center [534, 555] width 115 height 30
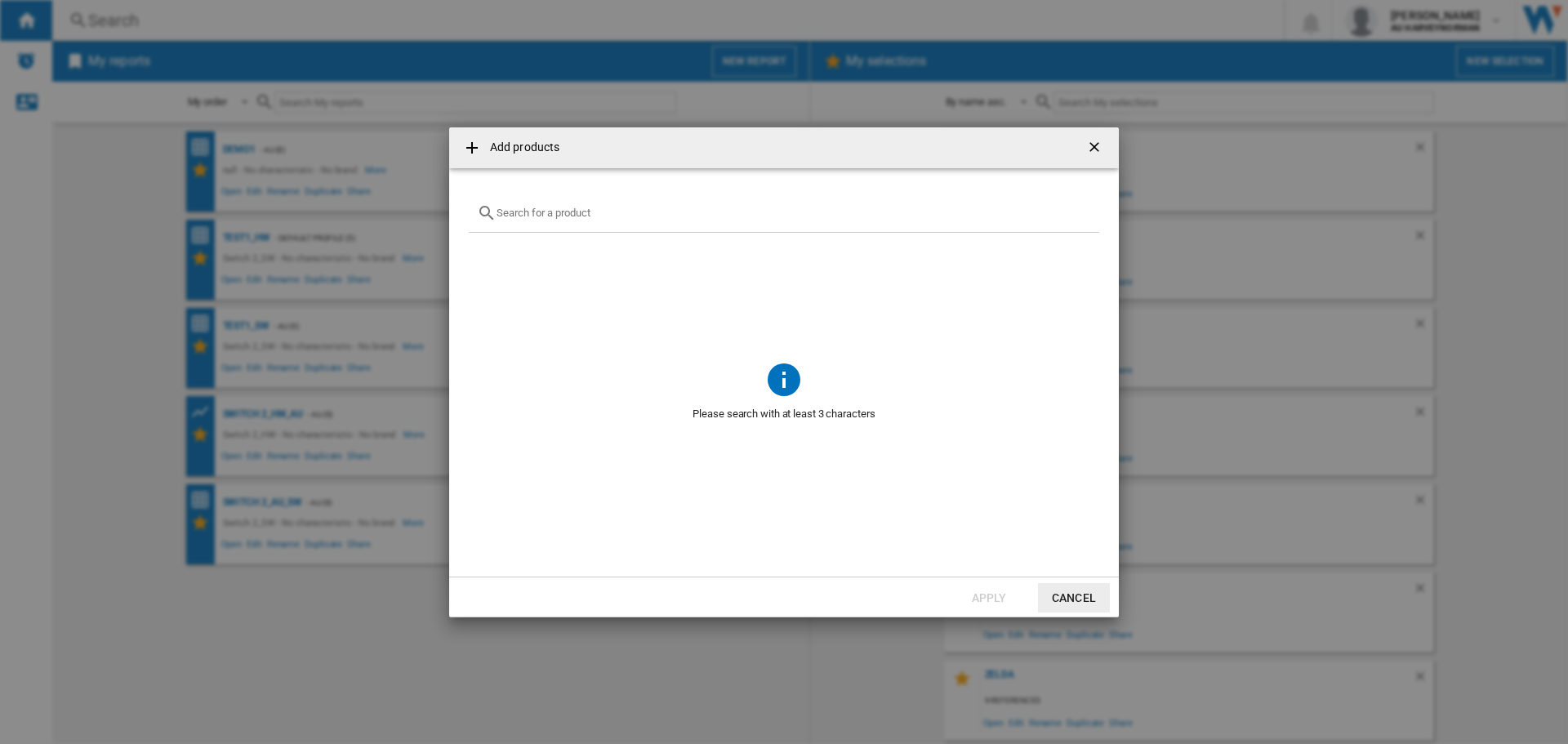
click at [533, 216] on input "Add products ..." at bounding box center [793, 213] width 595 height 12
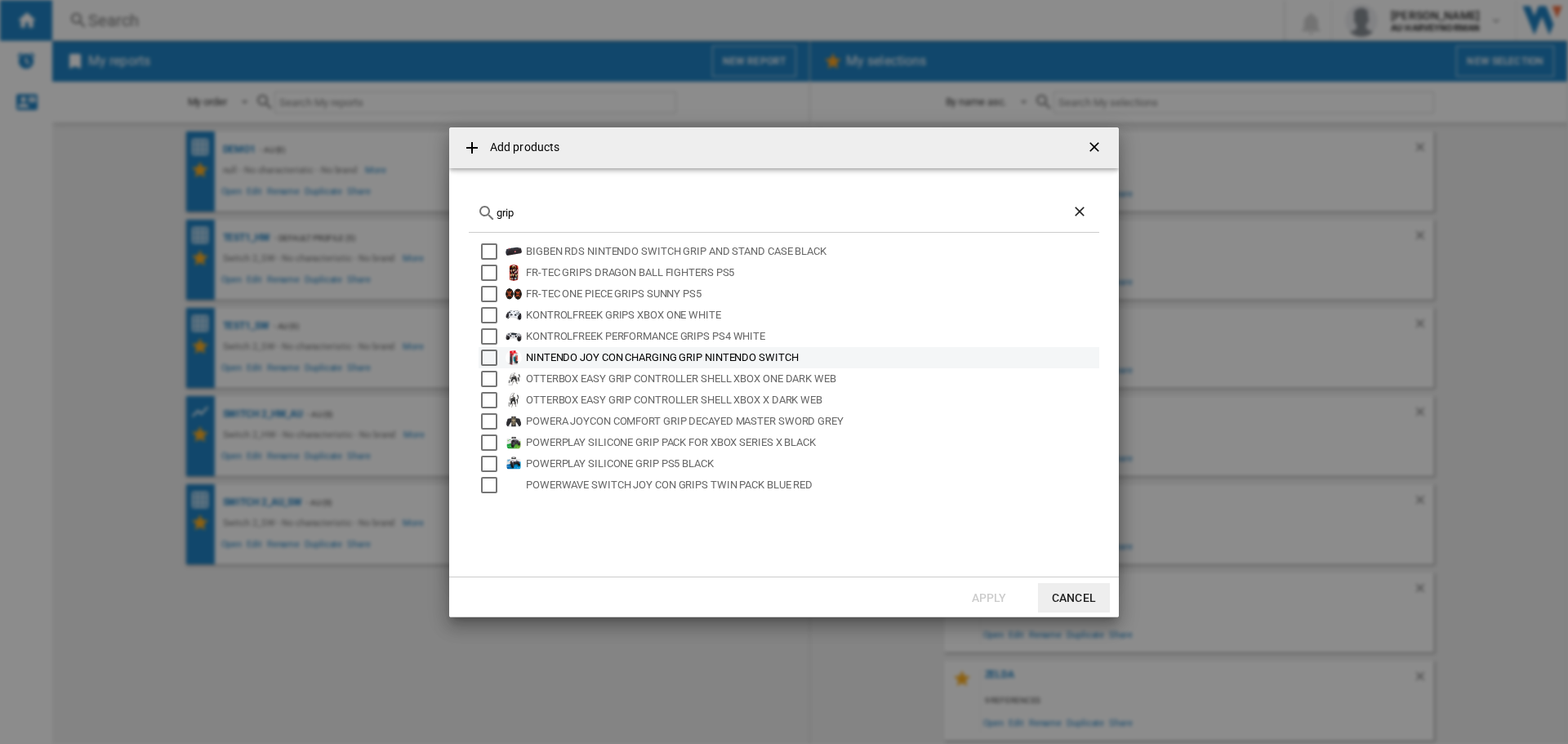
type input "grip"
click at [554, 361] on div "NINTENDO JOY CON CHARGING GRIP NINTENDO SWITCH" at bounding box center [811, 357] width 571 height 16
click at [999, 599] on button "Apply" at bounding box center [989, 597] width 72 height 30
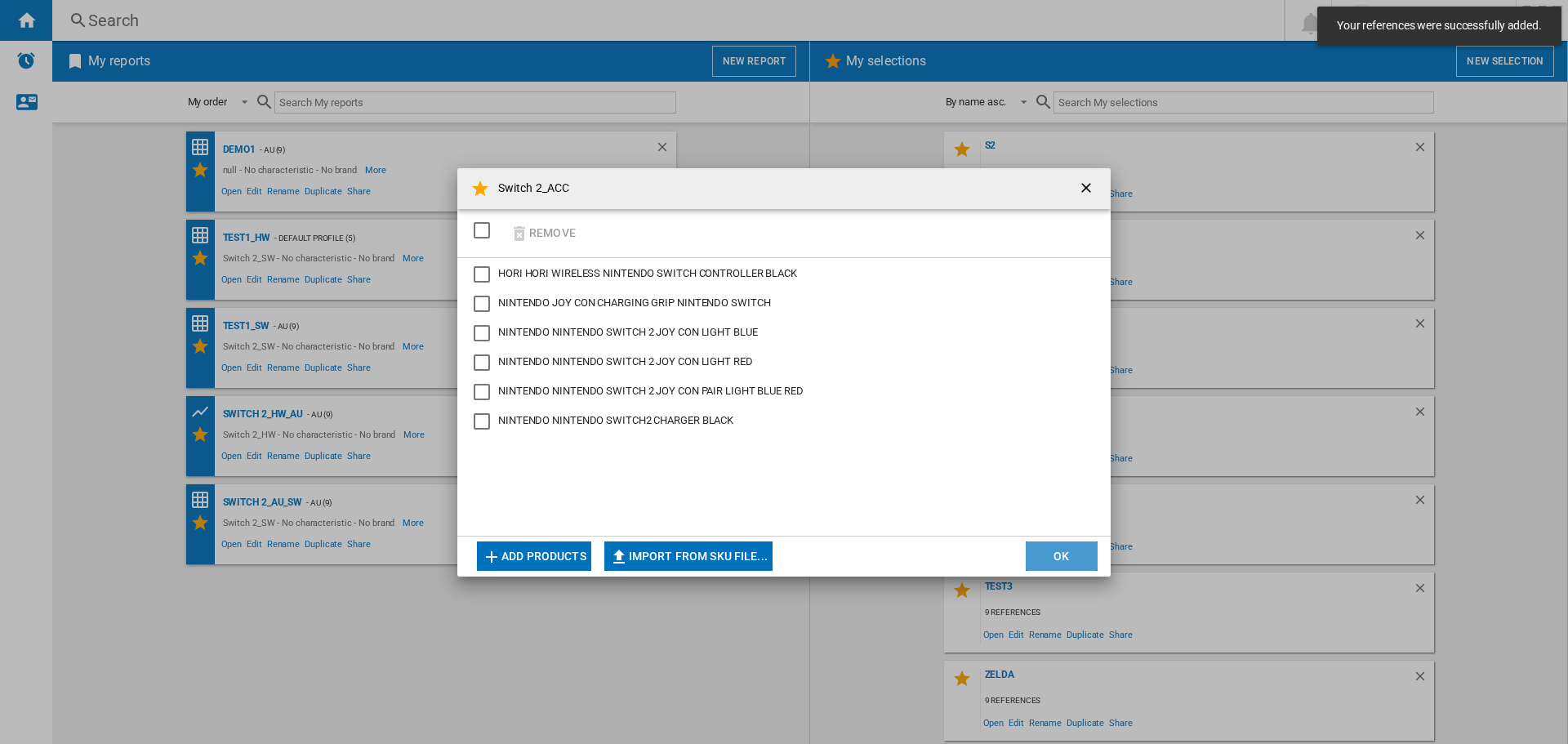
click at [1057, 554] on button "OK" at bounding box center [1061, 555] width 72 height 30
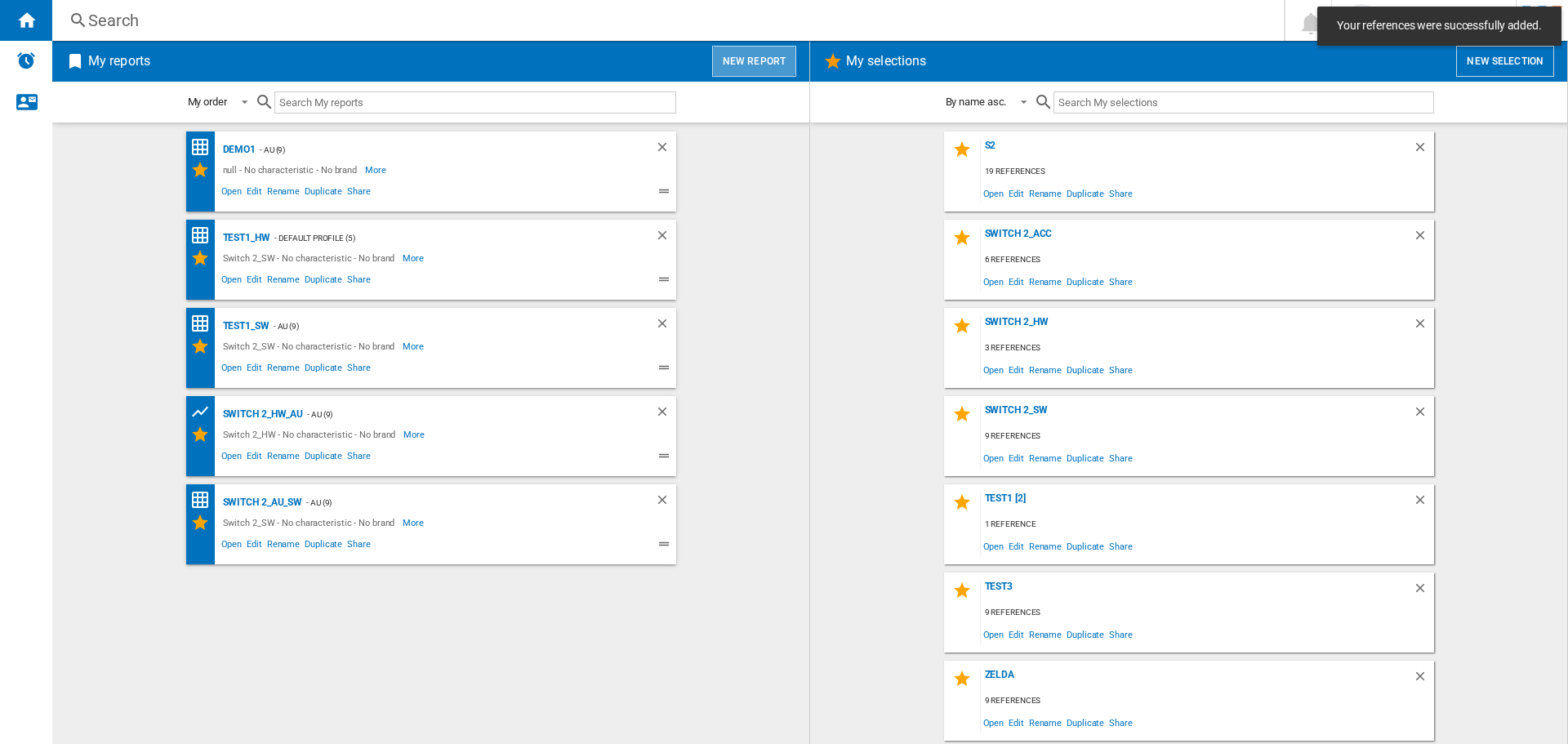
click at [752, 47] on button "New report" at bounding box center [754, 61] width 84 height 31
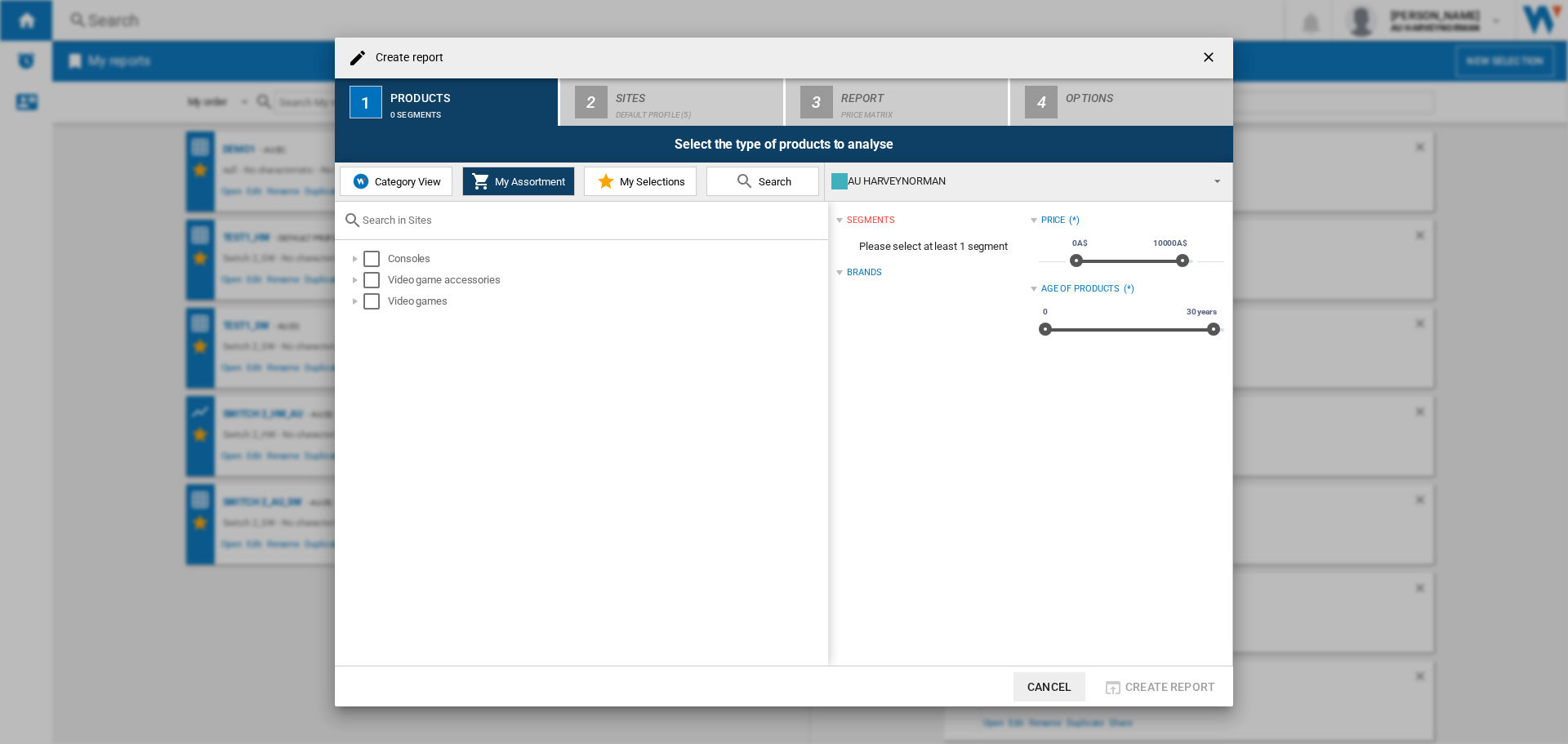
click at [607, 187] on md-icon "Create report ..." at bounding box center [606, 181] width 20 height 20
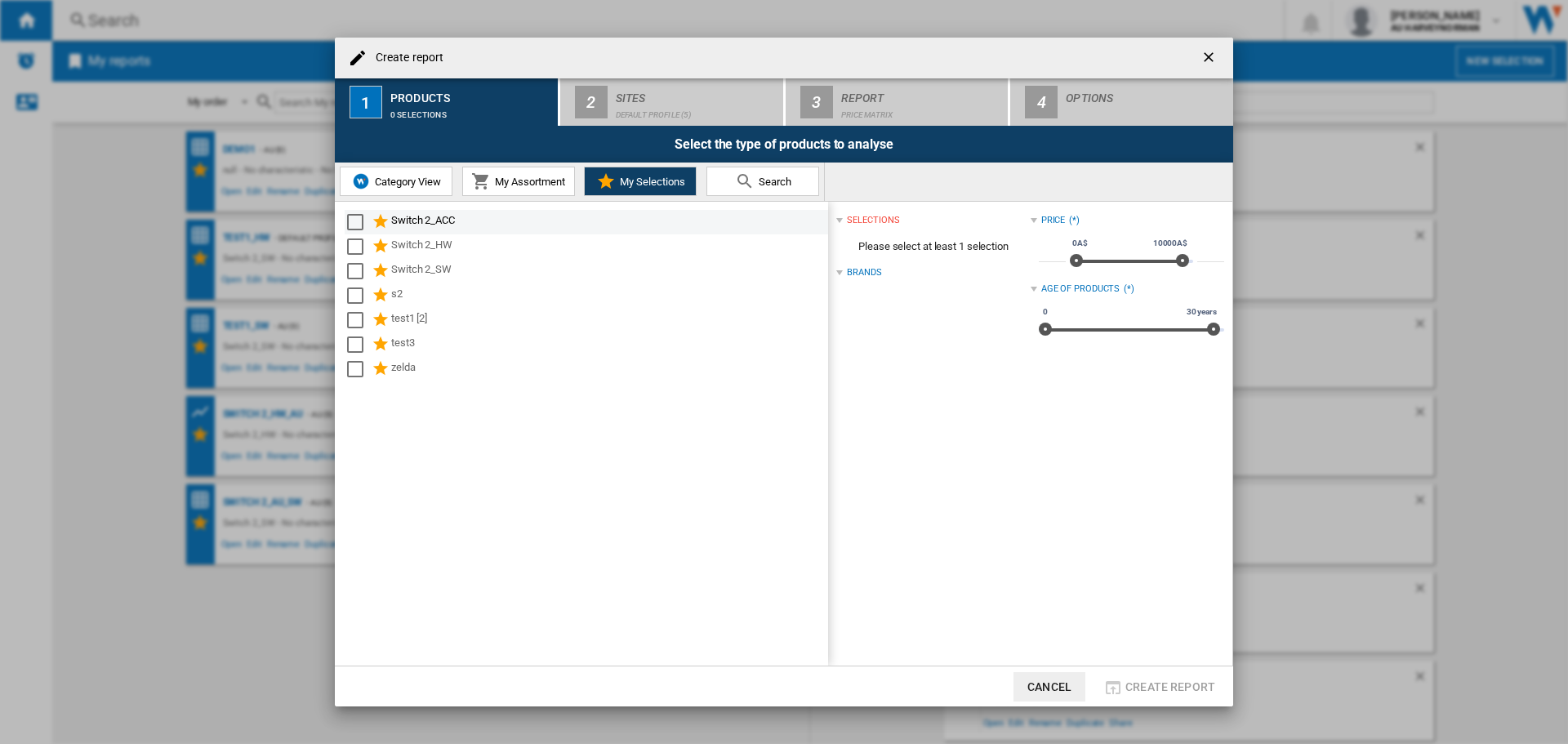
click at [427, 216] on div "Switch 2_ACC" at bounding box center [608, 222] width 434 height 20
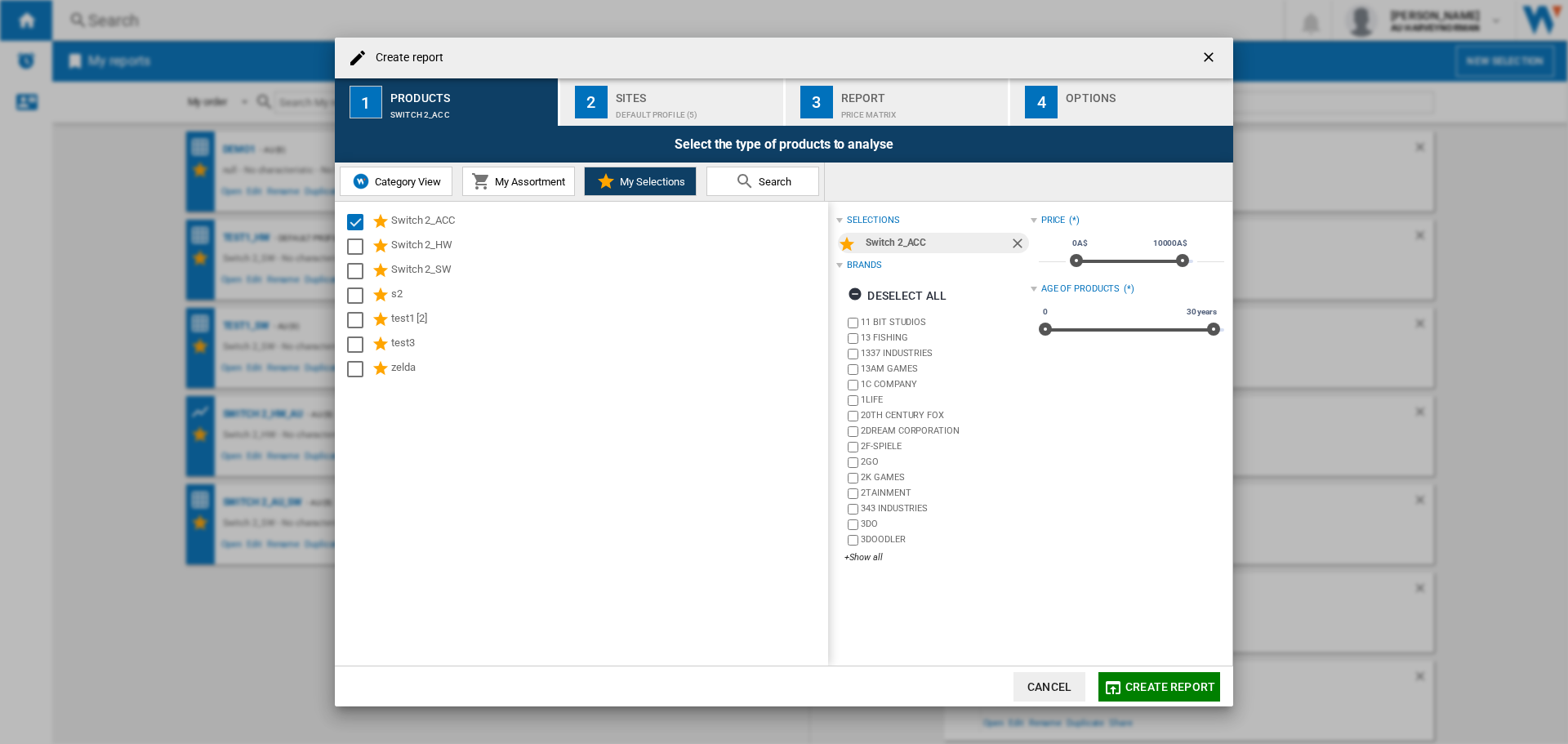
click at [626, 102] on div "Default profile (5)" at bounding box center [696, 111] width 161 height 17
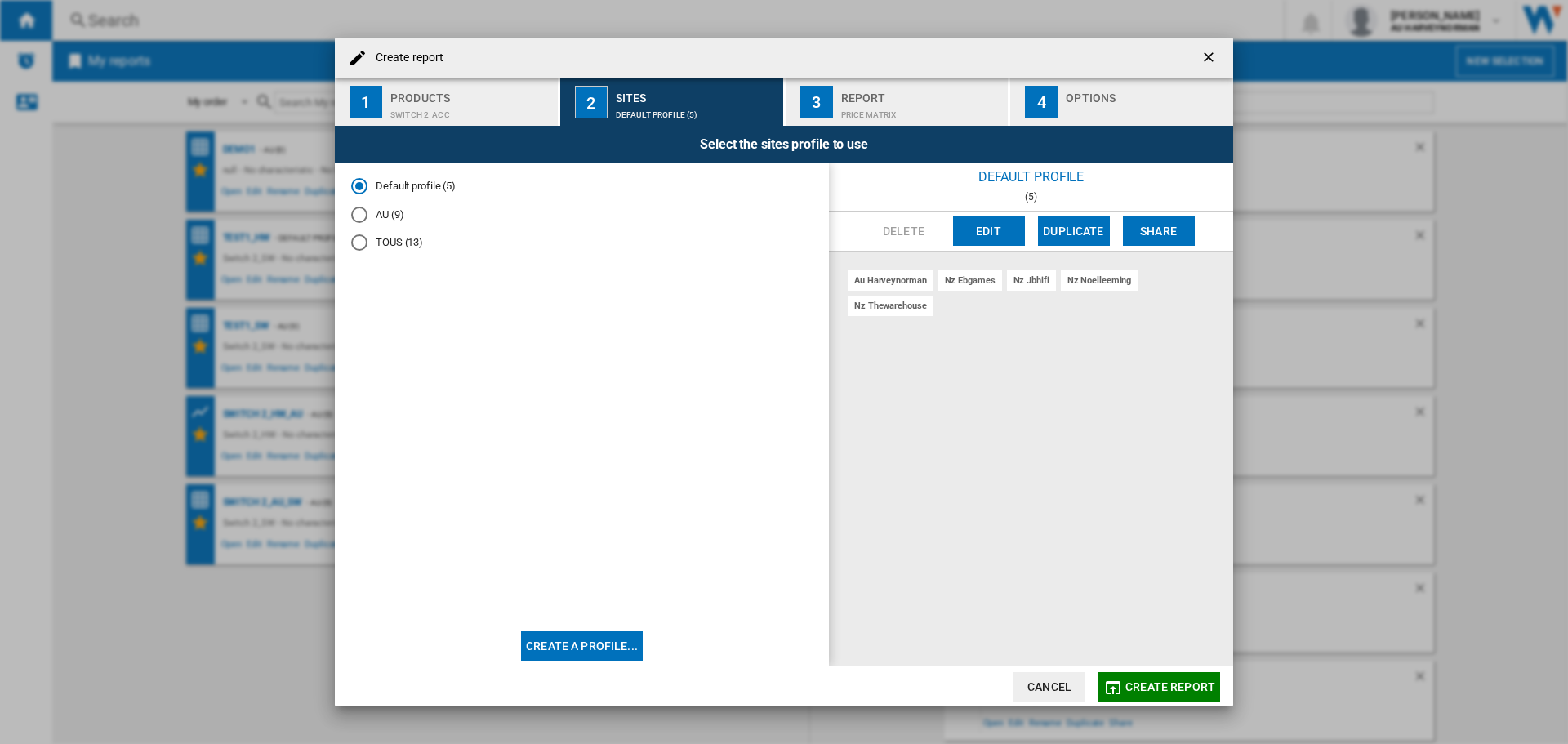
click at [392, 224] on md-radio-group "Default profile (5) AU (9) TOUS (13)" at bounding box center [582, 220] width 462 height 85
drag, startPoint x: 394, startPoint y: 212, endPoint x: 659, endPoint y: 390, distance: 319.2
click at [395, 212] on md-radio-button "AU (9)" at bounding box center [582, 215] width 462 height 15
click at [1140, 687] on span "Create report" at bounding box center [1170, 687] width 90 height 13
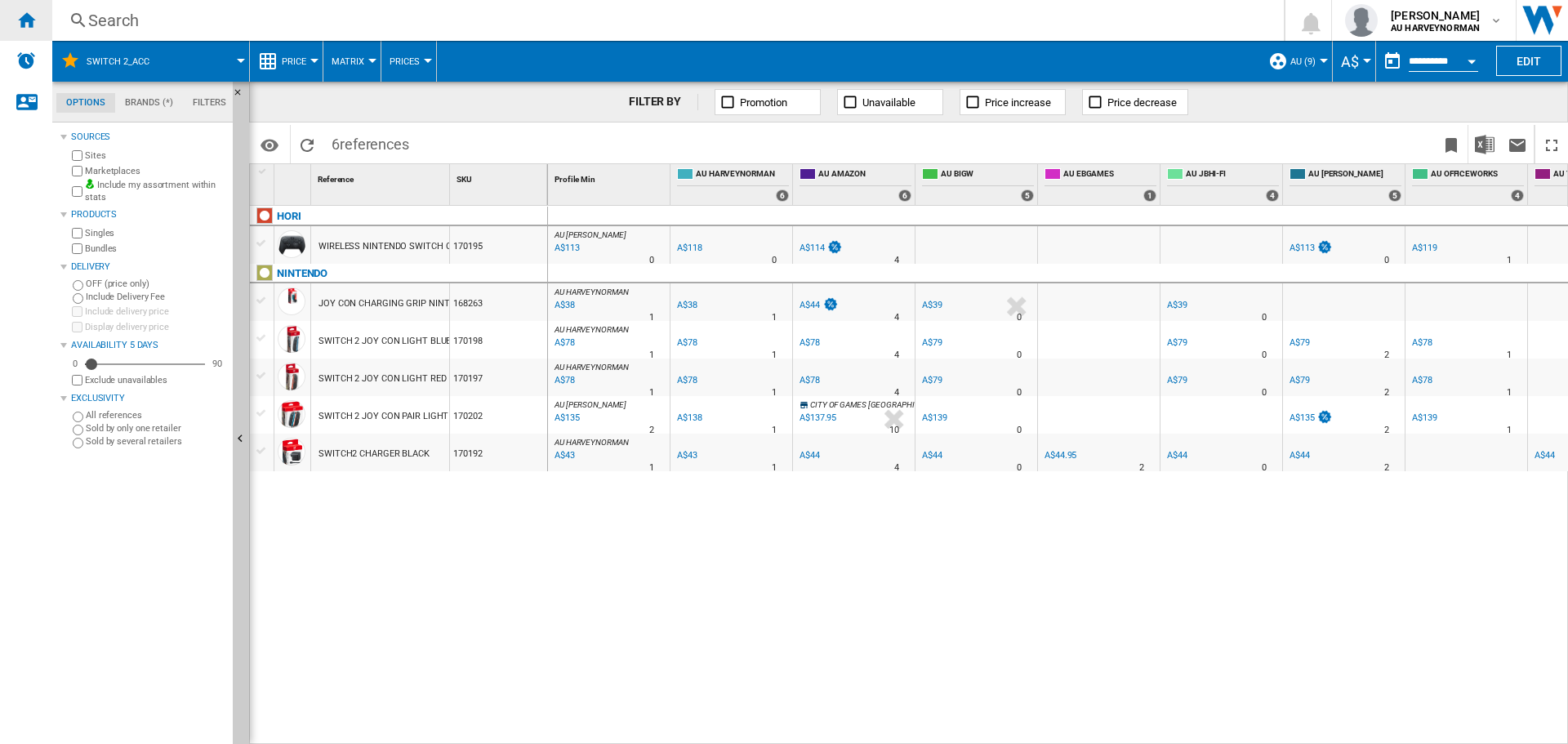
click at [30, 19] on ng-md-icon "Home" at bounding box center [26, 19] width 20 height 20
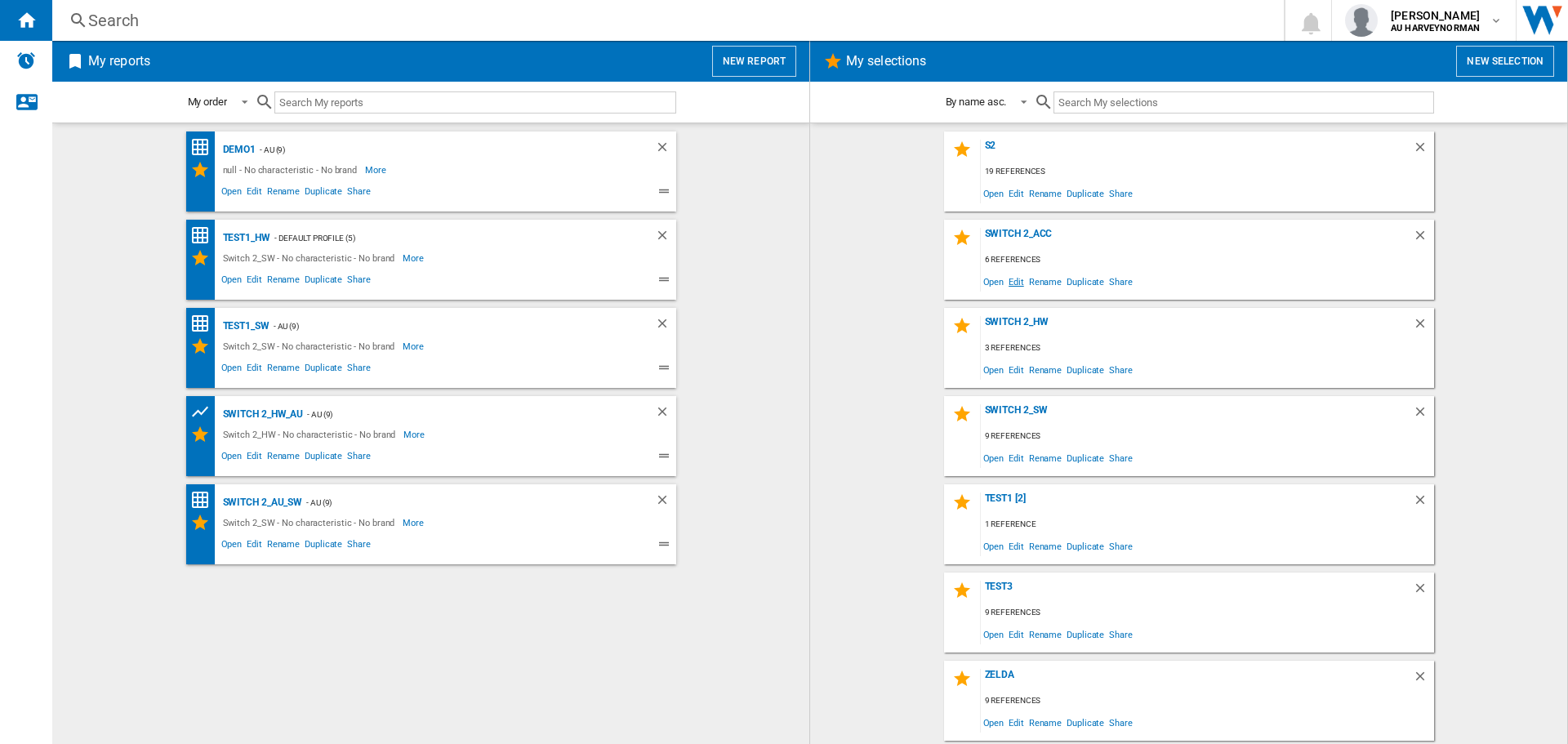
click at [1014, 275] on span "Edit" at bounding box center [1015, 280] width 20 height 22
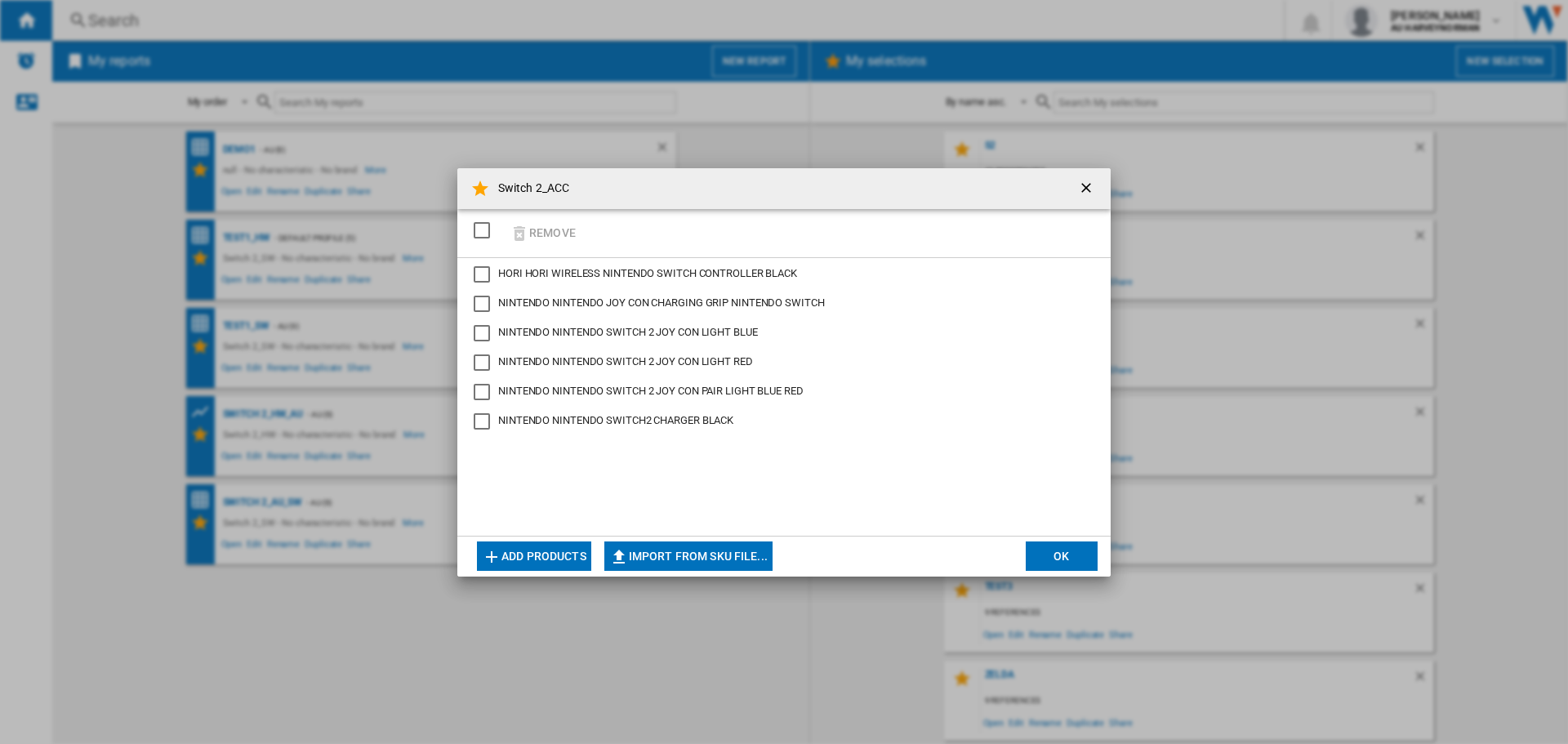
click at [489, 298] on div "NINTENDO JOY CON CHARGING GRIP NINTENDO SWITCH" at bounding box center [481, 303] width 16 height 16
click at [547, 229] on button "Remove" at bounding box center [543, 233] width 76 height 38
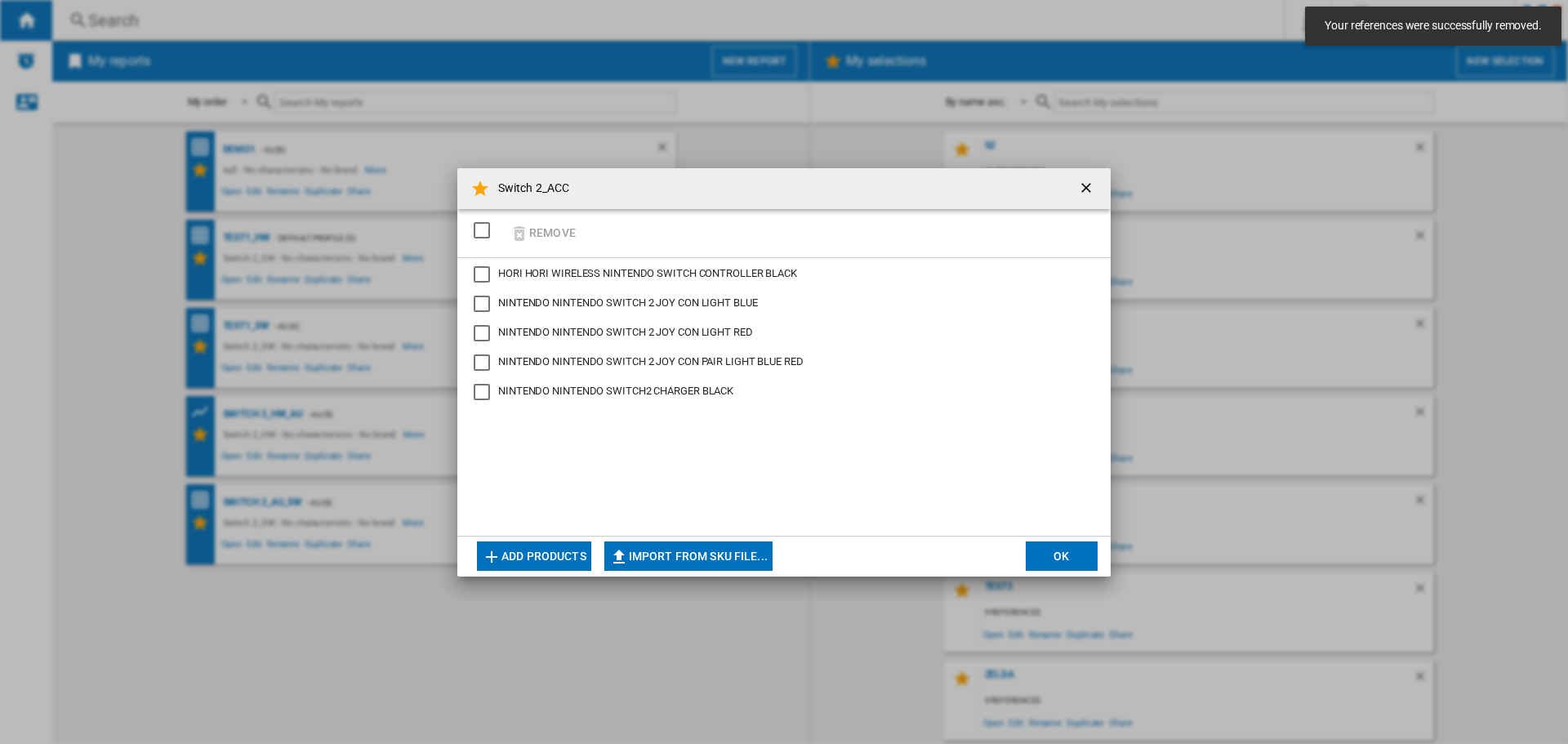
click at [530, 560] on button "Add products" at bounding box center [534, 555] width 115 height 30
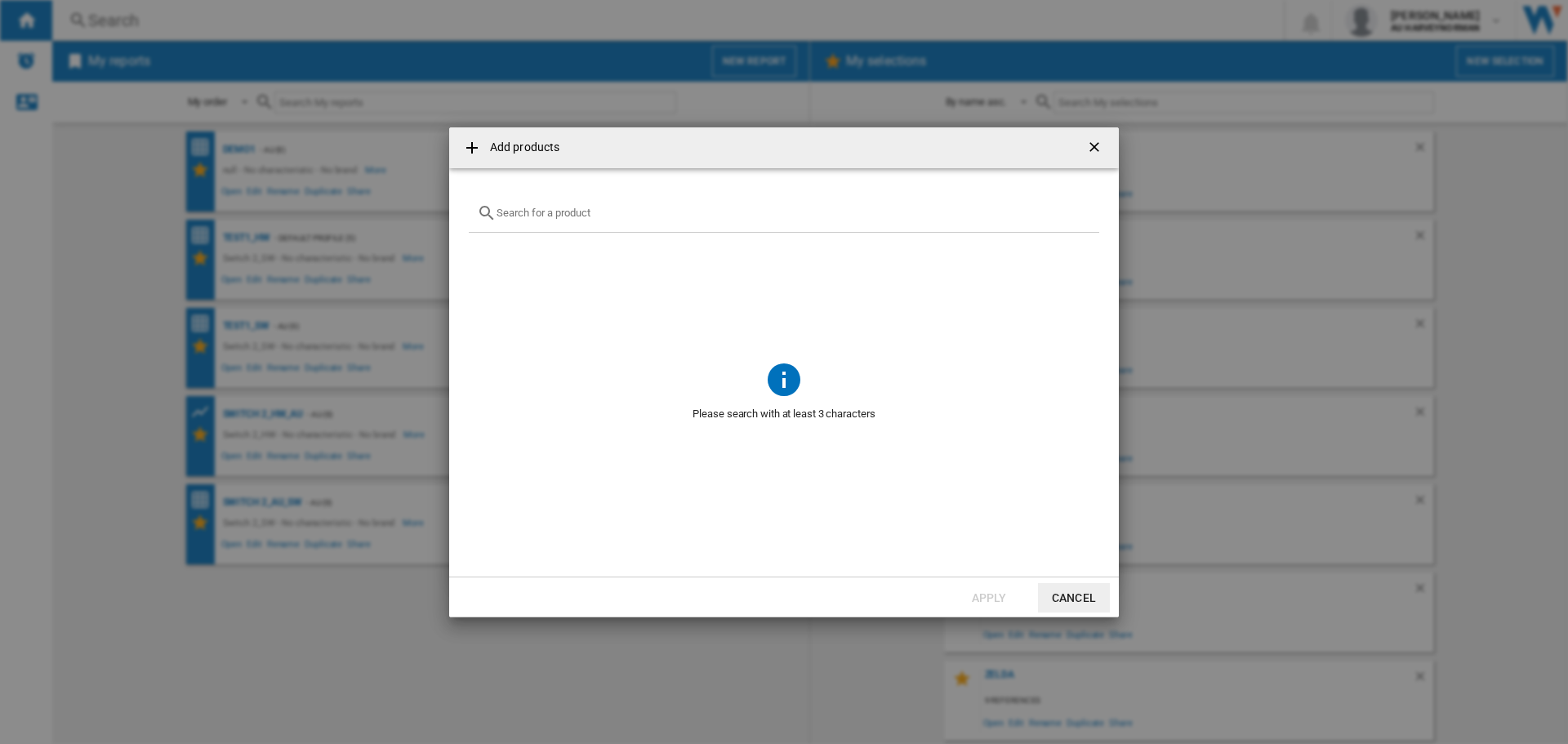
click at [547, 217] on input "Add products ..." at bounding box center [793, 213] width 595 height 12
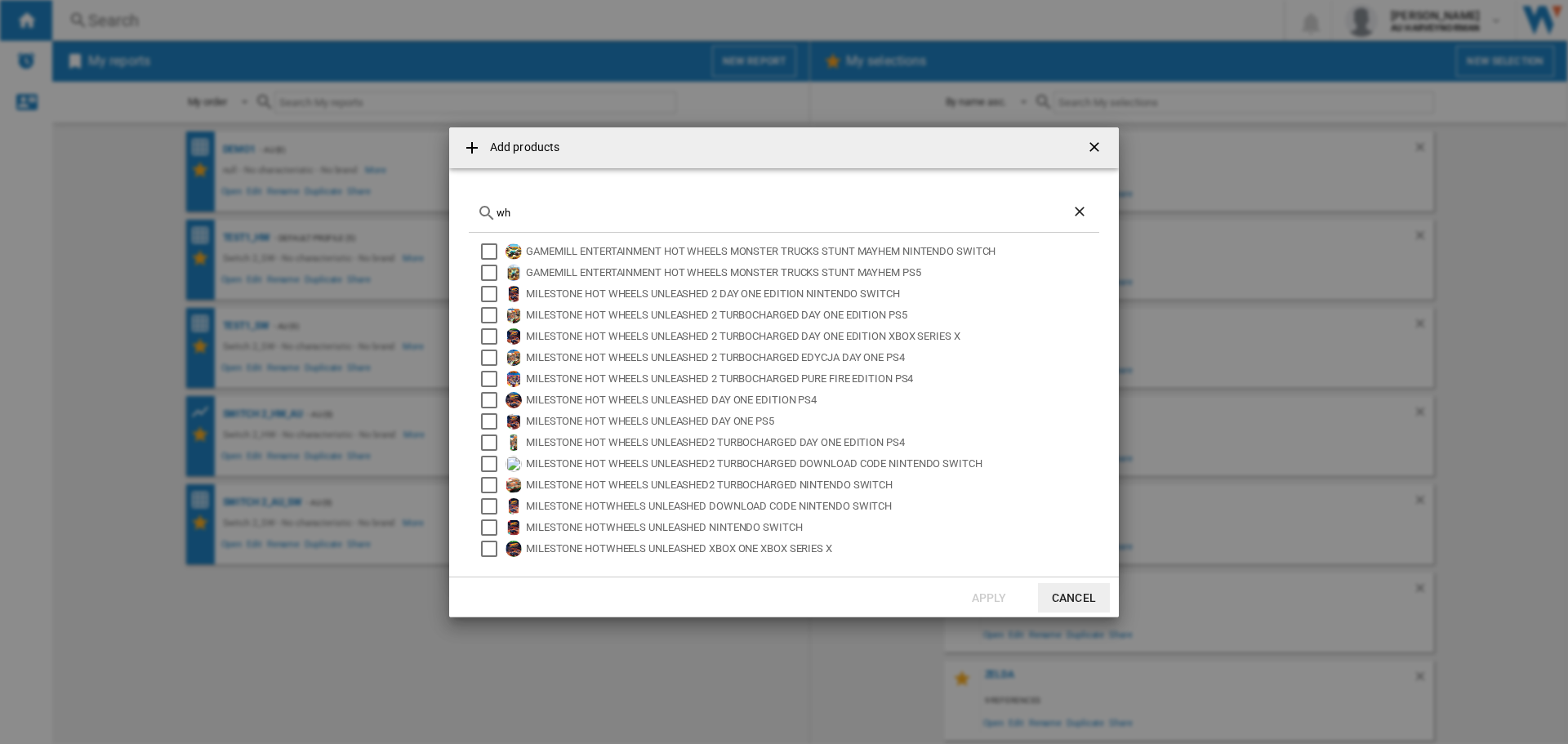
type input "w"
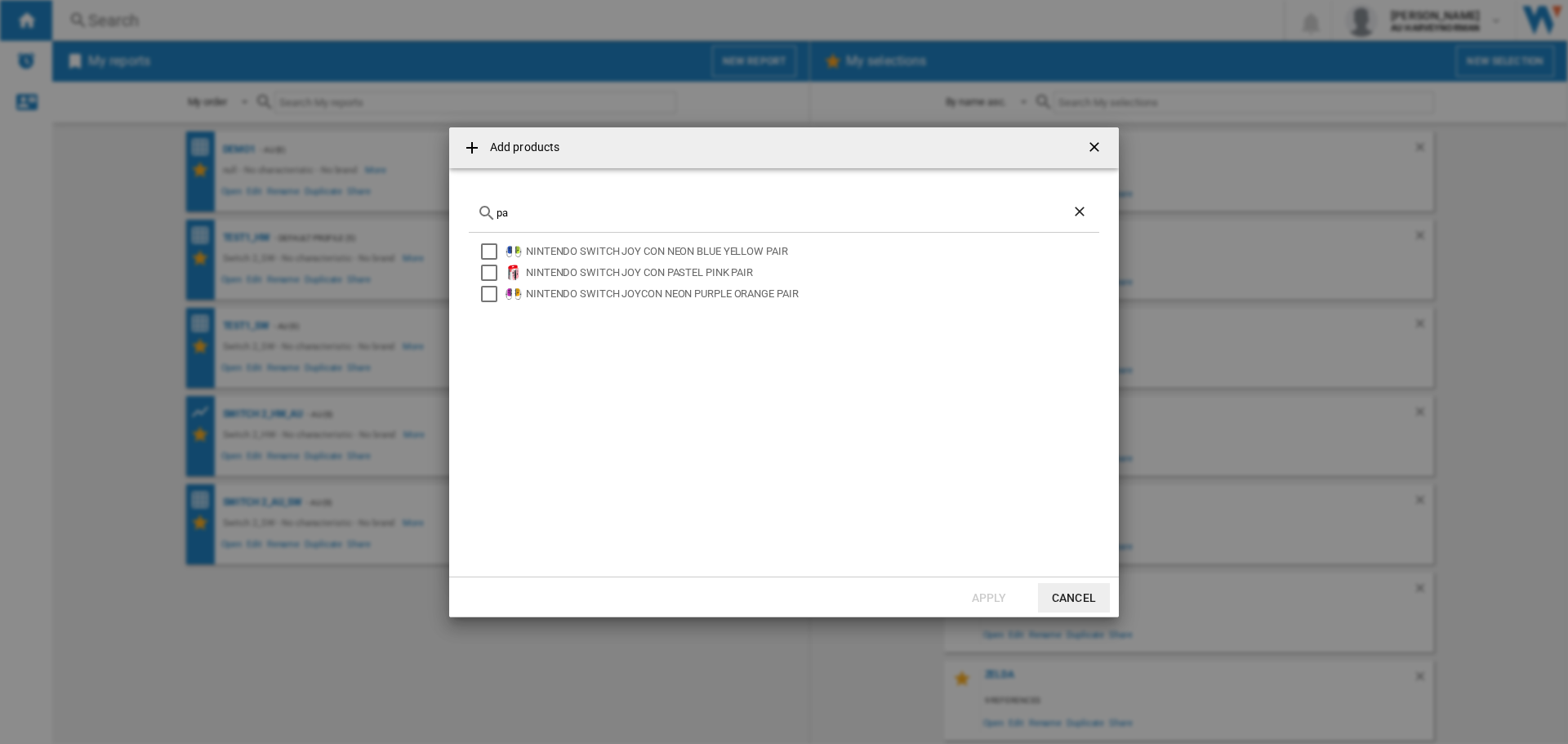
type input "p"
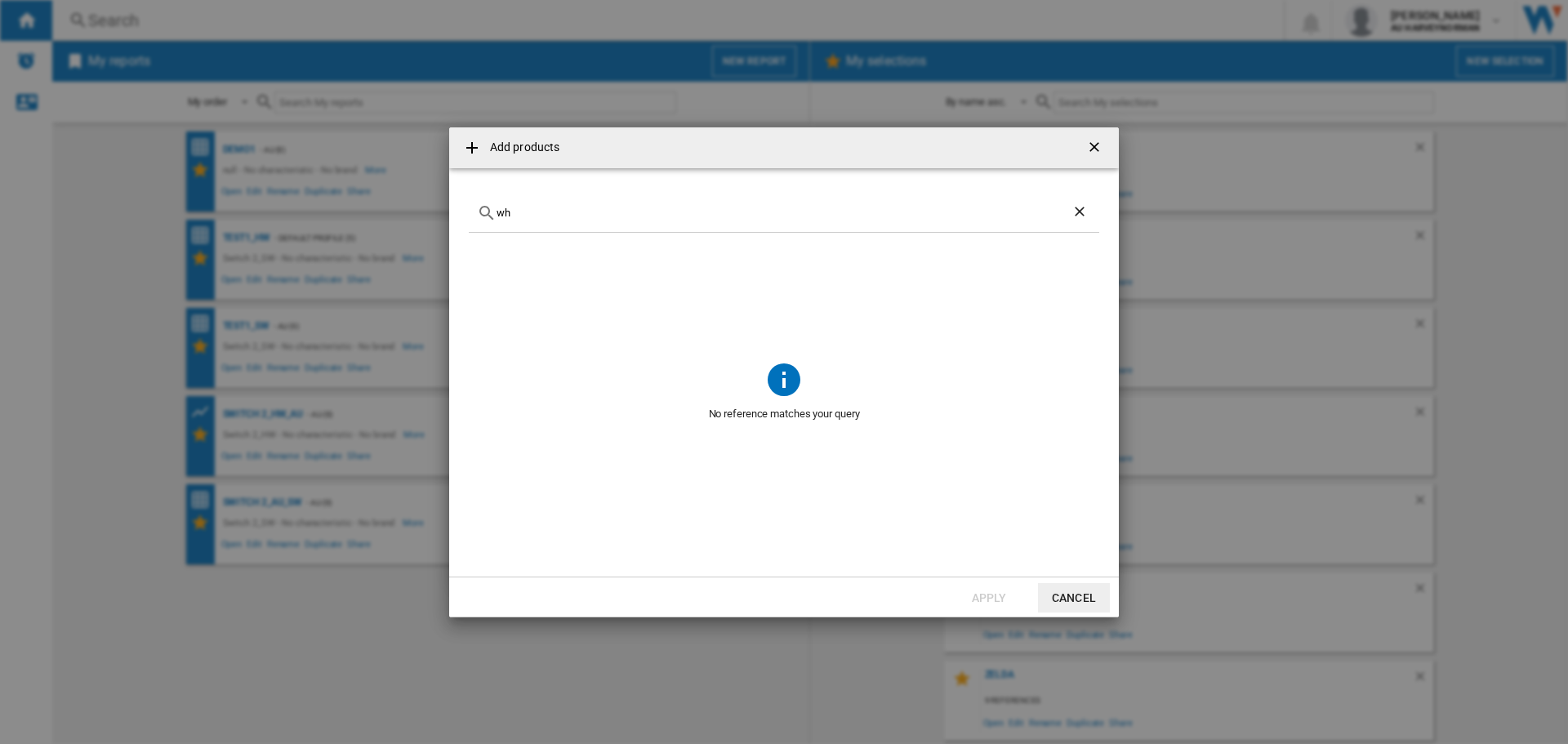
type input "w"
type input "j"
click at [1088, 592] on button "Cancel" at bounding box center [1074, 597] width 72 height 30
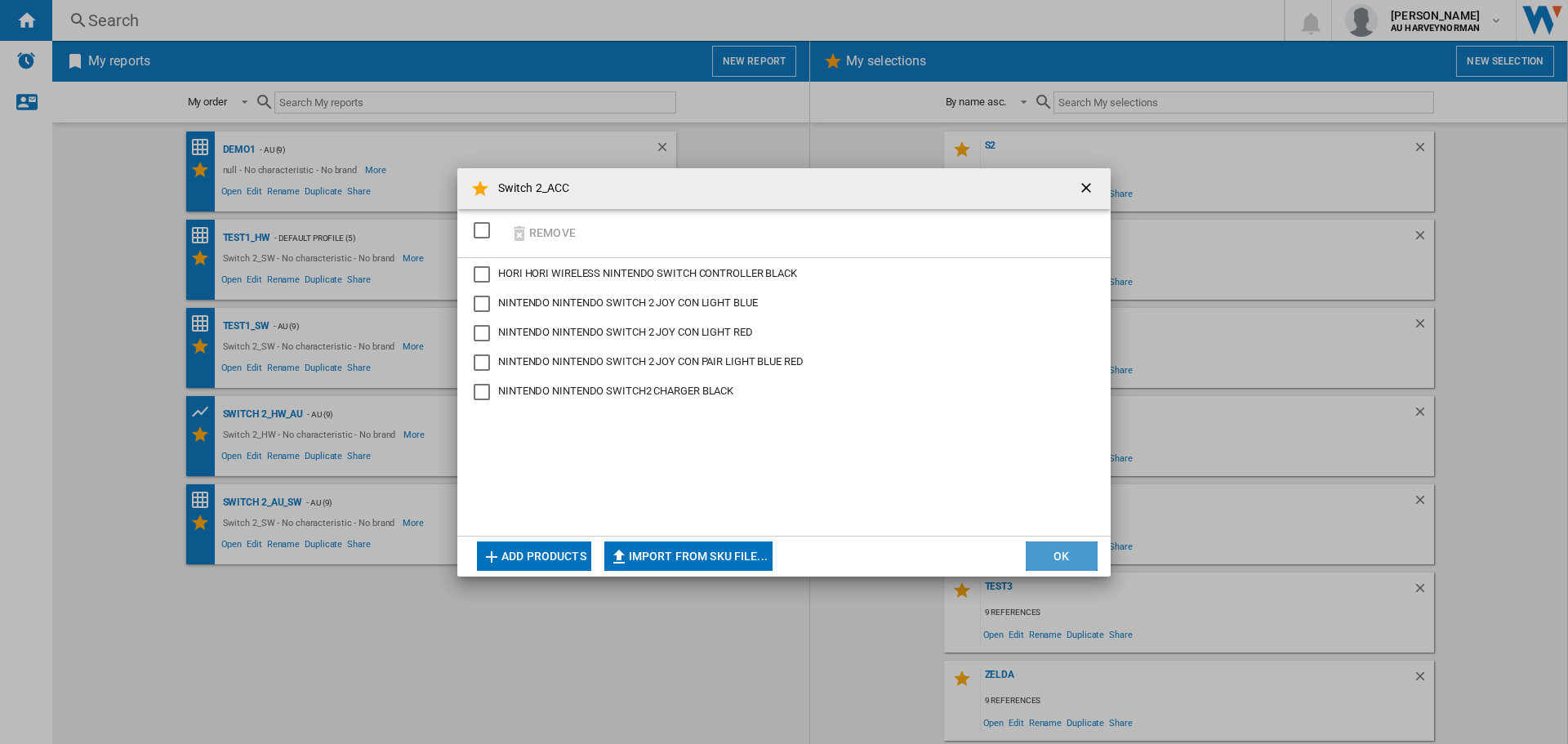
click at [1069, 547] on button "OK" at bounding box center [1061, 555] width 72 height 30
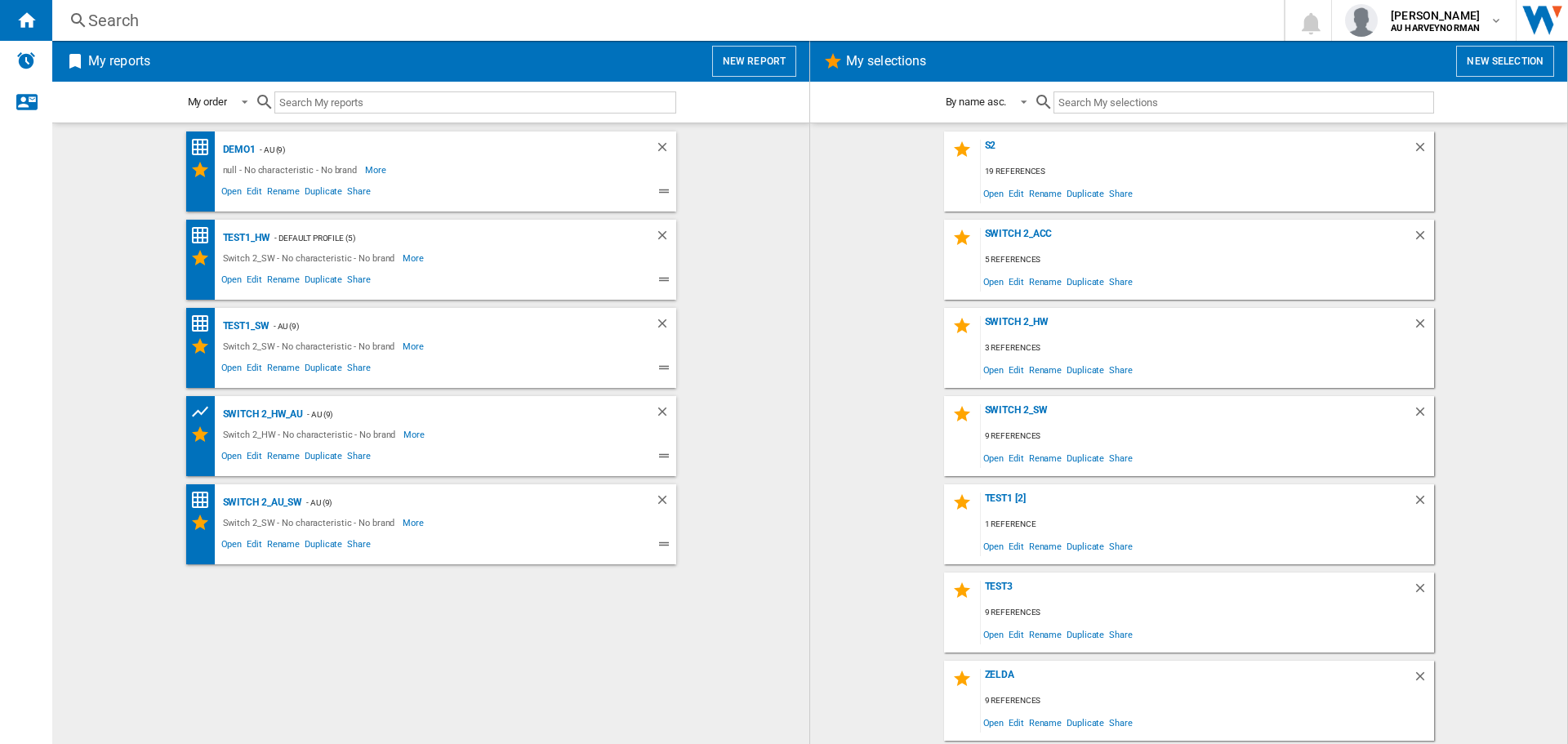
click at [1484, 63] on button "New selection" at bounding box center [1505, 61] width 98 height 31
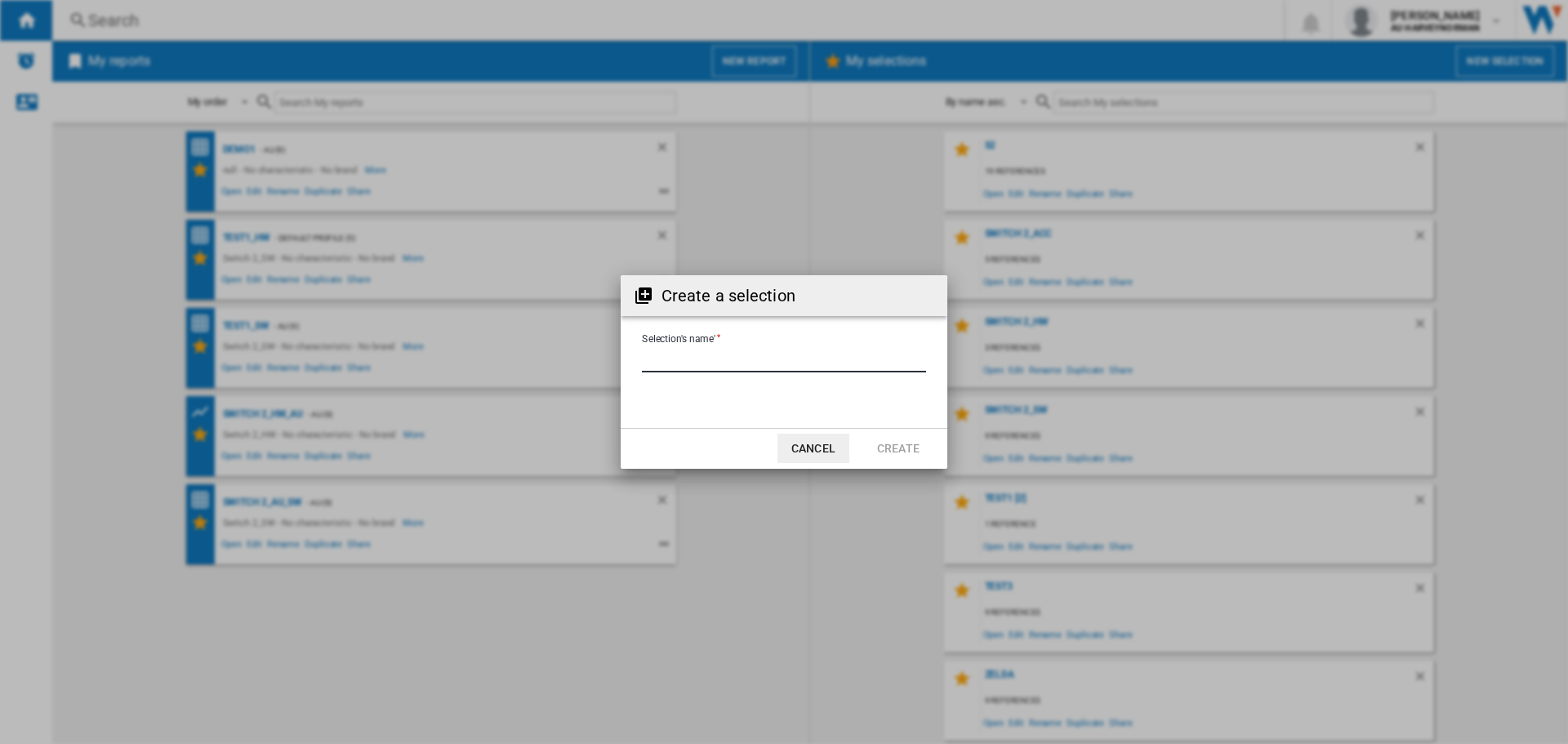
click at [657, 360] on input "Selection's name'" at bounding box center [784, 361] width 284 height 25
type input "*********"
click at [903, 452] on button "Create" at bounding box center [898, 447] width 72 height 30
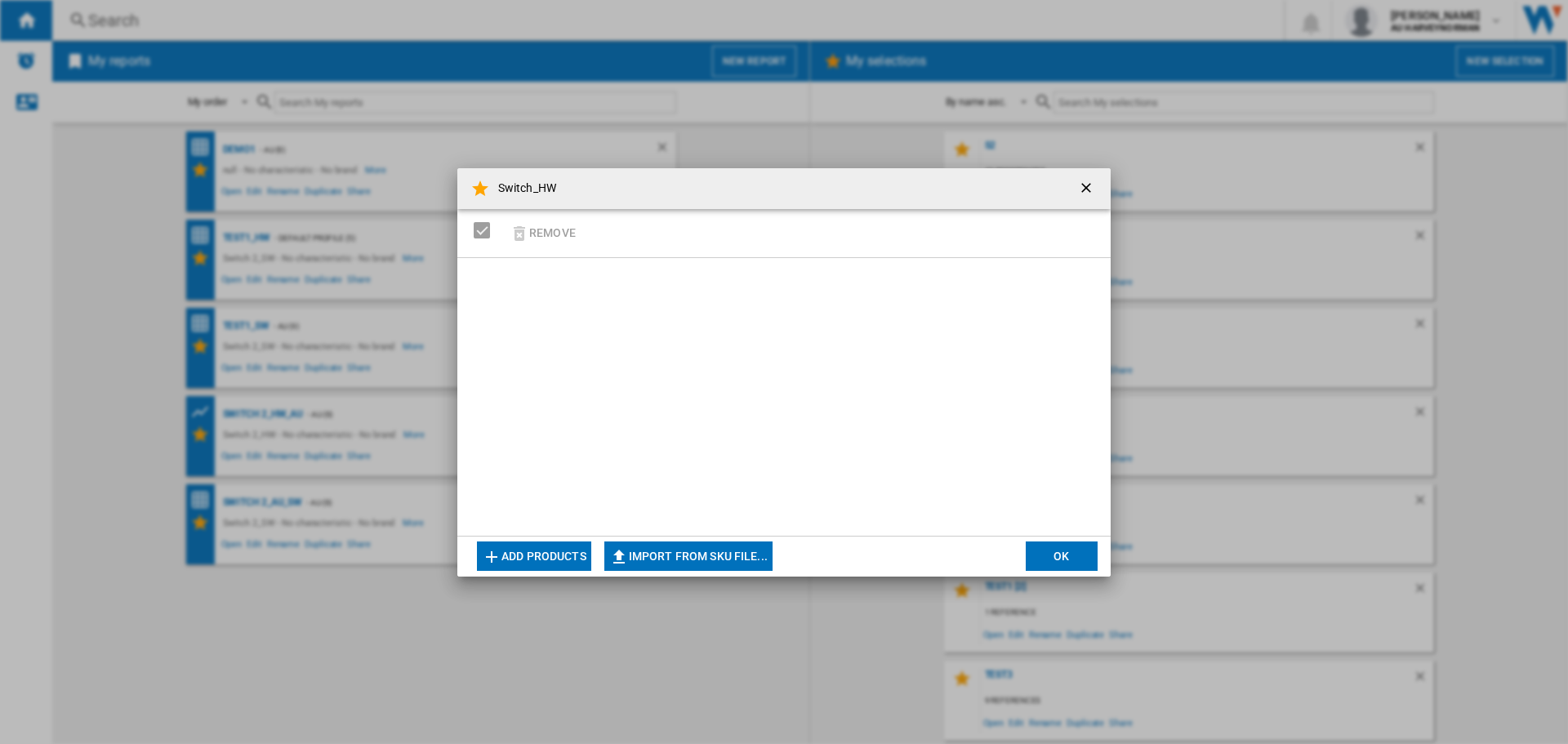
click at [540, 549] on button "Add products" at bounding box center [534, 555] width 115 height 30
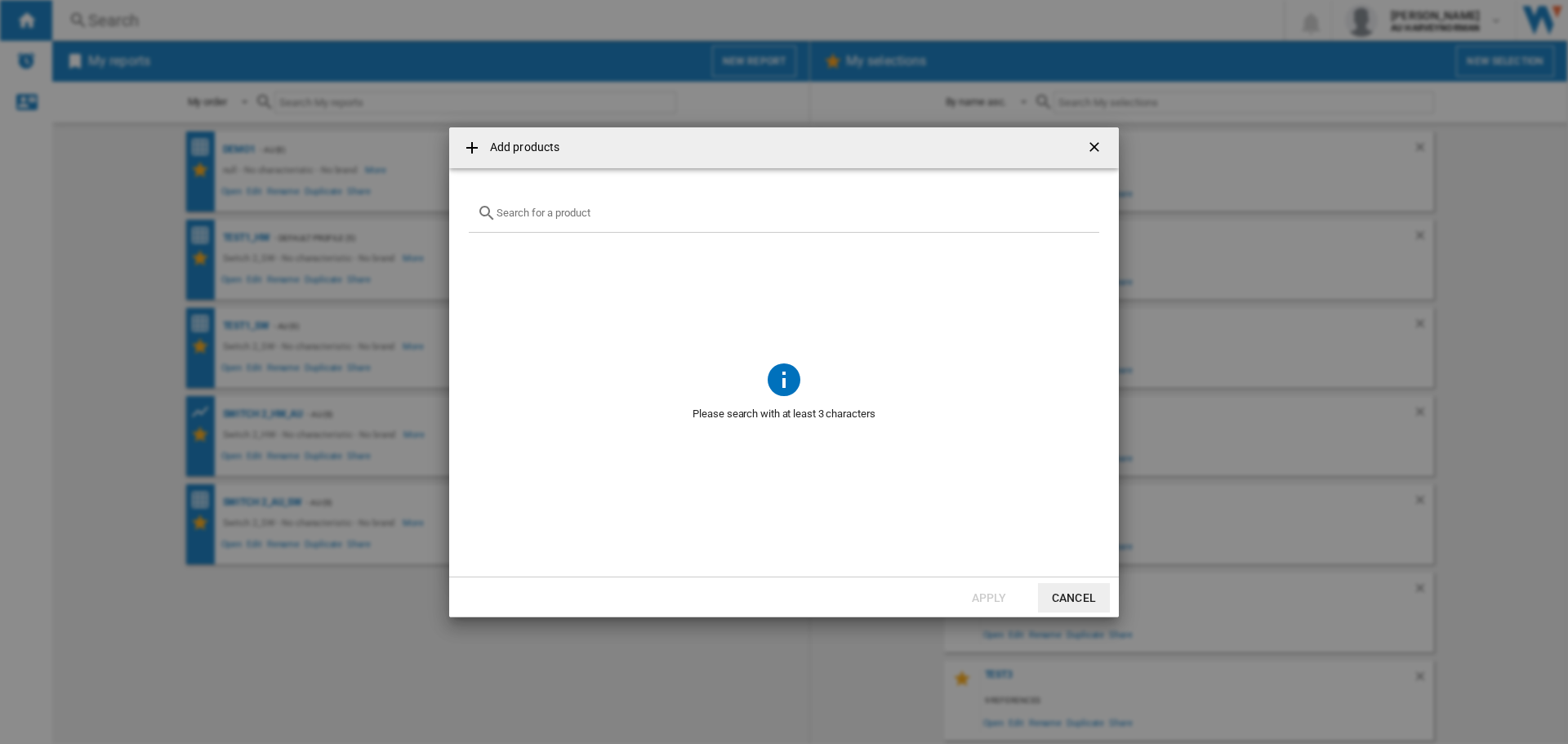
click at [512, 213] on input "Add products ..." at bounding box center [793, 213] width 595 height 12
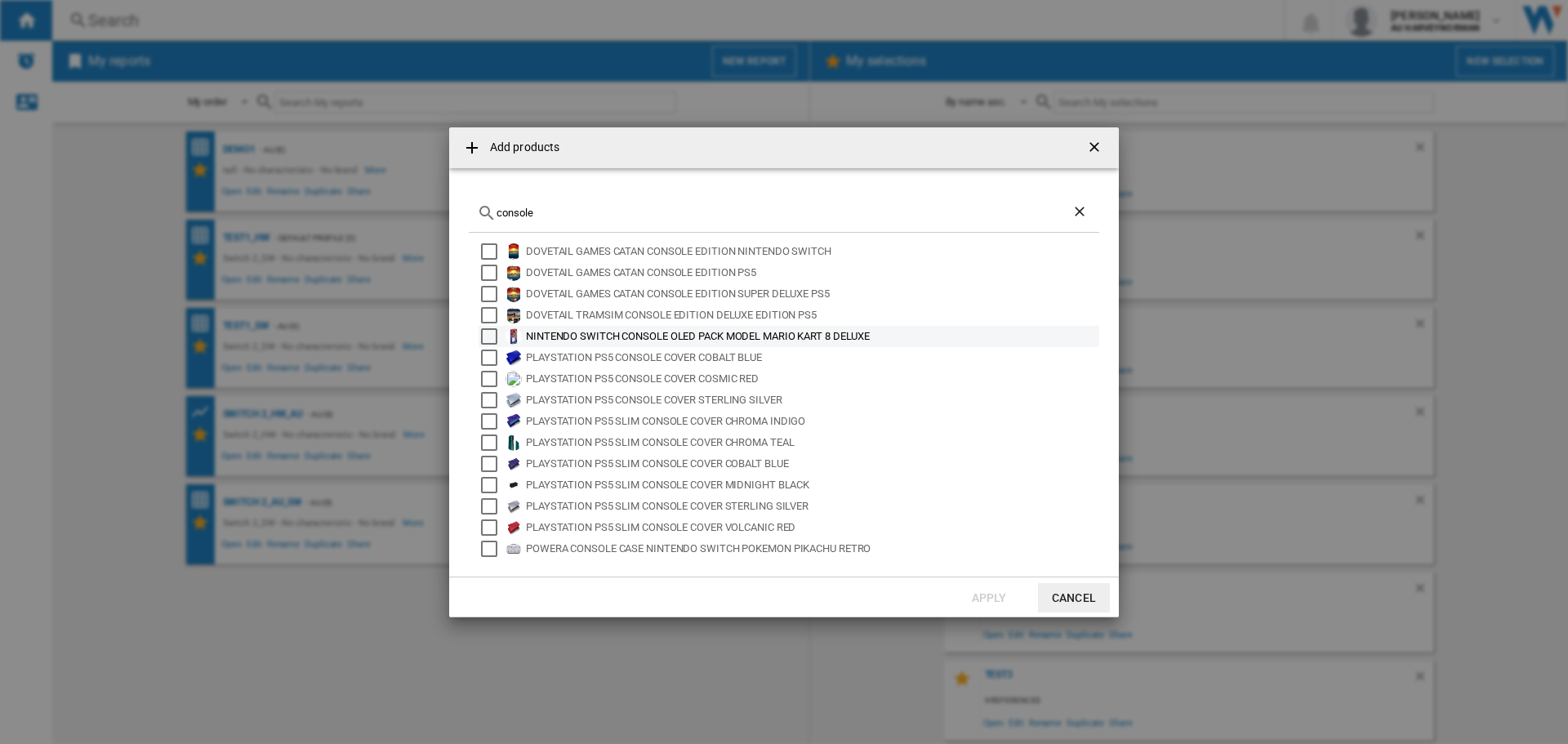
click at [853, 337] on div "NINTENDO SWITCH CONSOLE OLED PACK MODEL MARIO KART 8 DELUXE" at bounding box center [811, 336] width 571 height 16
click at [853, 336] on div "NINTENDO SWITCH CONSOLE OLED PACK MODEL MARIO KART 8 DELUXE" at bounding box center [811, 336] width 571 height 16
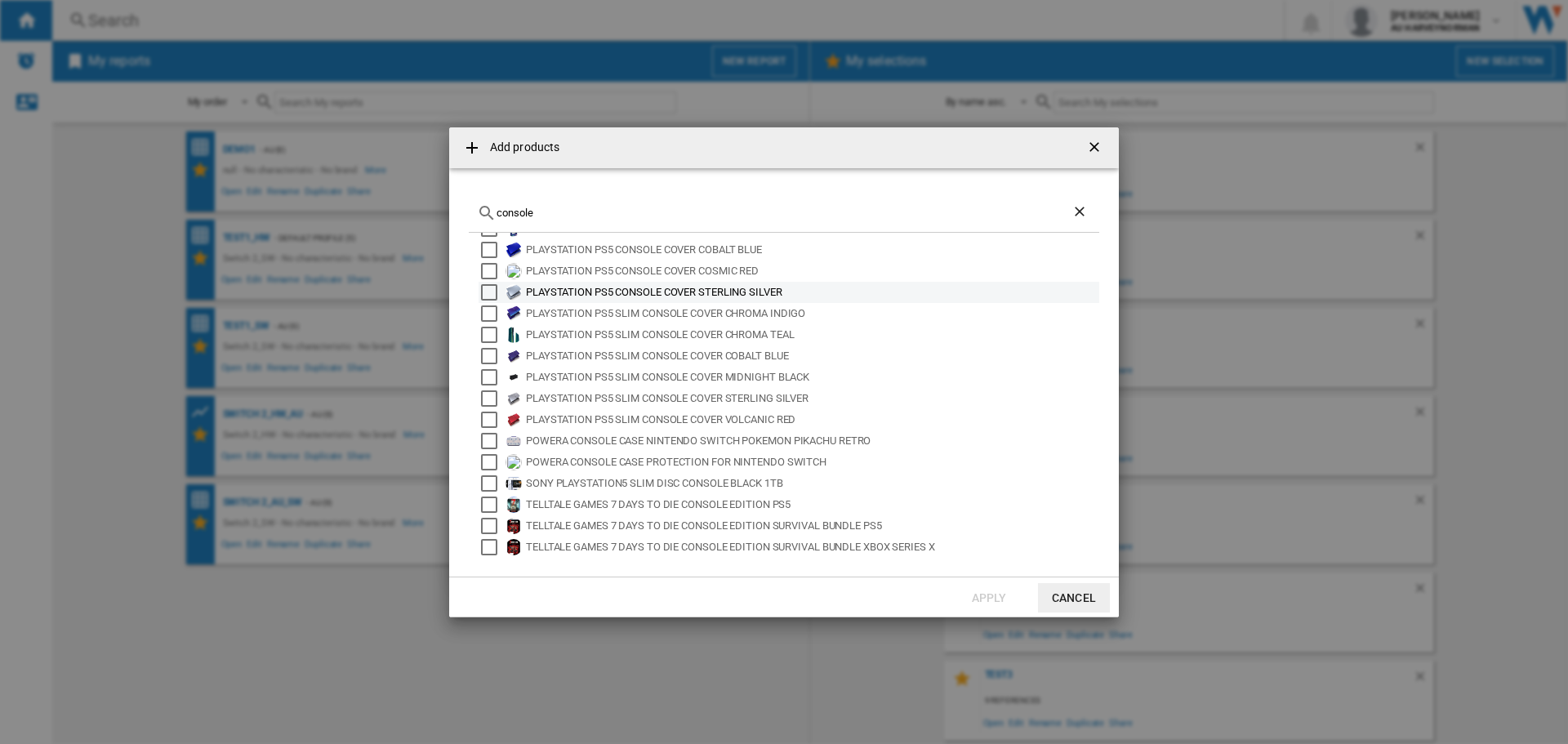
scroll to position [109, 0]
click at [585, 215] on input "console" at bounding box center [784, 213] width 575 height 12
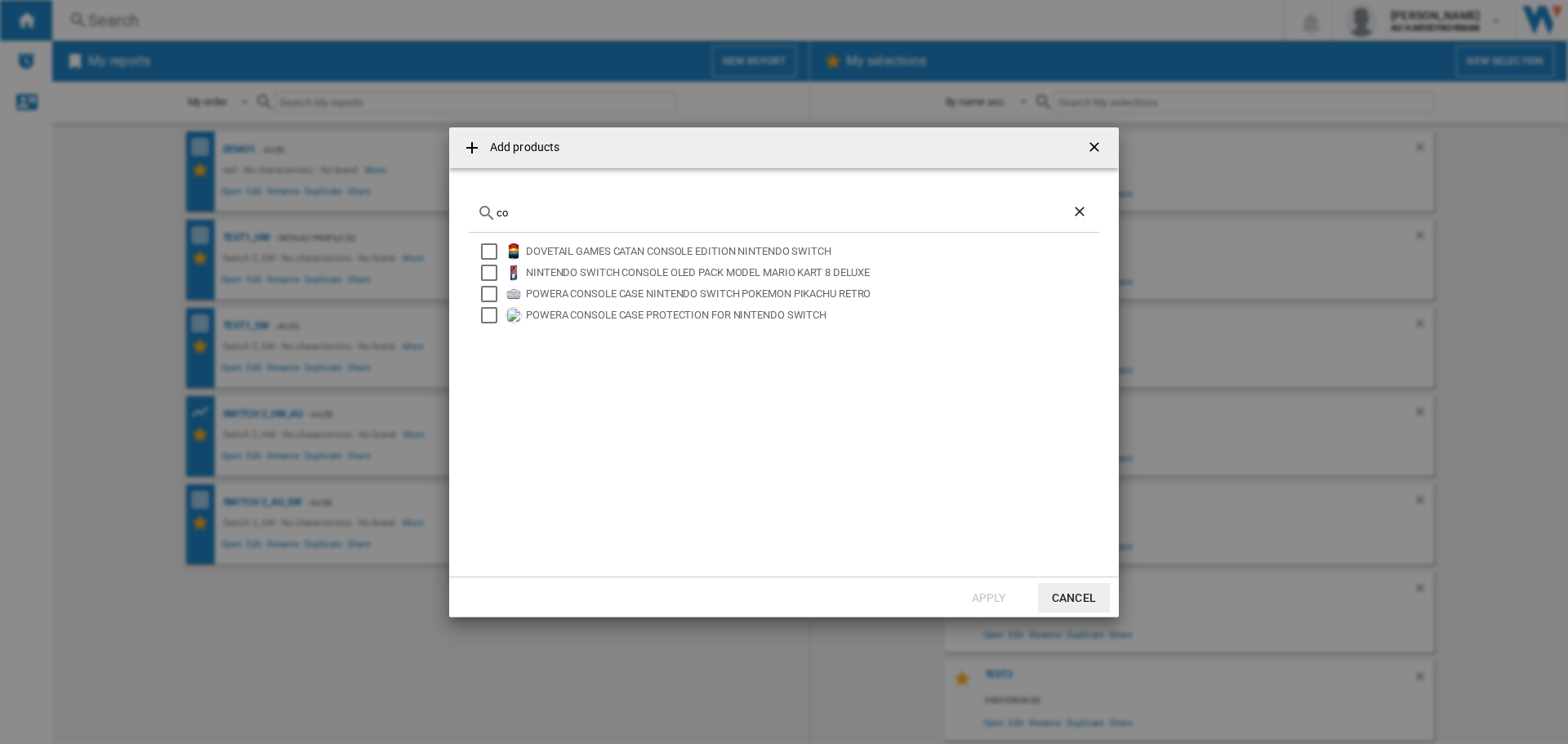
type input "c"
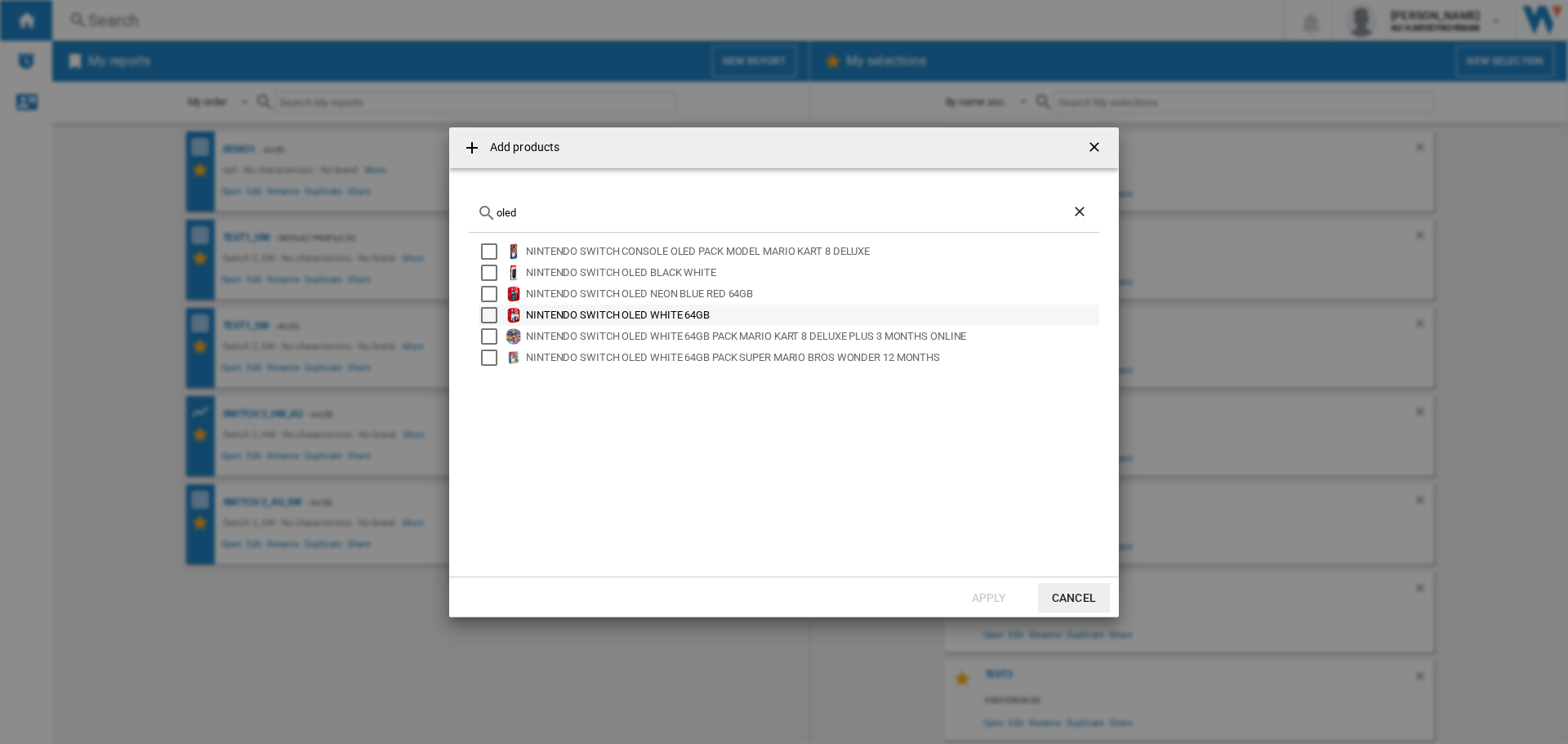
click at [596, 314] on div "NINTENDO SWITCH OLED WHITE 64GB" at bounding box center [811, 315] width 571 height 16
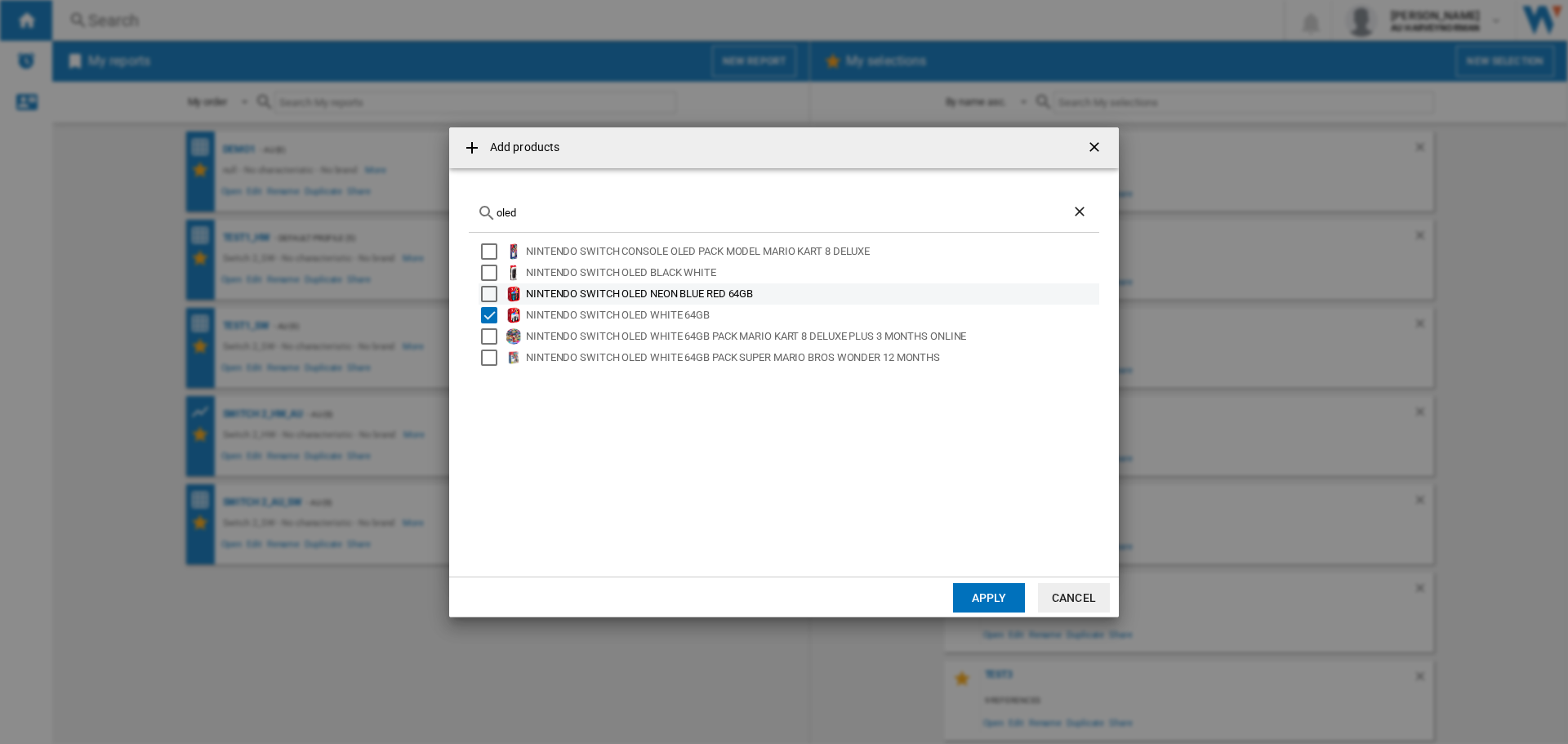
click at [595, 292] on div "NINTENDO SWITCH OLED NEON BLUE RED 64GB" at bounding box center [811, 294] width 571 height 16
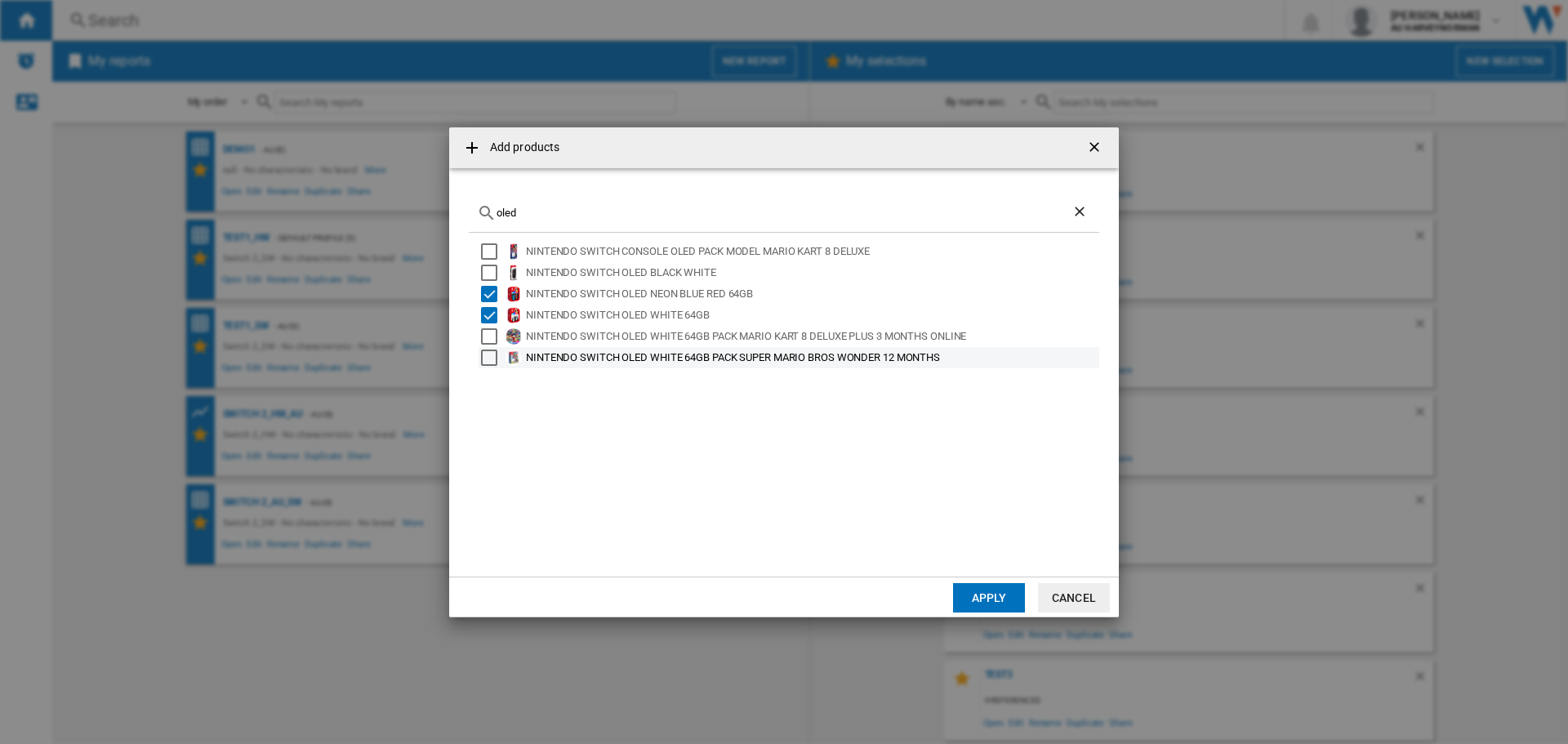
click at [588, 367] on div "NINTENDO SWITCH OLED WHITE 64GB PACK SUPER MARIO BROS WONDER 12 MONTHS" at bounding box center [788, 358] width 620 height 21
click at [527, 353] on div "NINTENDO SWITCH OLED WHITE 64GB PACK SUPER MARIO BROS WONDER 12 MONTHS" at bounding box center [811, 357] width 571 height 16
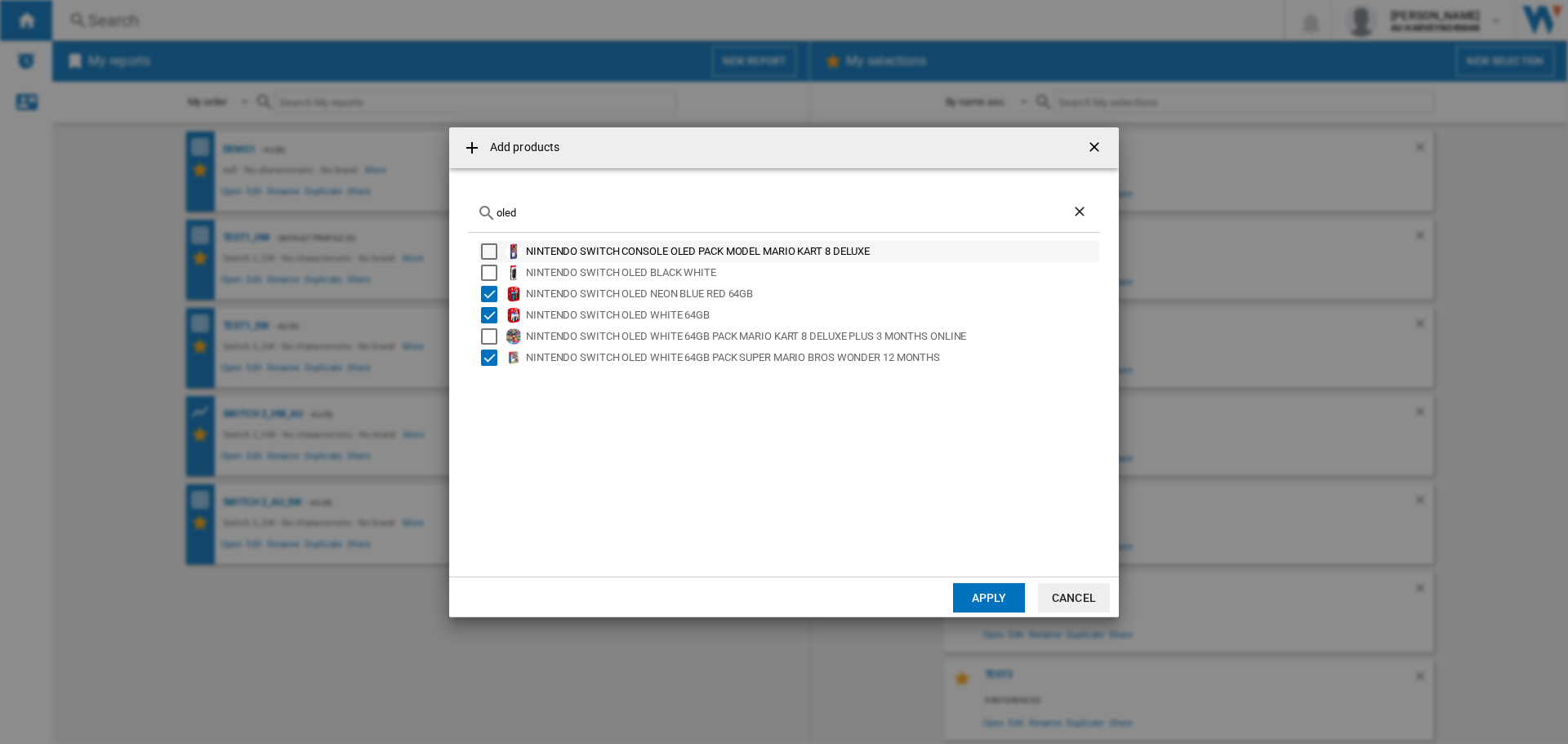
click at [550, 252] on div "NINTENDO SWITCH CONSOLE OLED PACK MODEL MARIO KART 8 DELUXE" at bounding box center [811, 251] width 571 height 16
click at [544, 213] on input "oled" at bounding box center [784, 213] width 575 height 12
type input "o"
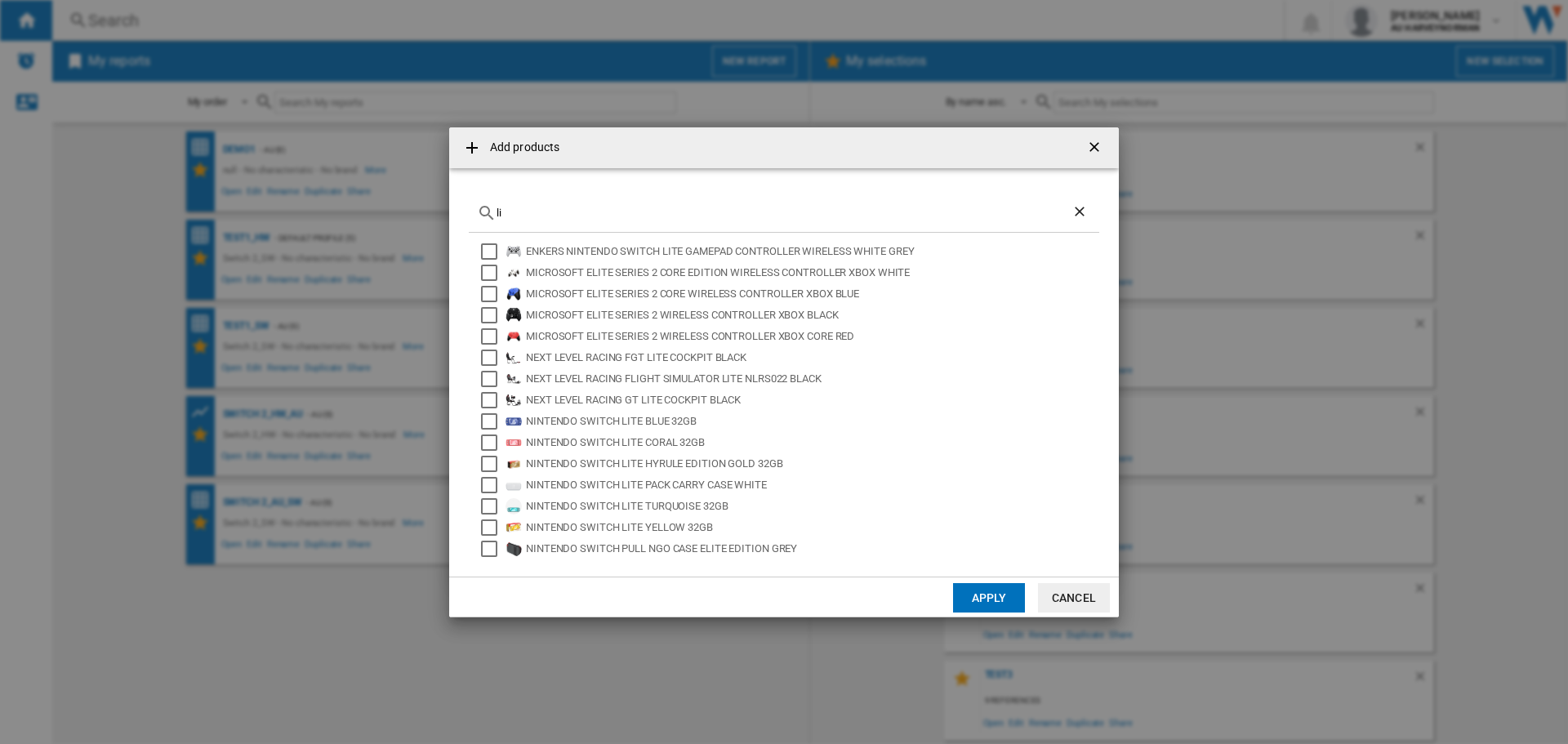
type input "l"
type input "oled"
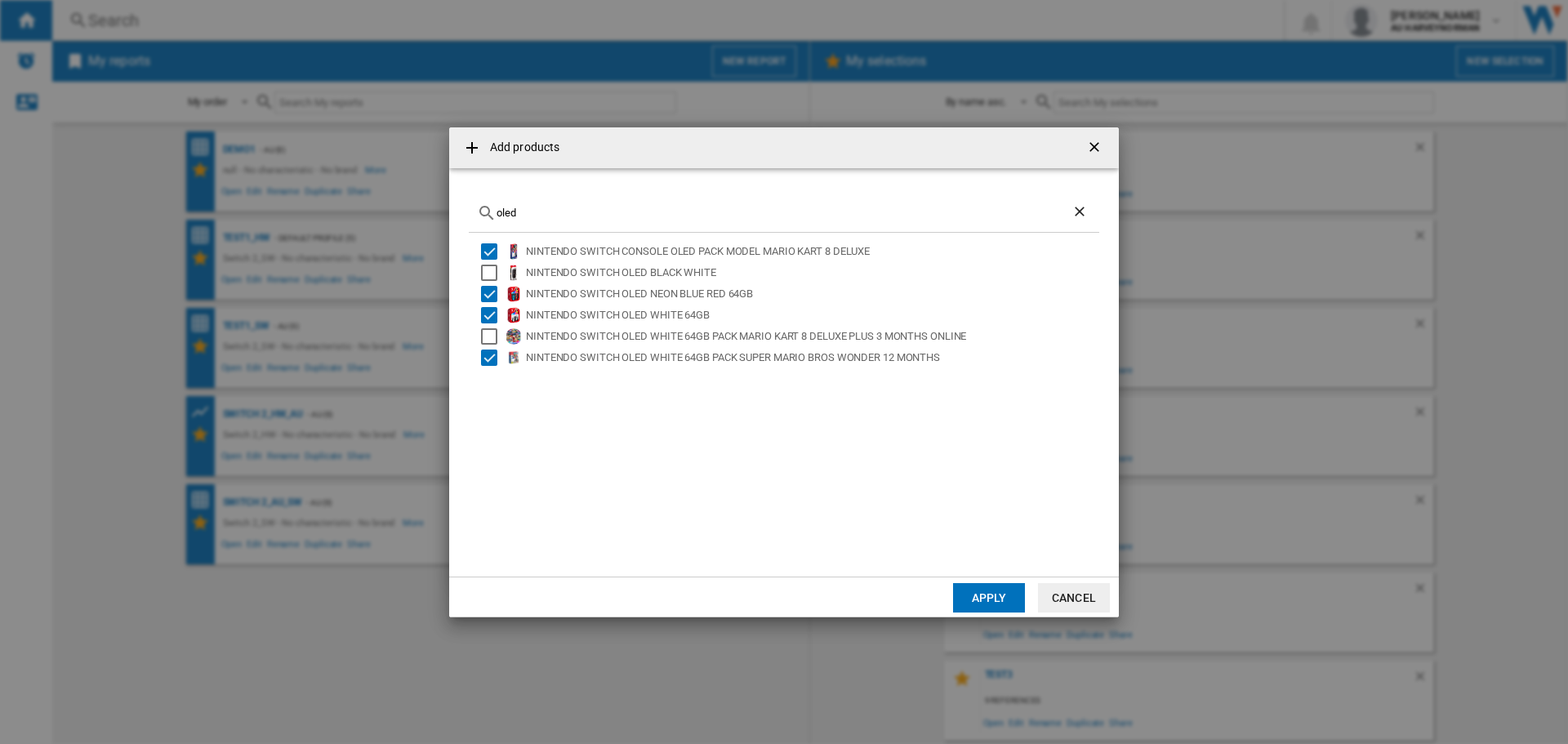
click at [1005, 597] on button "Apply" at bounding box center [989, 597] width 72 height 30
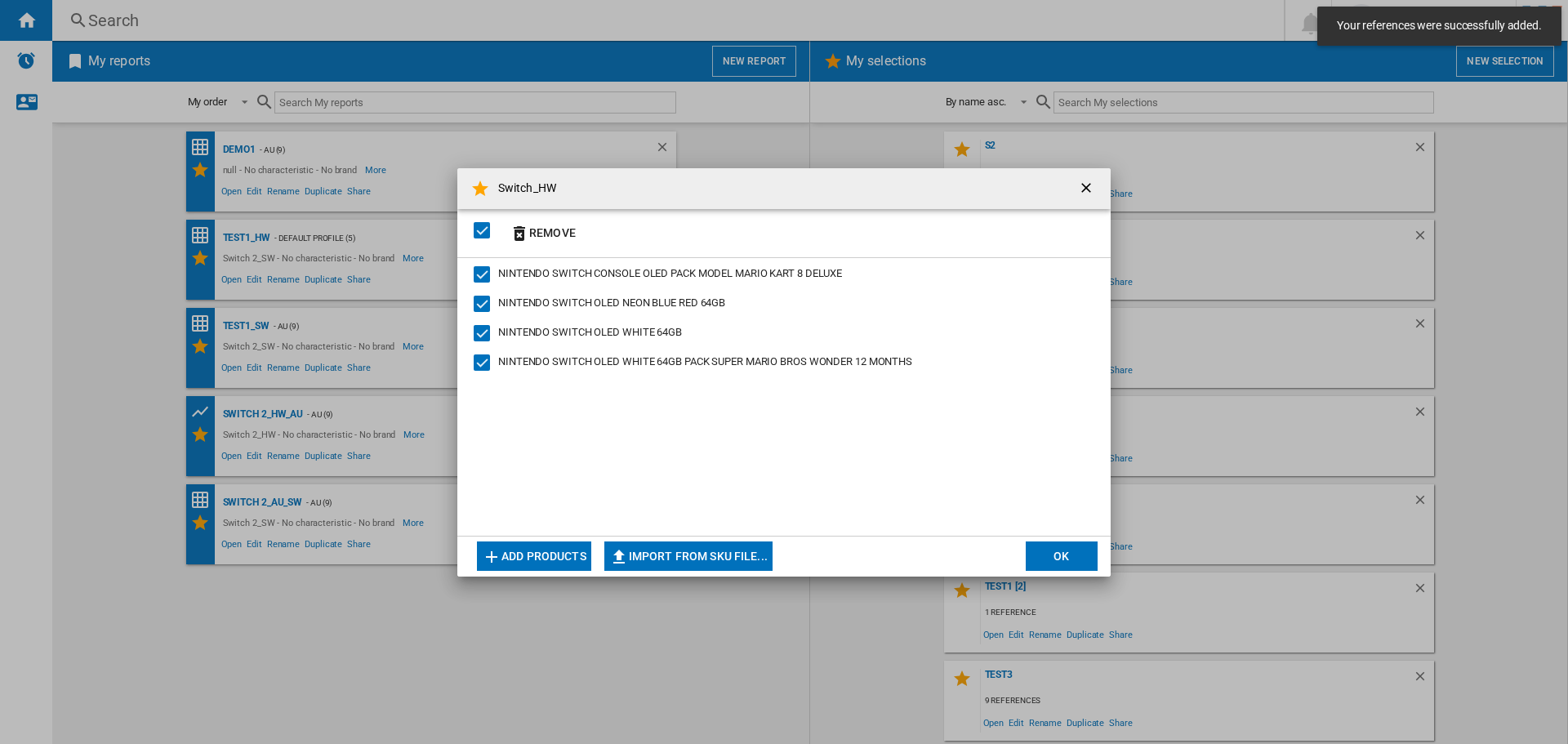
click at [514, 562] on button "Add products" at bounding box center [534, 555] width 115 height 30
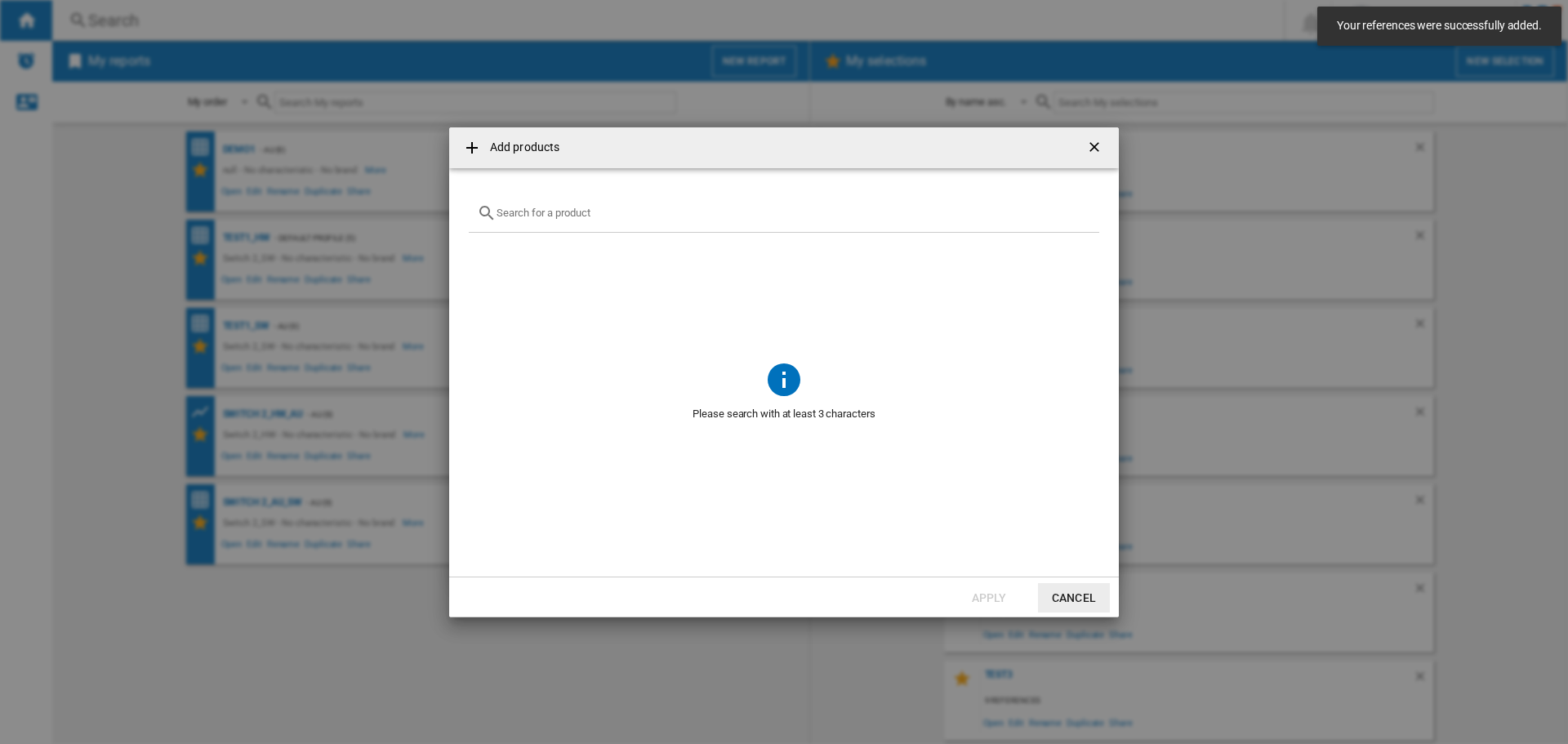
click at [541, 214] on input "Add products ..." at bounding box center [793, 213] width 595 height 12
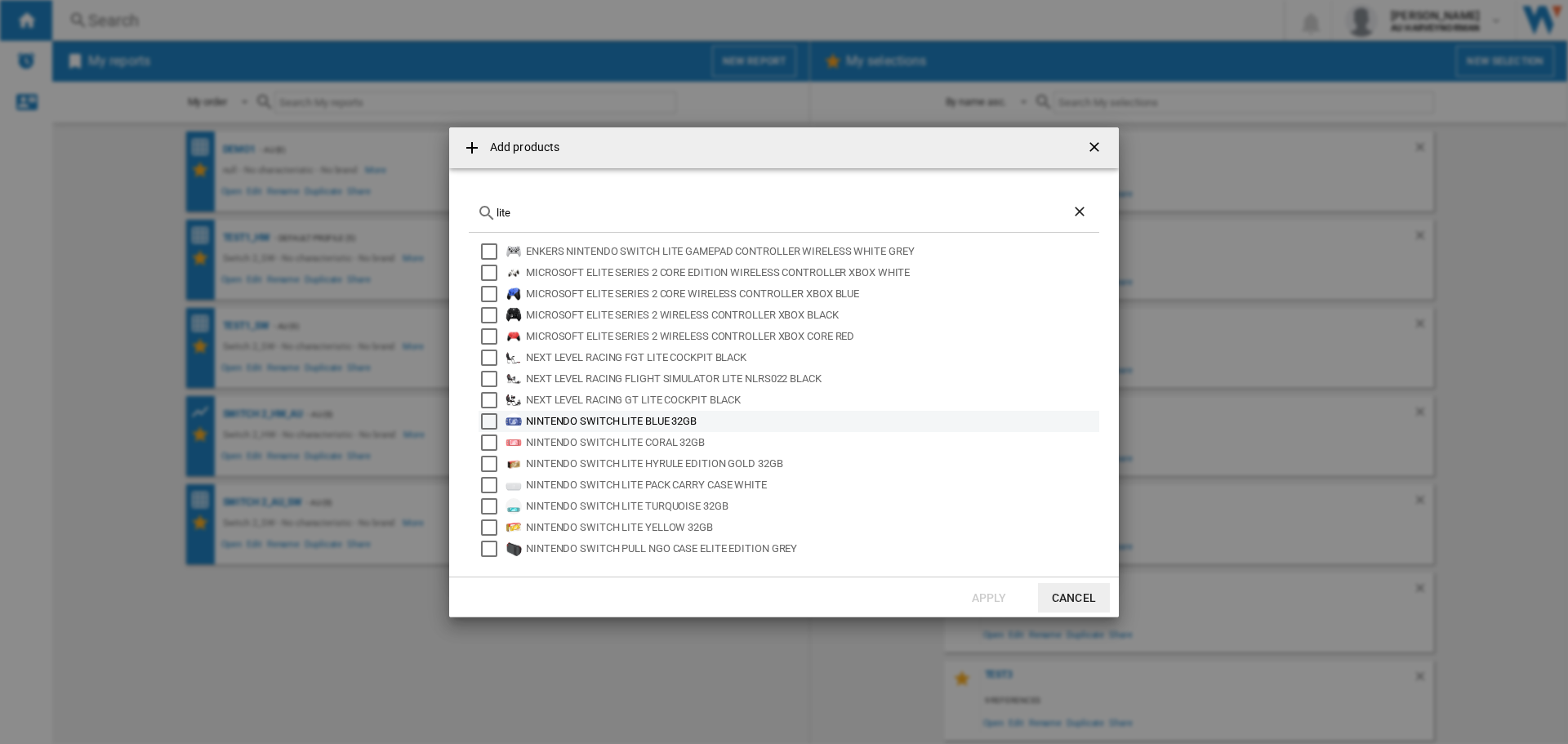
type input "lite"
click at [602, 417] on div "NINTENDO SWITCH LITE BLUE 32GB" at bounding box center [811, 421] width 571 height 16
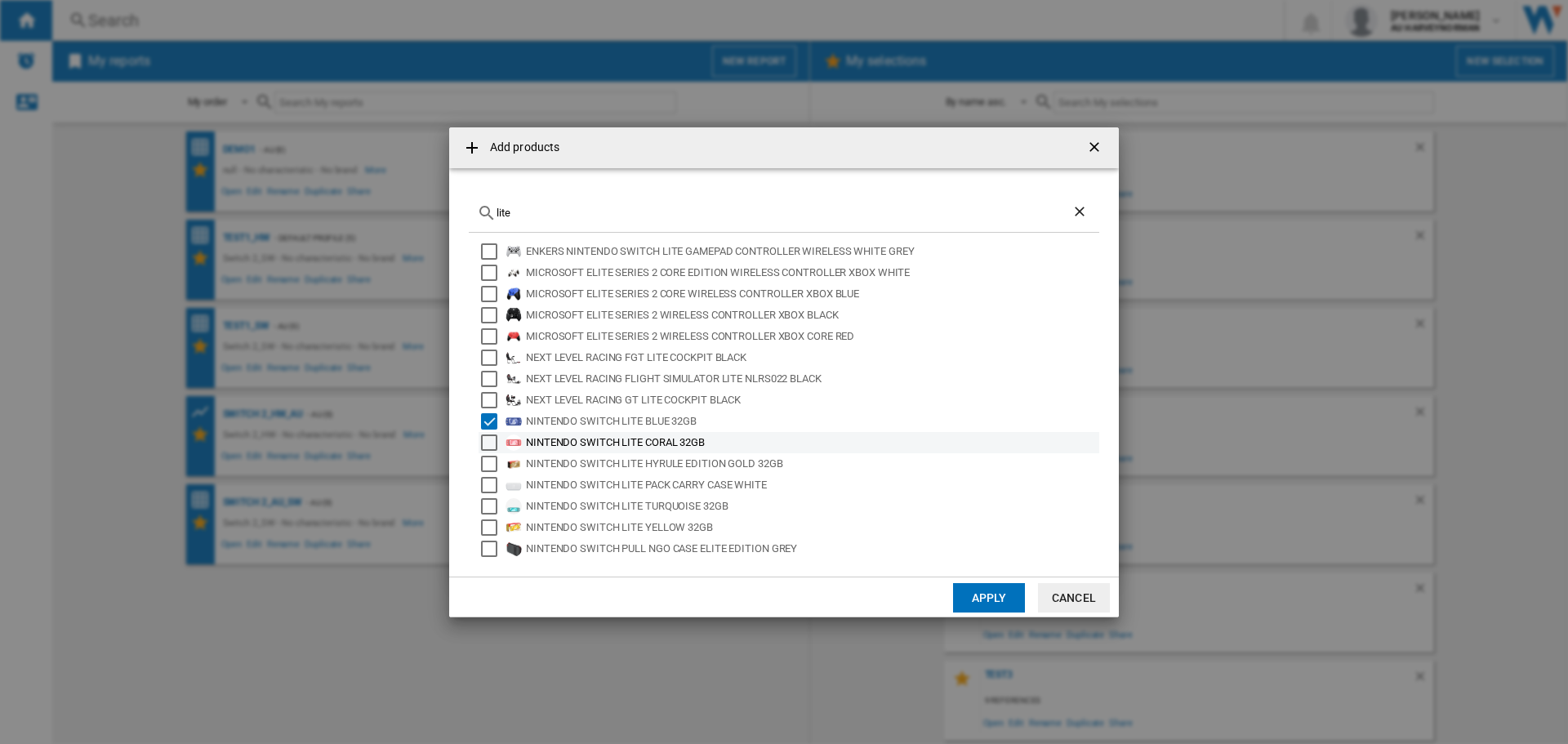
click at [610, 439] on div "NINTENDO SWITCH LITE CORAL 32GB" at bounding box center [811, 442] width 571 height 16
click at [608, 463] on div "NINTENDO SWITCH LITE HYRULE EDITION GOLD 32GB" at bounding box center [811, 464] width 571 height 16
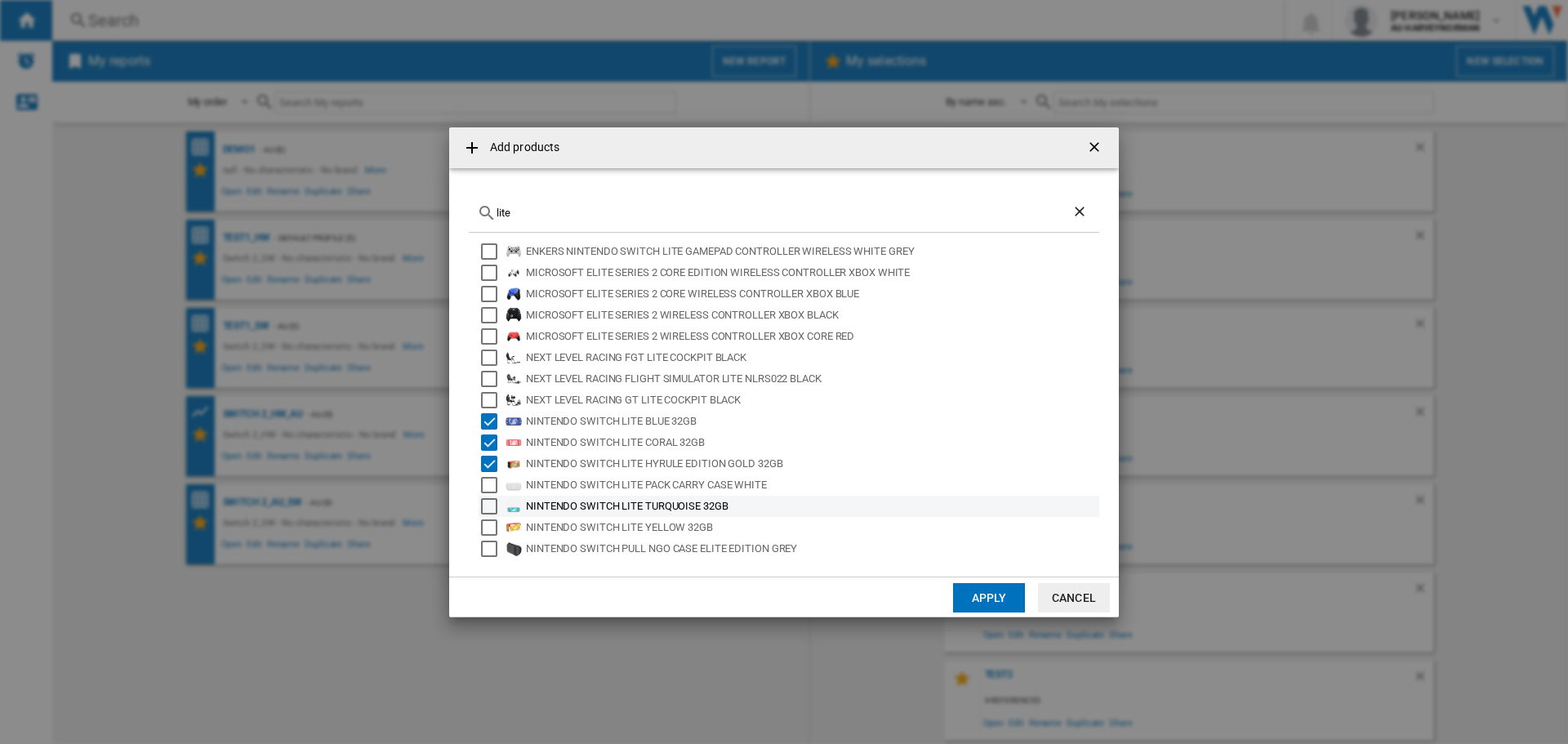
click at [612, 506] on div "NINTENDO SWITCH LITE TURQUOISE 32GB" at bounding box center [811, 506] width 571 height 16
click at [647, 526] on div "NINTENDO SWITCH LITE YELLOW 32GB" at bounding box center [811, 527] width 571 height 16
click at [980, 603] on button "Apply" at bounding box center [989, 597] width 72 height 30
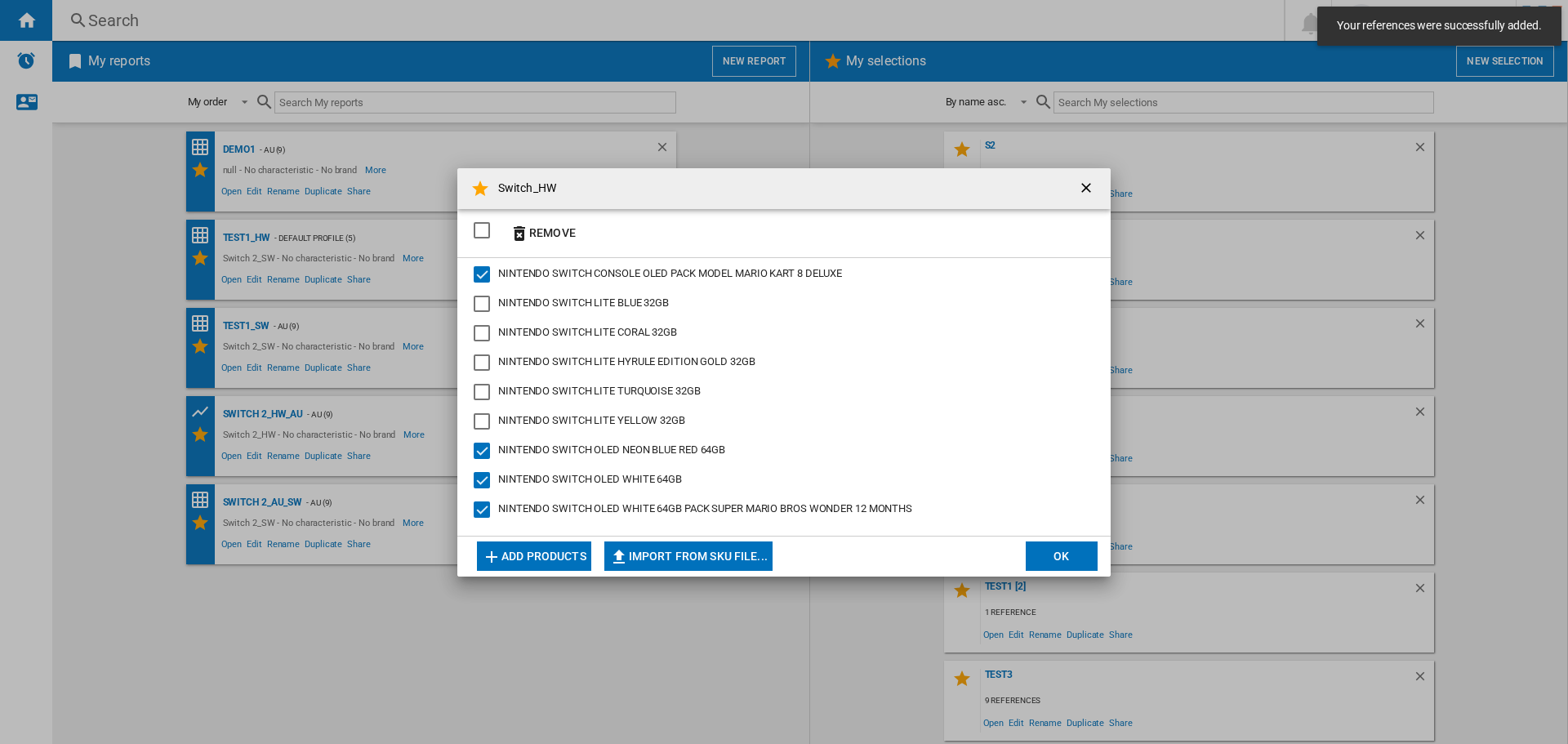
click at [547, 552] on button "Add products" at bounding box center [534, 555] width 115 height 30
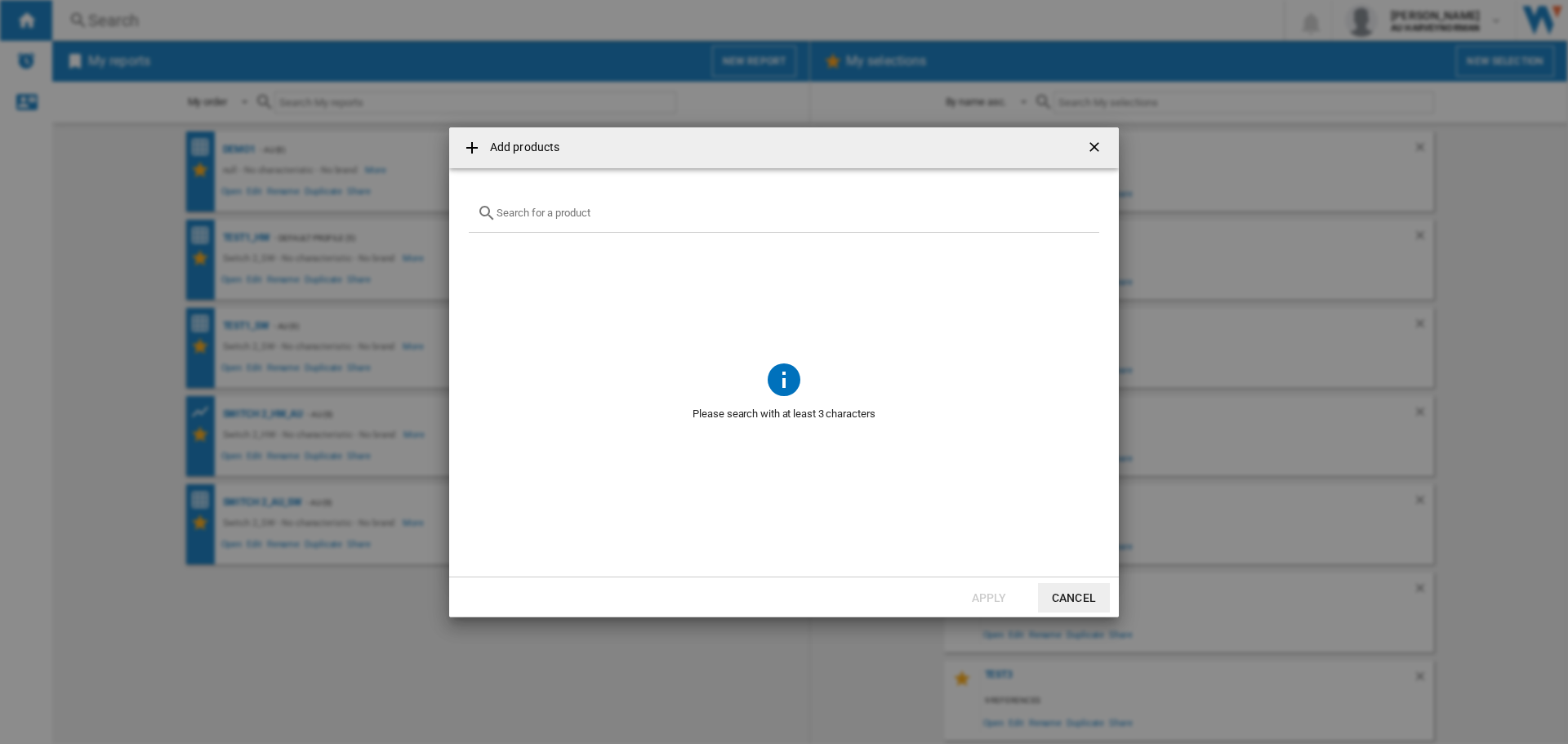
click at [547, 217] on input "Add products ..." at bounding box center [793, 213] width 595 height 12
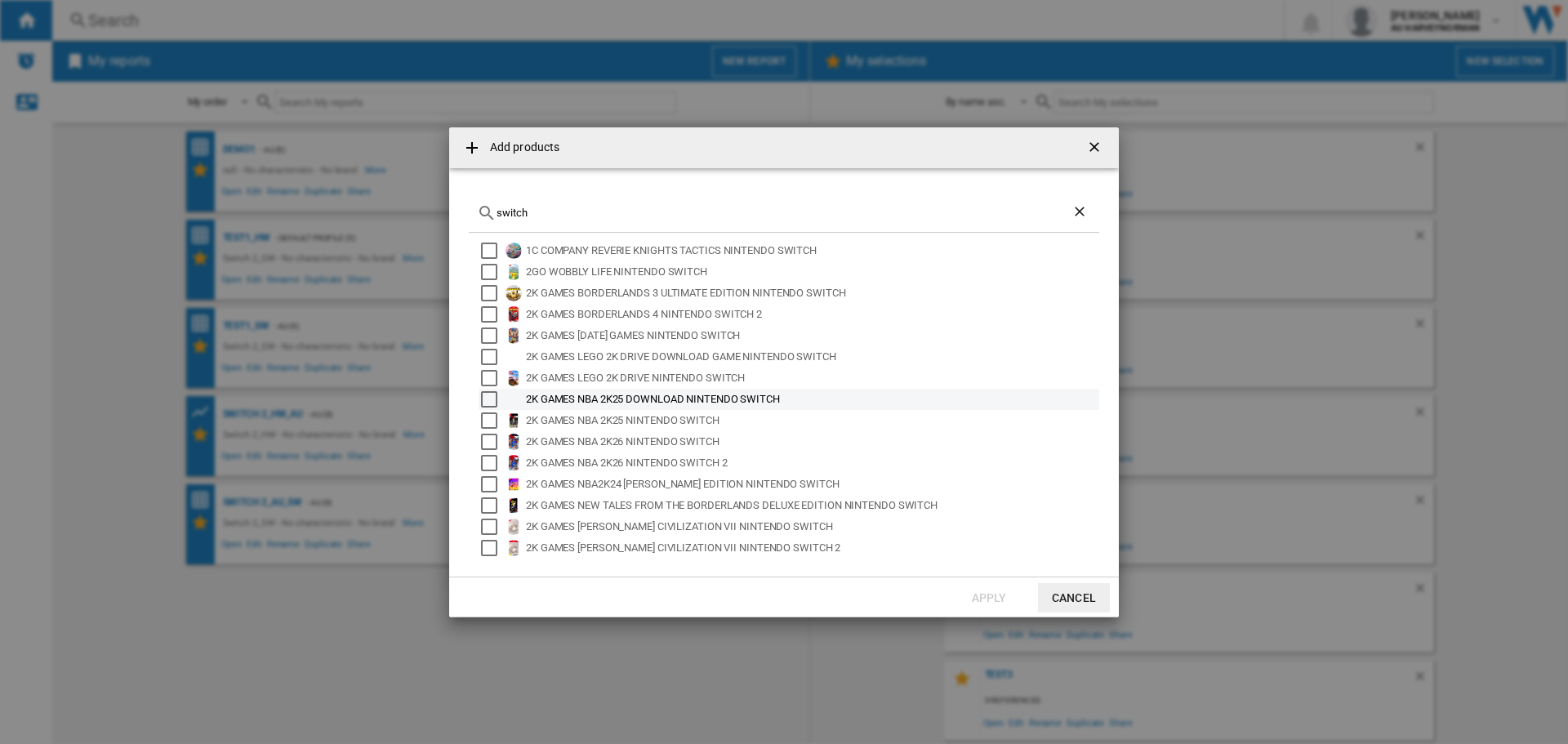
scroll to position [0, 0]
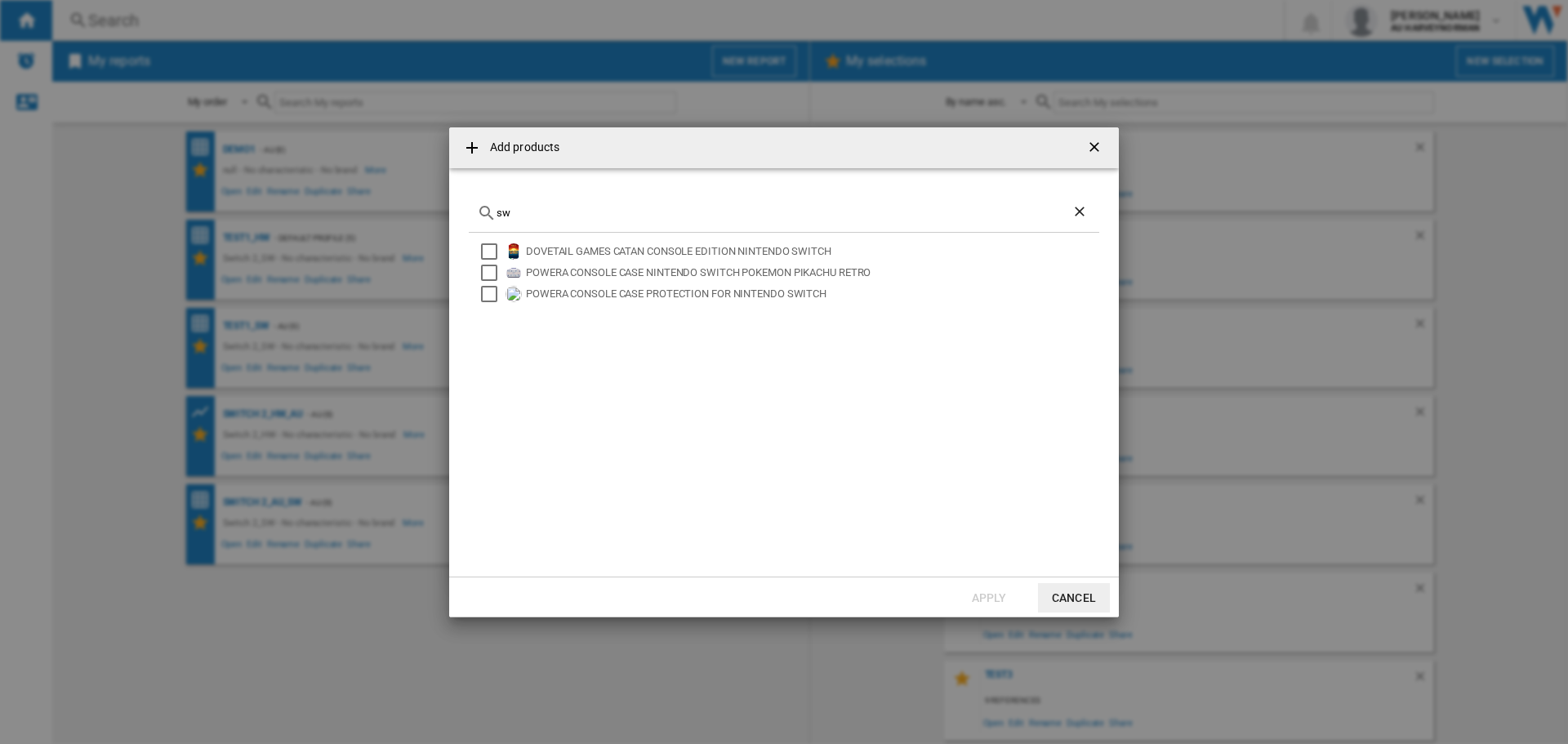
type input "s"
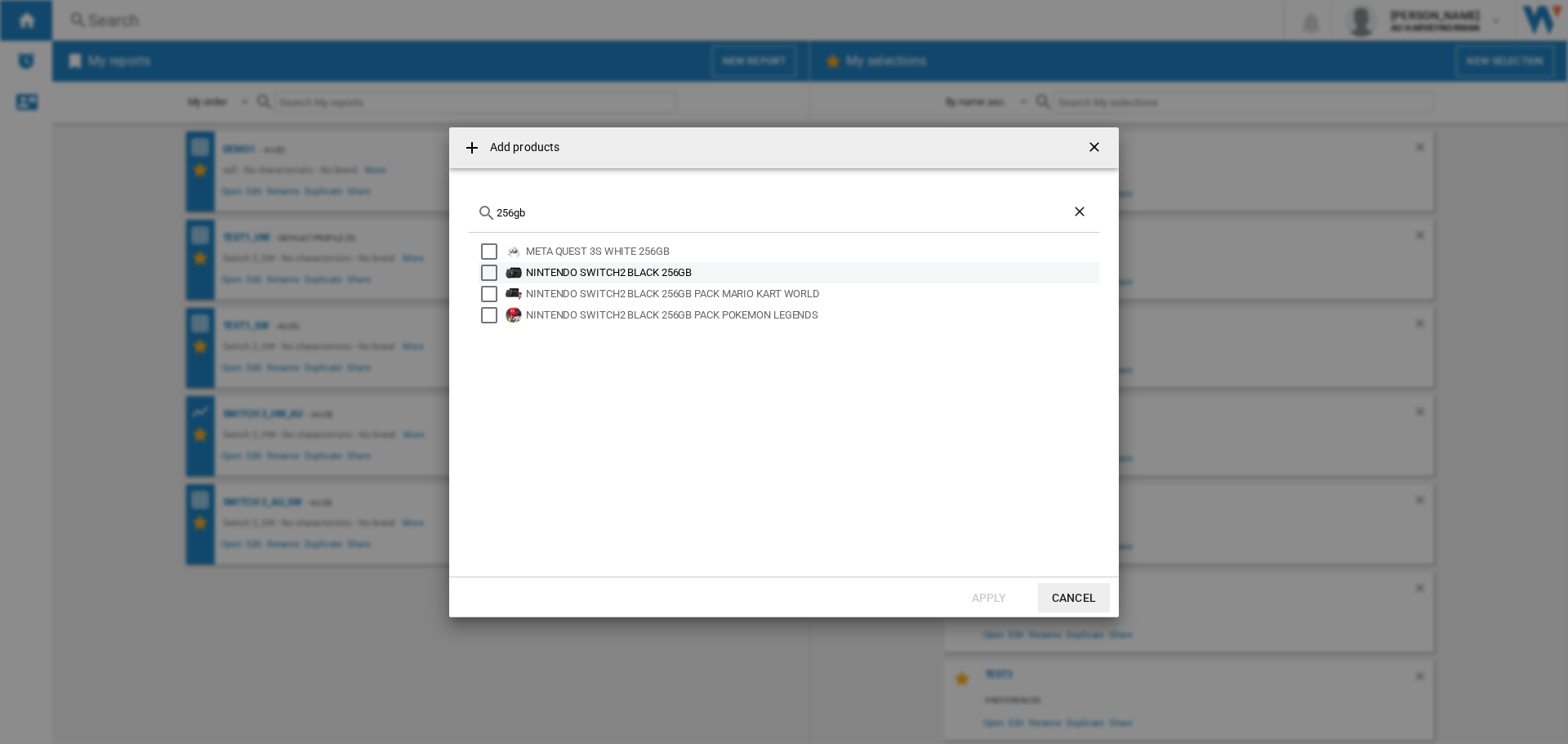
click at [664, 271] on div "NINTENDO SWITCH2 BLACK 256GB" at bounding box center [811, 272] width 571 height 16
click at [482, 267] on div "Select" at bounding box center [489, 272] width 16 height 16
click at [593, 212] on input "256gb" at bounding box center [784, 213] width 575 height 12
type input "2"
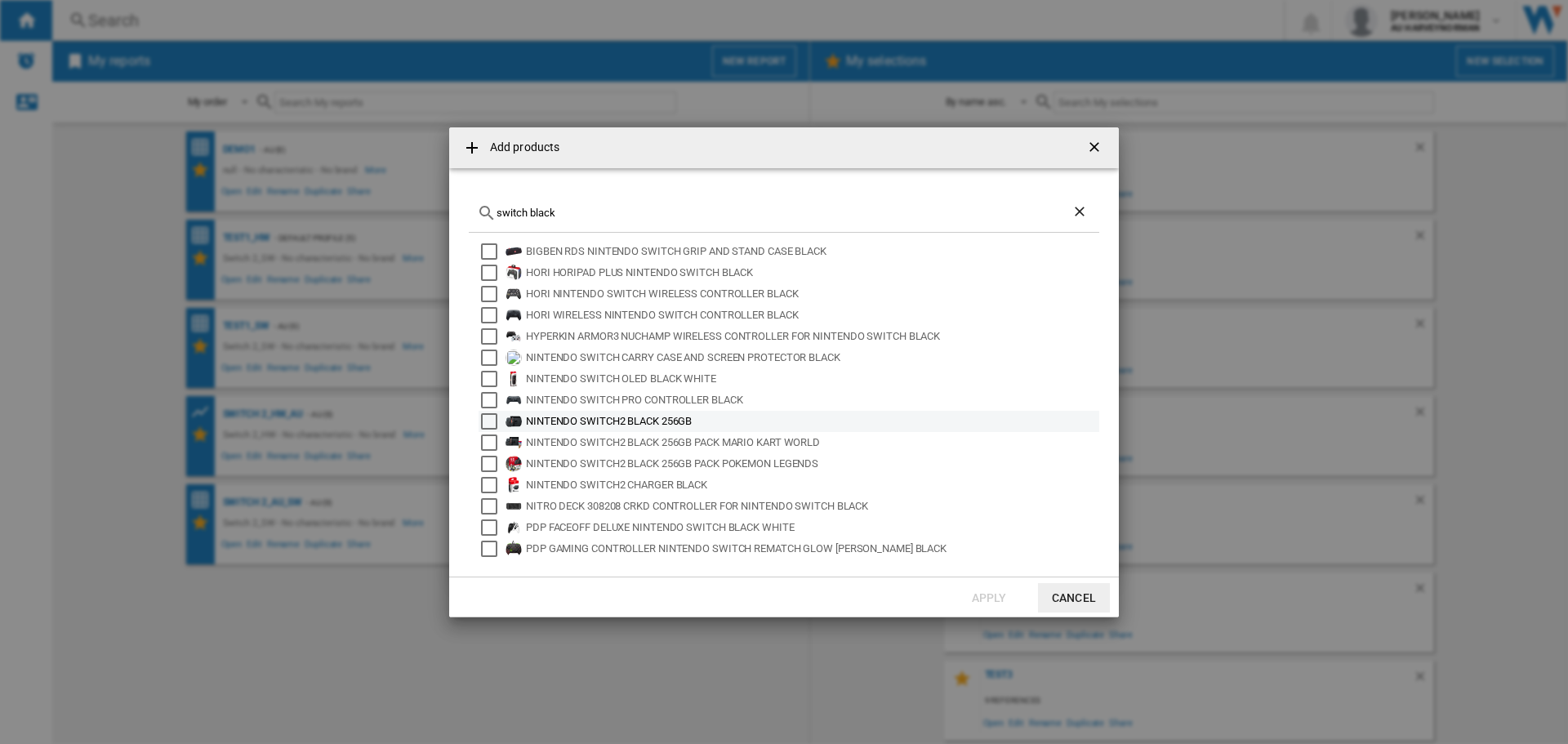
click at [892, 424] on div "NINTENDO SWITCH2 BLACK 256GB" at bounding box center [811, 421] width 571 height 16
click at [490, 423] on div "Select" at bounding box center [489, 421] width 16 height 16
drag, startPoint x: 569, startPoint y: 210, endPoint x: 595, endPoint y: 224, distance: 29.5
click at [569, 211] on input "switch black" at bounding box center [784, 213] width 575 height 12
drag, startPoint x: 592, startPoint y: 213, endPoint x: 439, endPoint y: 216, distance: 153.0
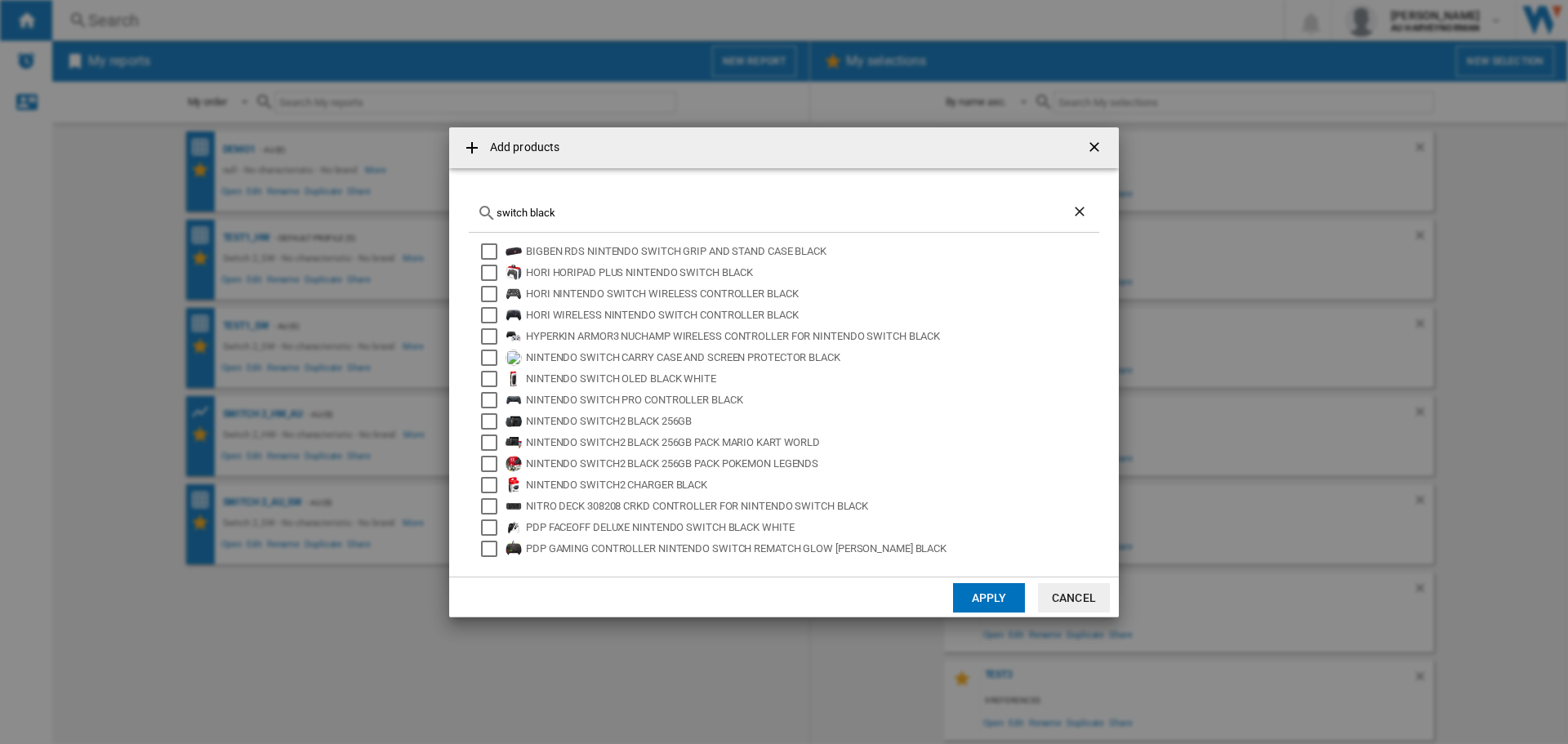
click at [439, 216] on div "Add products switch black BIGBEN RDS NINTENDO SWITCH GRIP AND STAND CASE BLACK …" at bounding box center [784, 372] width 1568 height 744
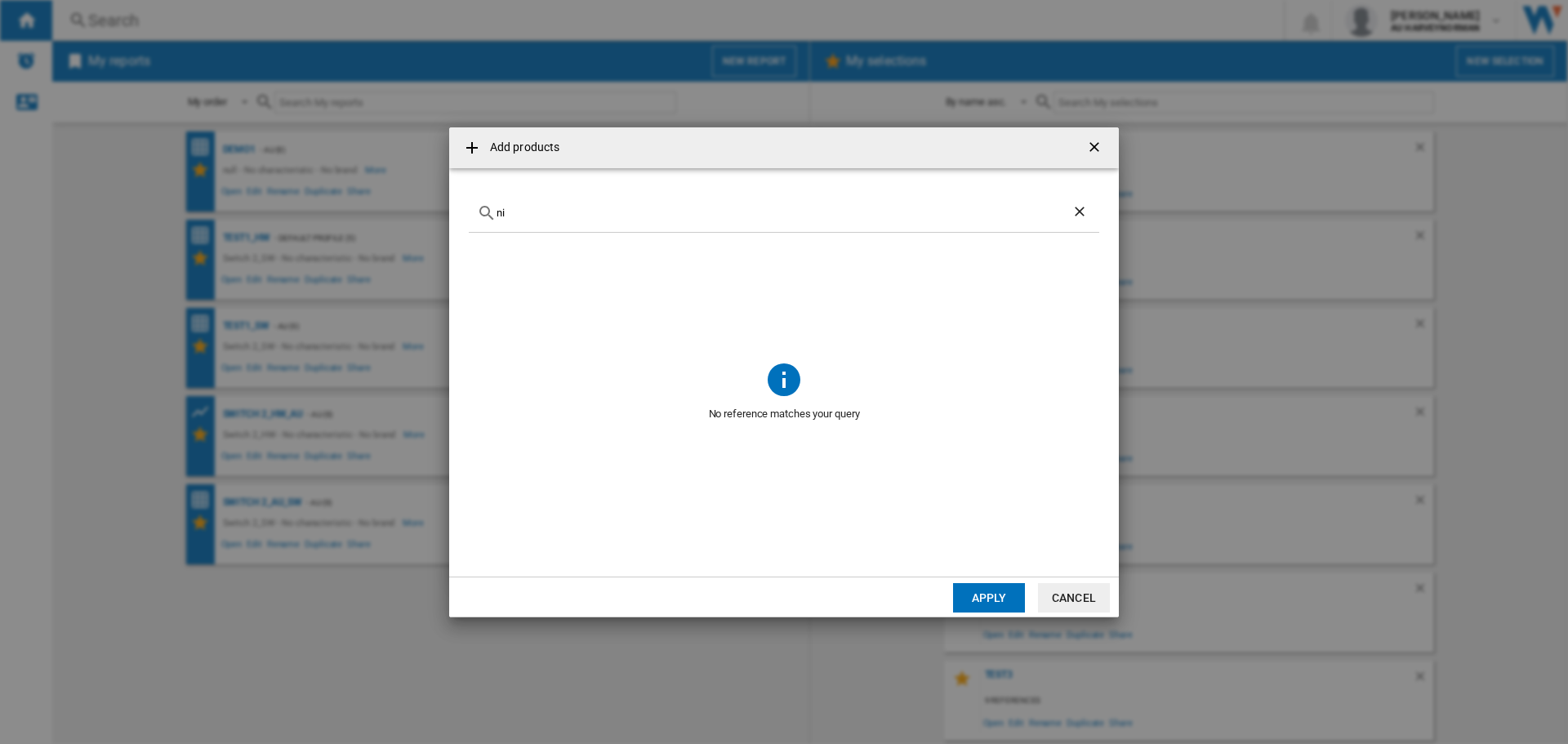
type input "n"
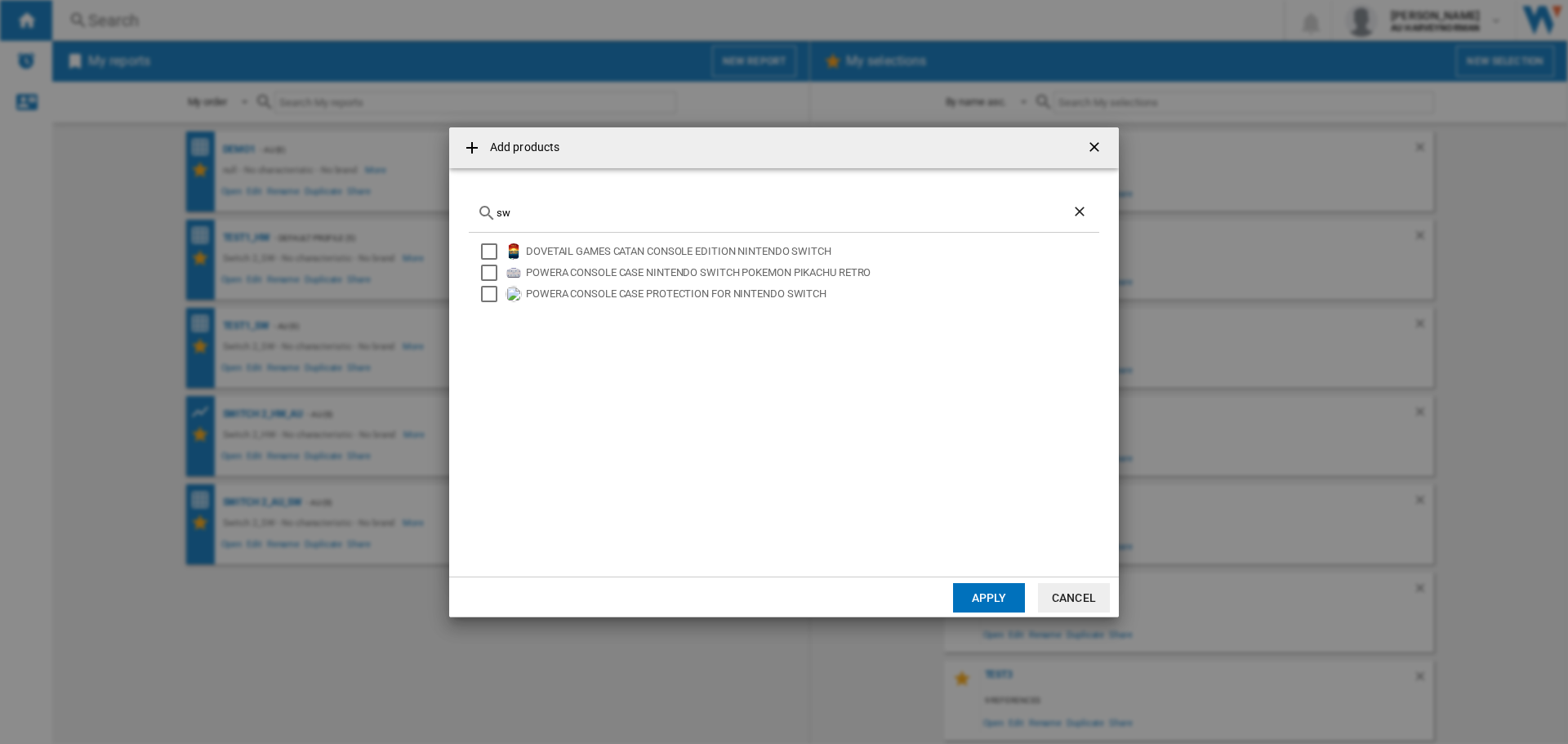
type input "s"
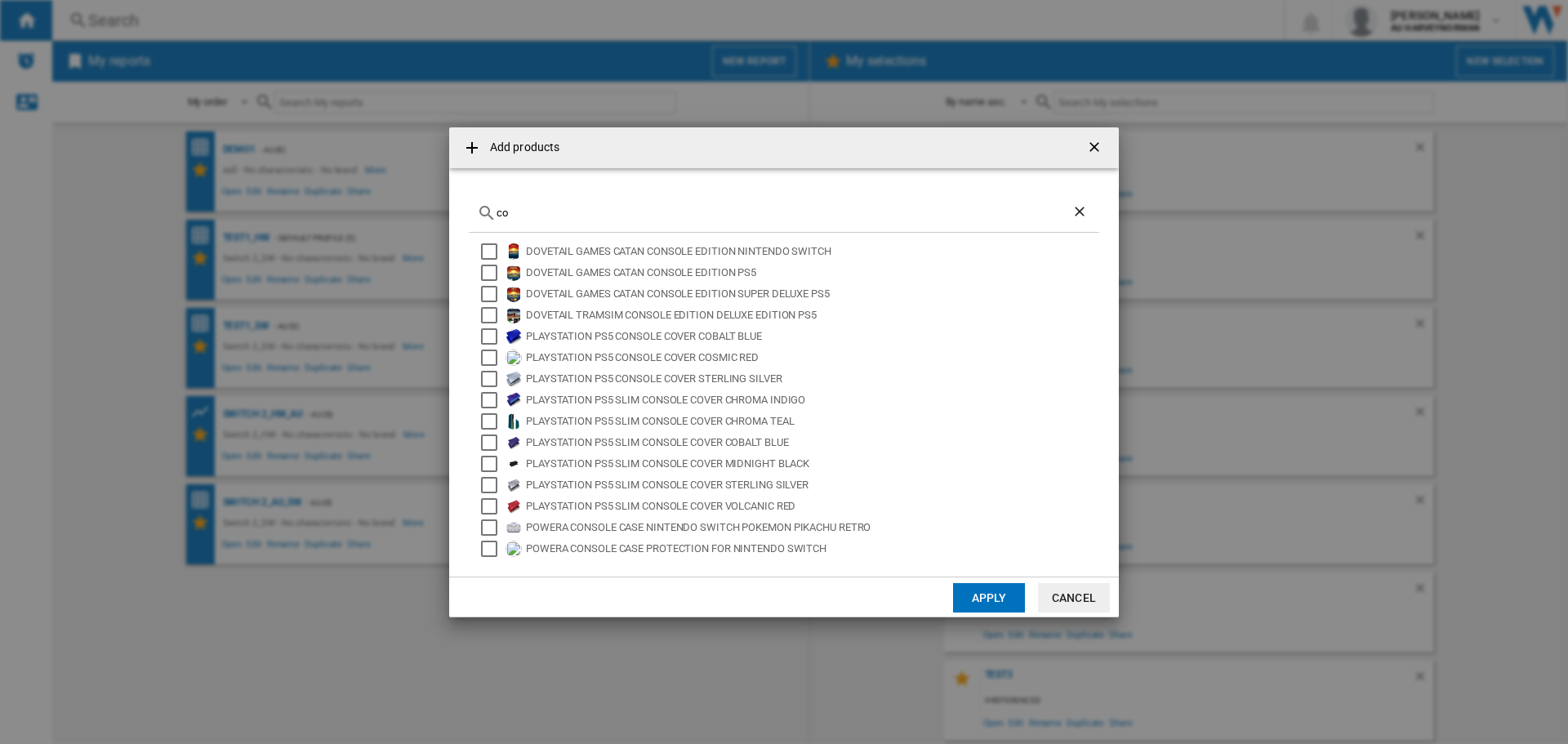
type input "c"
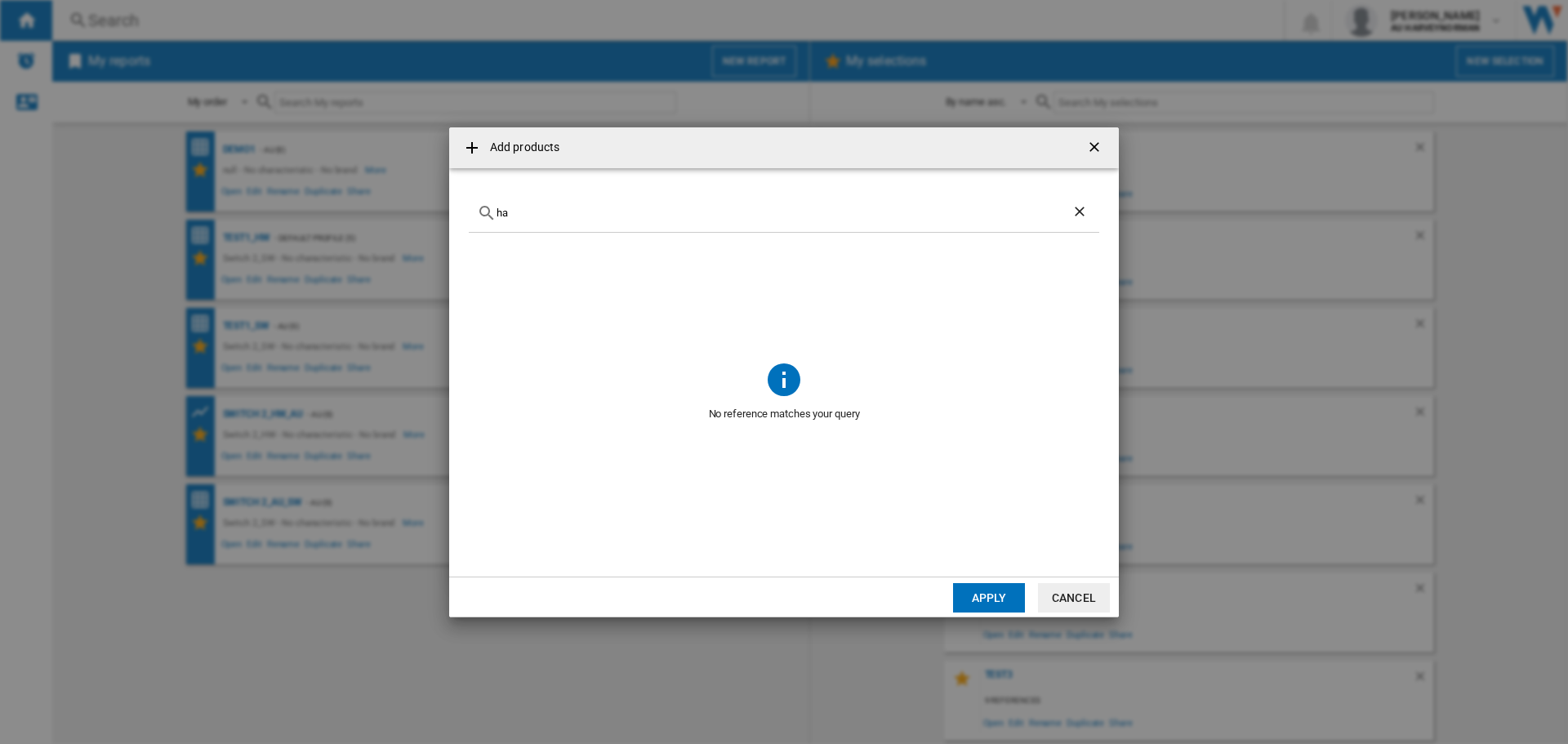
type input "h"
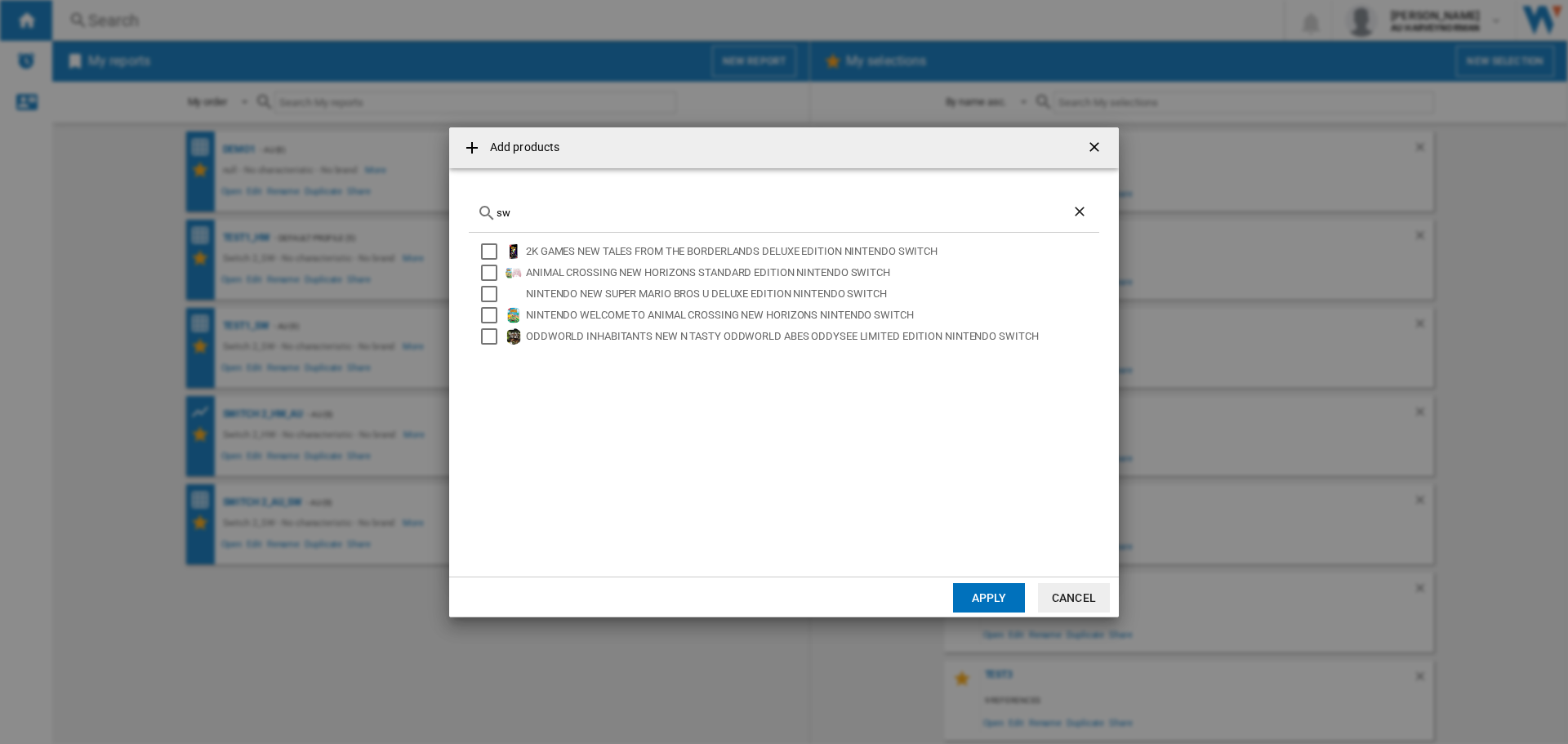
type input "s"
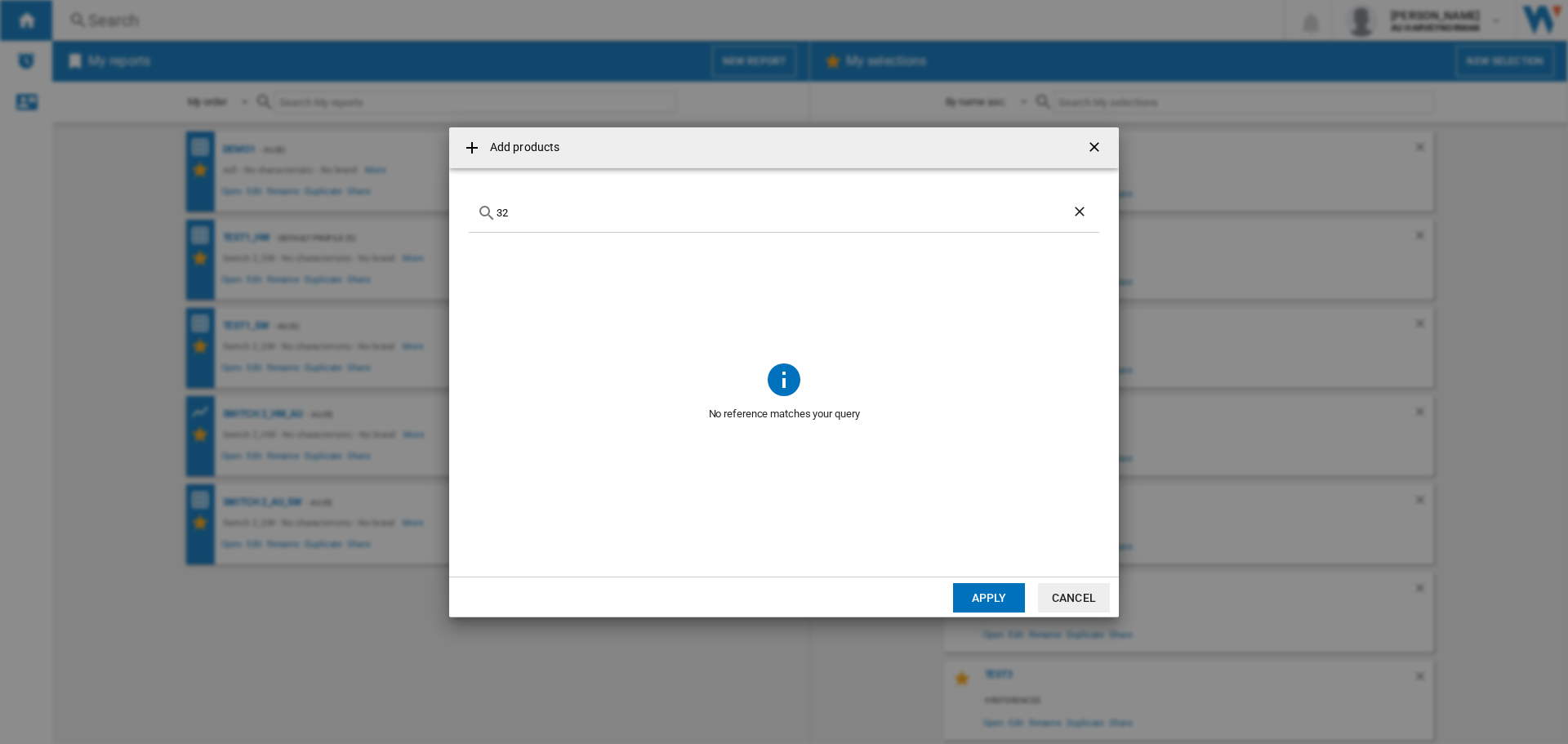
type input "3"
click at [530, 206] on div "Add products ..." at bounding box center [784, 214] width 631 height 38
click at [541, 218] on div "Add products ..." at bounding box center [784, 214] width 631 height 38
click at [495, 211] on md-icon "Add products ..." at bounding box center [487, 213] width 20 height 20
click at [541, 213] on input "Add products ..." at bounding box center [793, 213] width 595 height 12
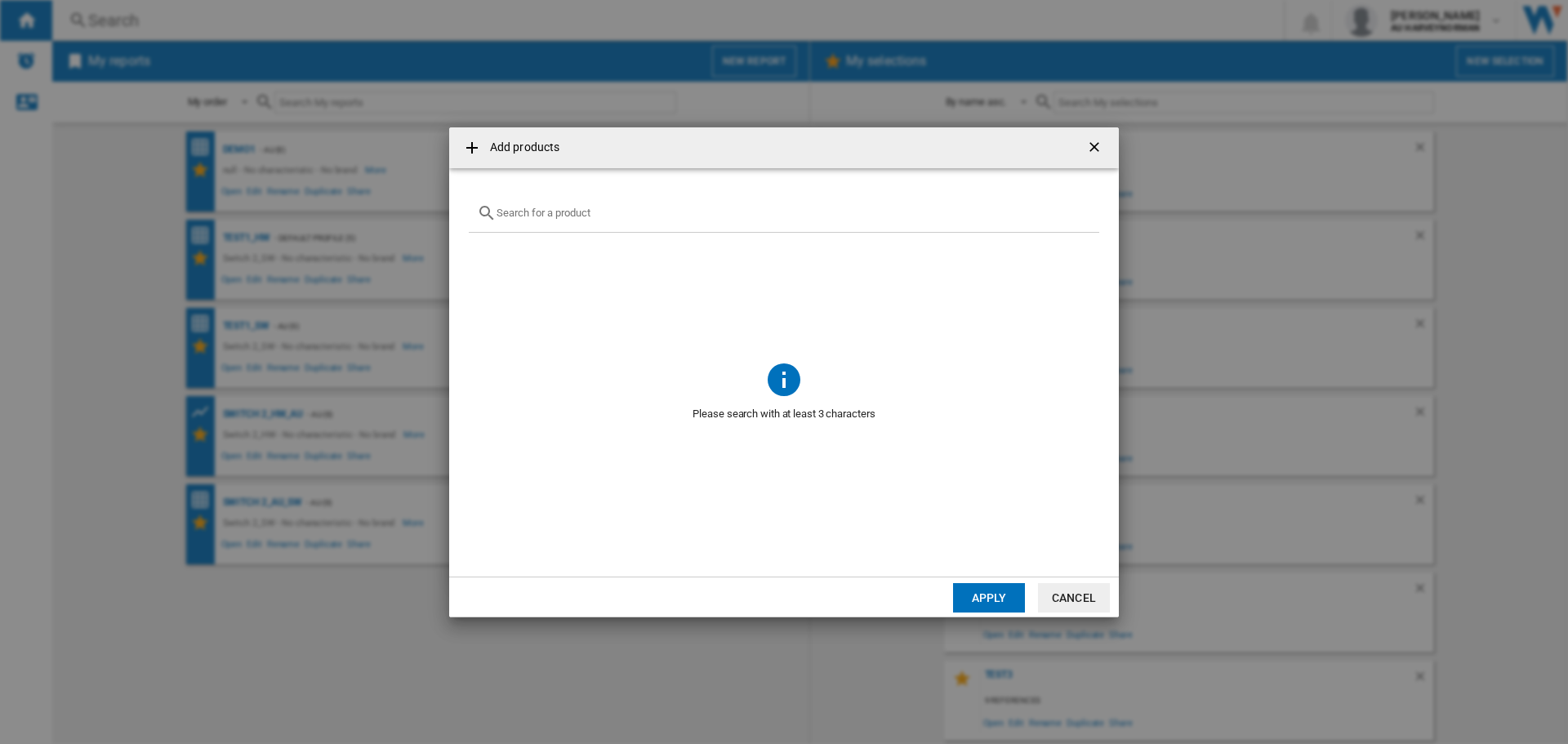
paste input "NINTENDO SWITCH V2 NEON BLUE RED 32GB"
type input "NINTENDO SWITCH"
click at [1068, 602] on button "Cancel" at bounding box center [1074, 597] width 72 height 30
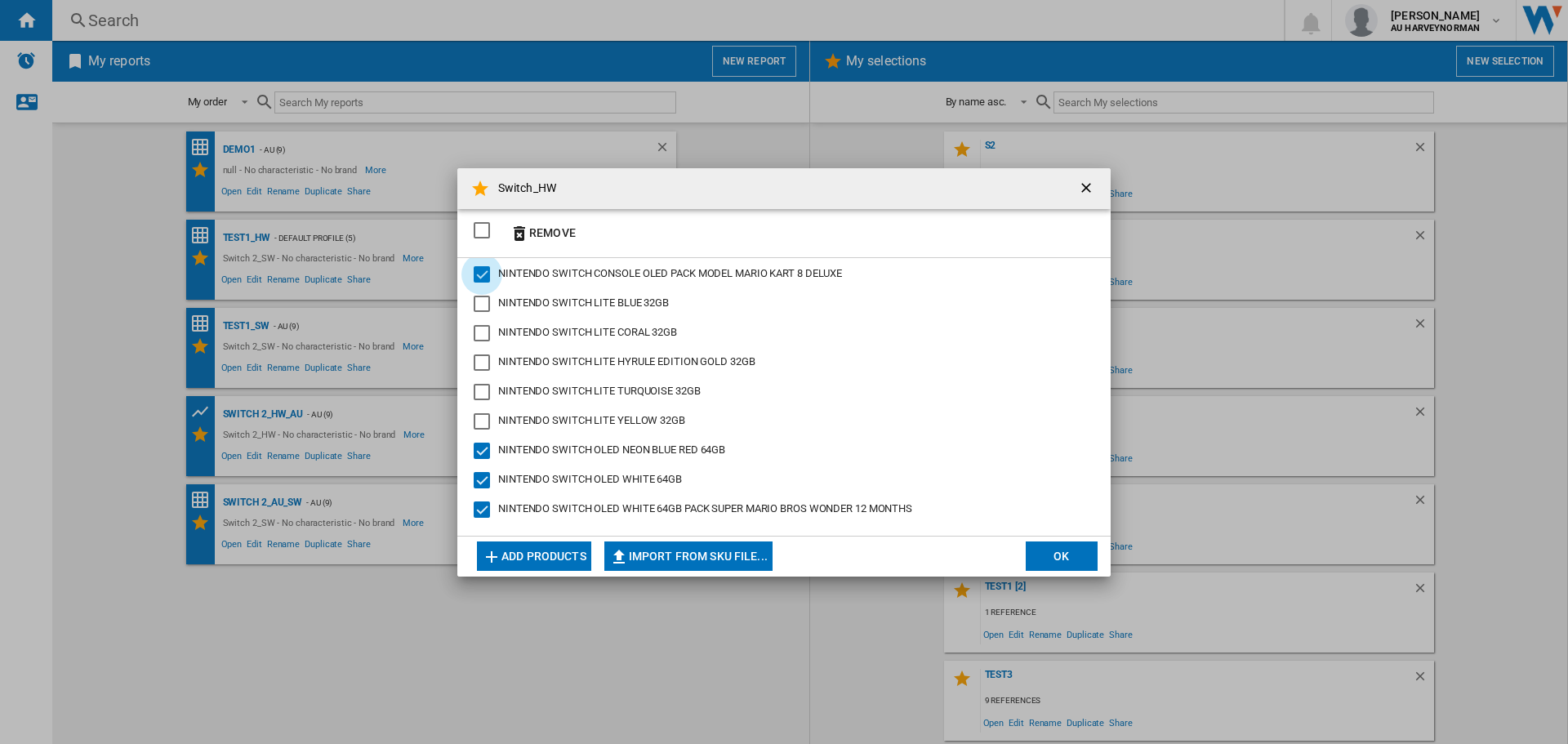
drag, startPoint x: 478, startPoint y: 271, endPoint x: 484, endPoint y: 288, distance: 18.0
click at [479, 271] on div "NINTENDO SWITCH CONSOLE OLED PACK MODEL MARIO KART 8 DELUXE" at bounding box center [481, 274] width 16 height 16
click at [483, 450] on div "NINTENDO SWITCH OLED NEON BLUE RED 64GB" at bounding box center [481, 450] width 16 height 16
click at [483, 486] on div "NINTENDO SWITCH OLED WHITE 64GB" at bounding box center [481, 480] width 16 height 16
click at [483, 506] on div "NINTENDO SWITCH OLED WHITE 64GB PACK SUPER MARIO BROS WONDER 12 MONTHS" at bounding box center [481, 508] width 16 height 16
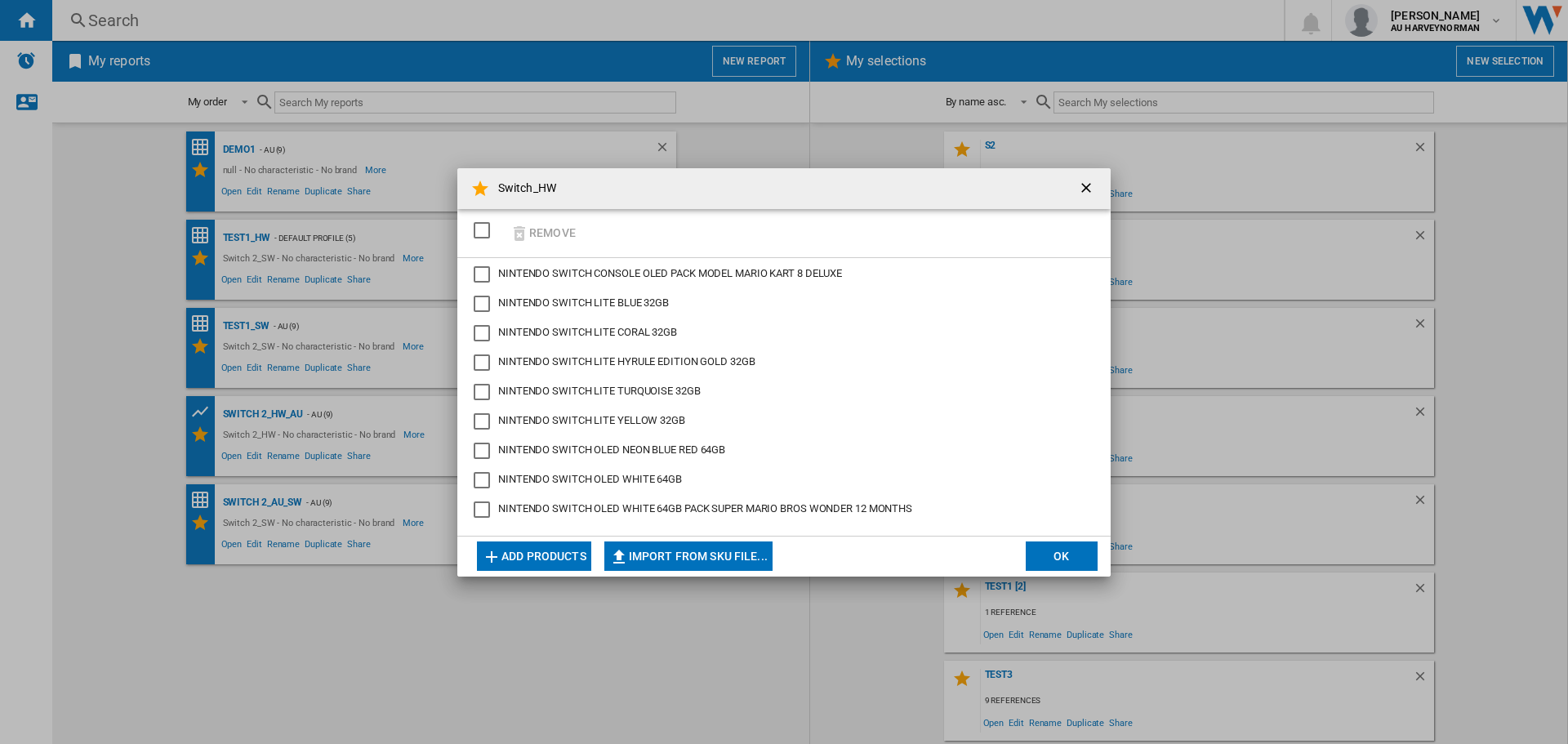
click at [511, 554] on button "Add products" at bounding box center [534, 555] width 115 height 30
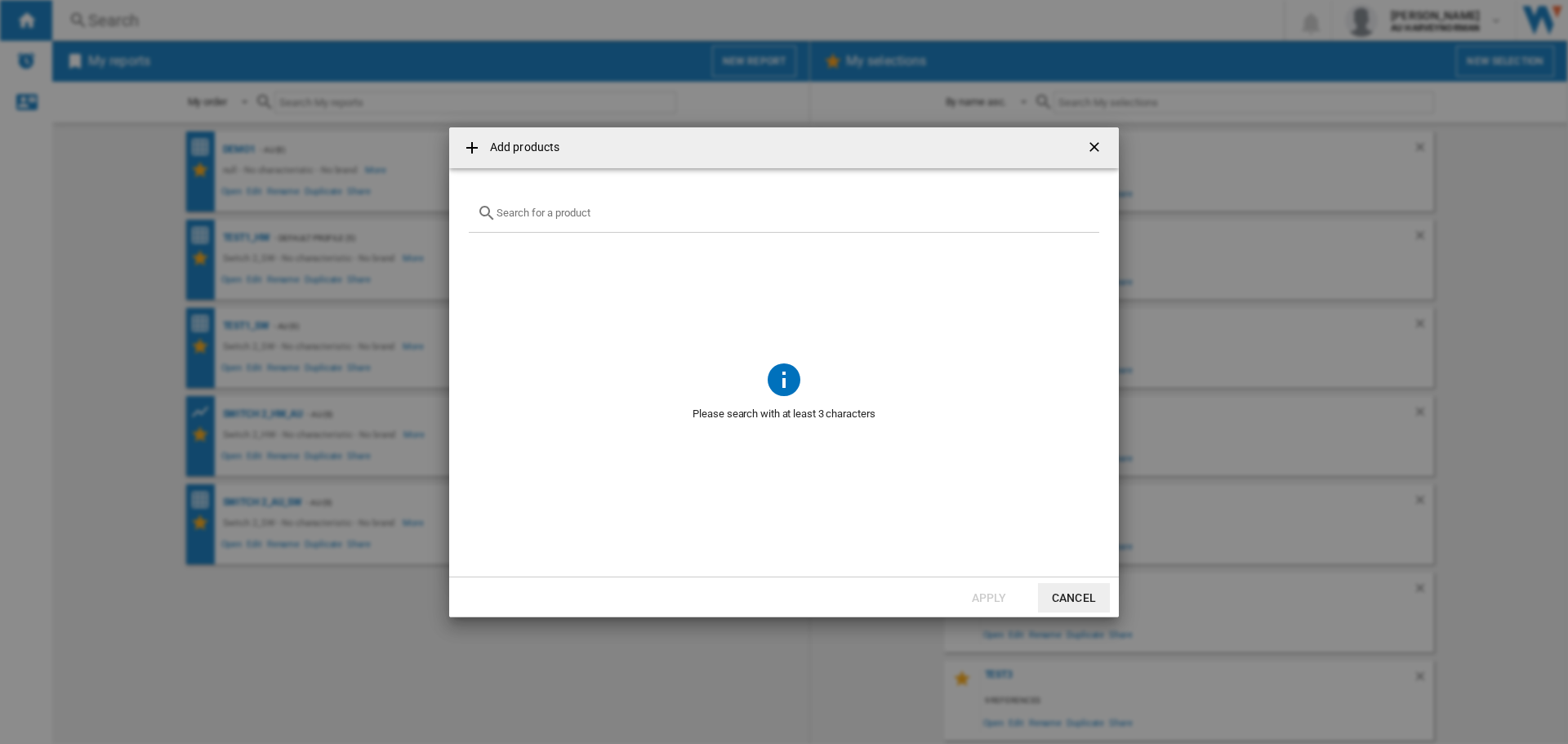
click at [534, 222] on div "Add products ..." at bounding box center [784, 214] width 631 height 38
click at [493, 214] on md-icon "Add products ..." at bounding box center [487, 213] width 20 height 20
click at [537, 217] on input "Add products ..." at bounding box center [793, 213] width 595 height 12
paste input "NINTENDO SWITCH V2 NEON BLUE RED 32GB"
type input "NINTENDO SWITCH V2 NEON BLUE RED 32GB"
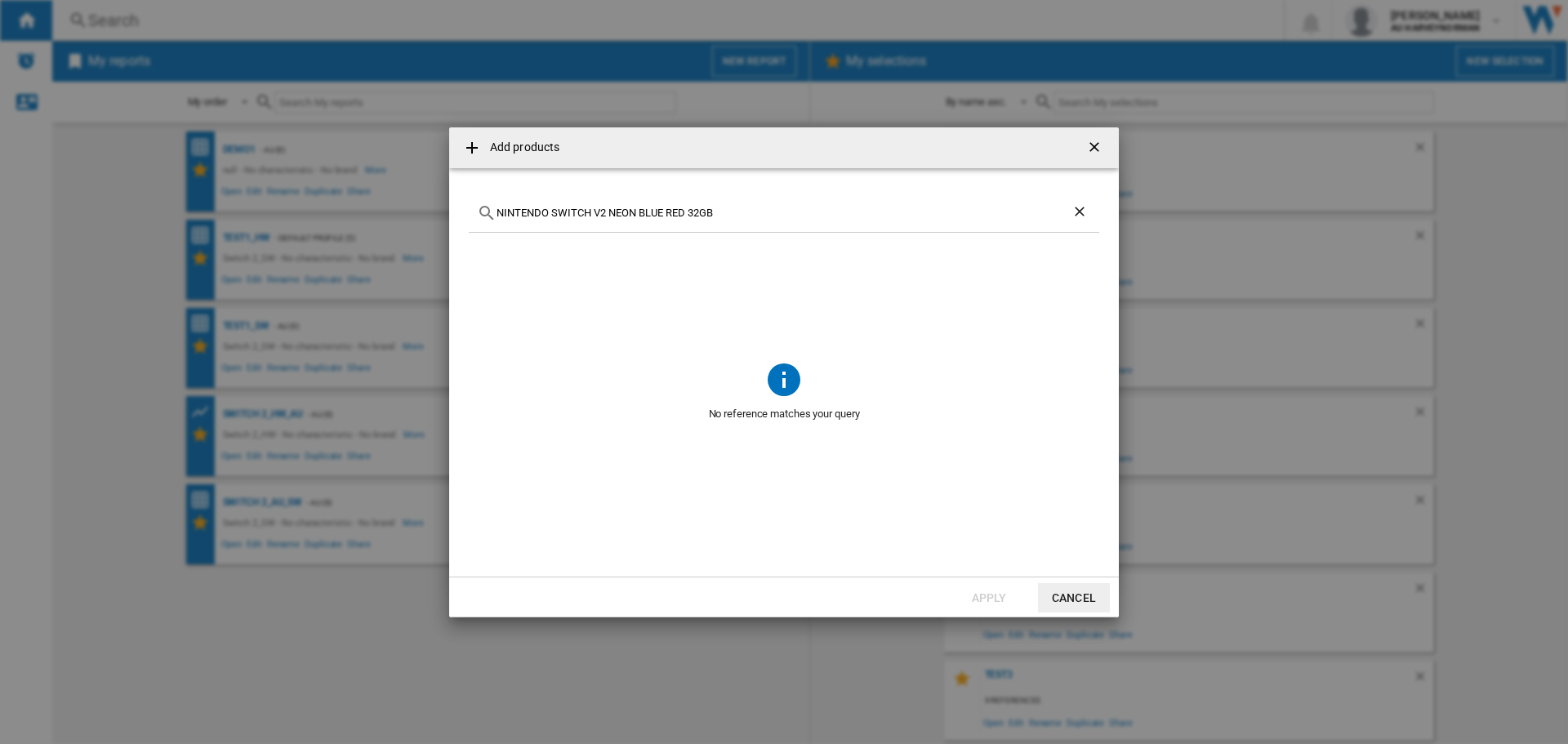
click at [1062, 593] on button "Cancel" at bounding box center [1074, 597] width 72 height 30
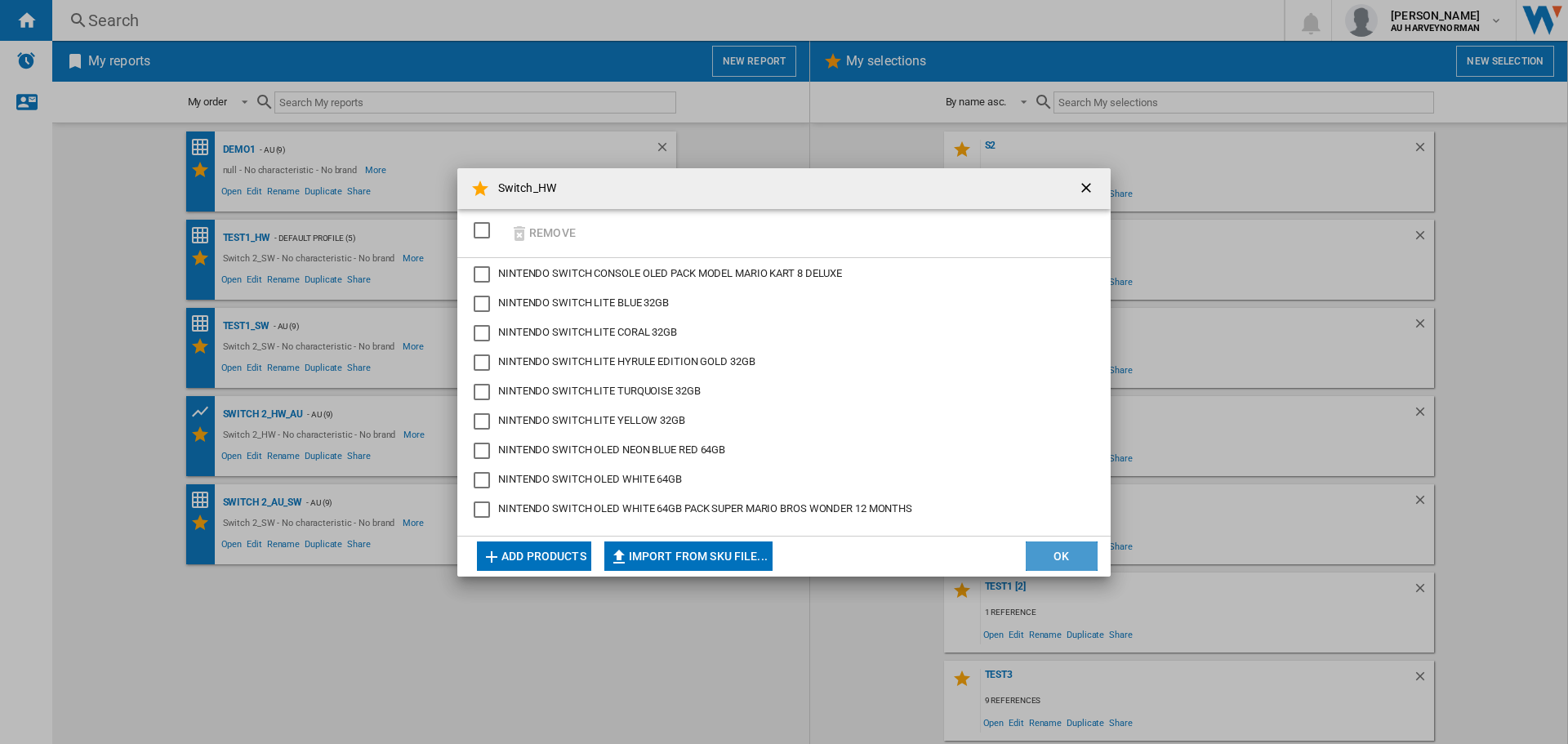
click at [1072, 559] on button "OK" at bounding box center [1061, 555] width 72 height 30
